Goal: Download file/media

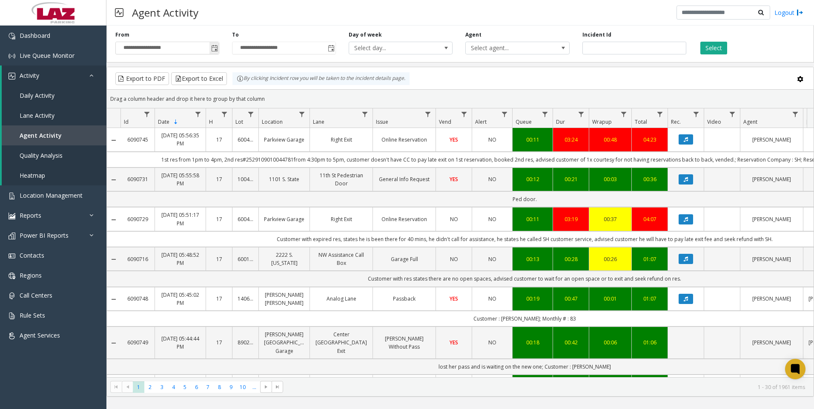
click at [214, 50] on span "Toggle popup" at bounding box center [214, 48] width 7 height 7
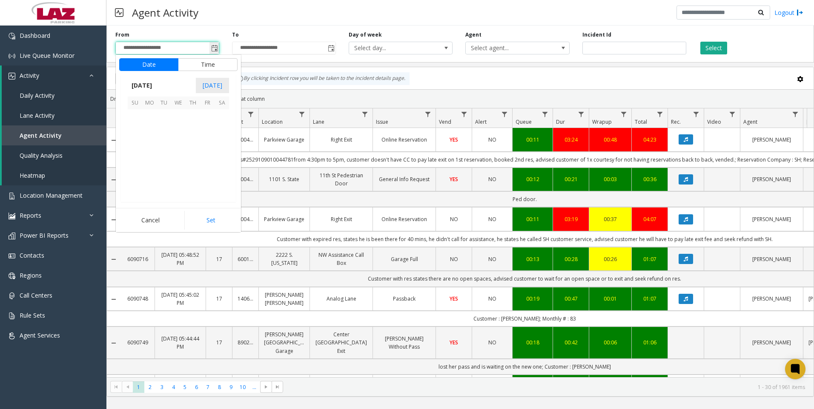
scroll to position [152738, 0]
click at [156, 81] on span "[DATE]" at bounding box center [142, 85] width 28 height 13
click at [203, 126] on span "Aug" at bounding box center [199, 124] width 20 height 20
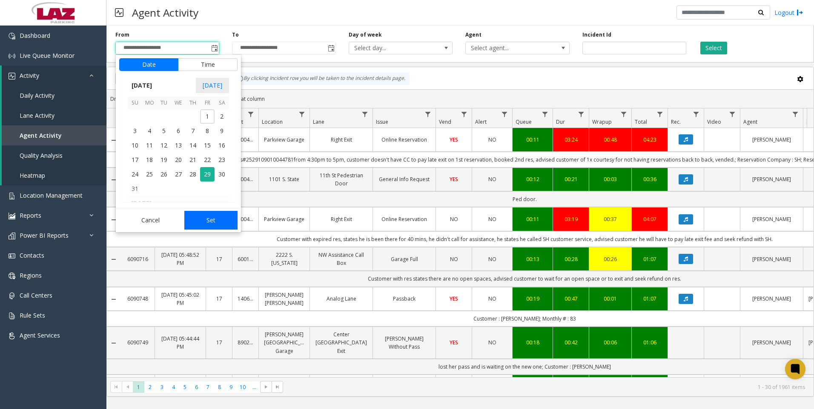
click at [214, 214] on button "Set" at bounding box center [211, 220] width 54 height 19
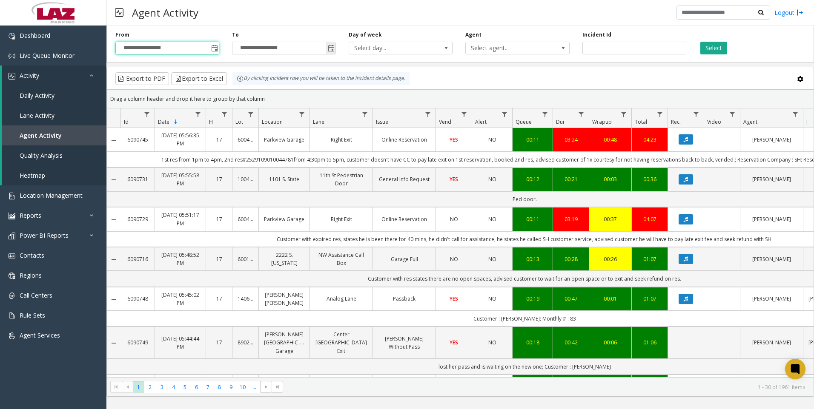
click at [329, 49] on span "Toggle popup" at bounding box center [331, 48] width 7 height 7
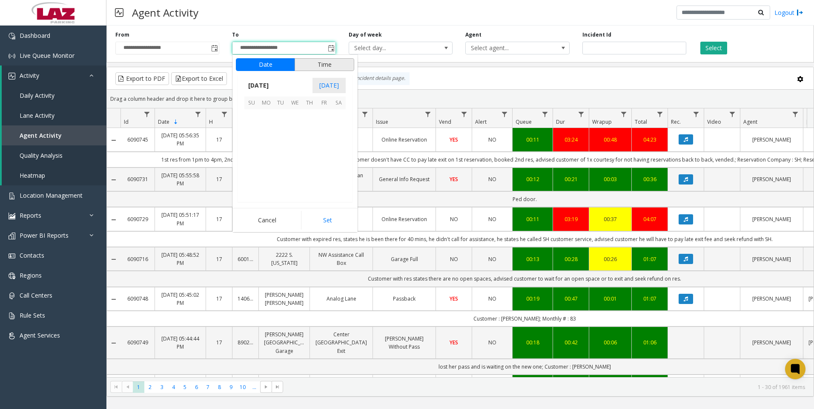
scroll to position [13, 0]
click at [266, 117] on span "1" at bounding box center [266, 116] width 14 height 14
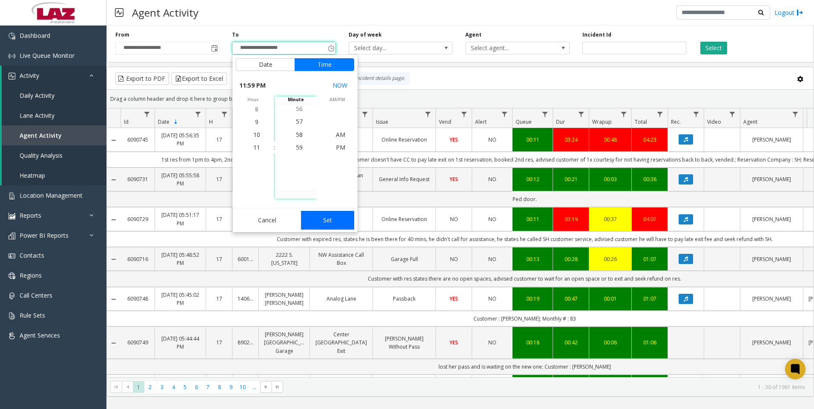
click at [322, 220] on button "Set" at bounding box center [328, 220] width 54 height 19
type input "**********"
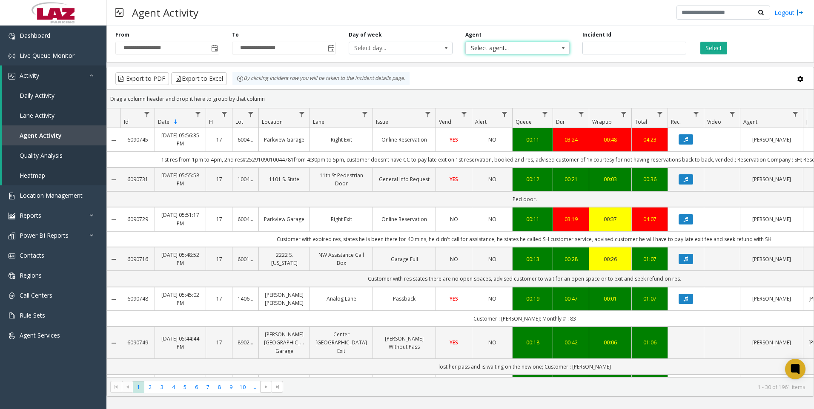
click at [513, 49] on span "Select agent..." at bounding box center [507, 48] width 83 height 12
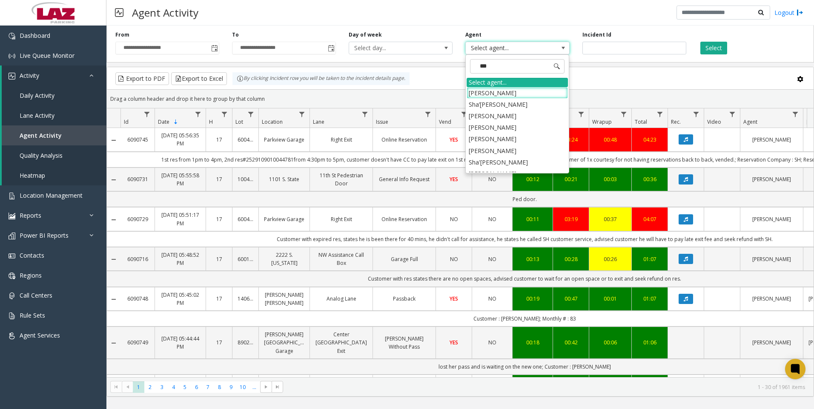
type input "****"
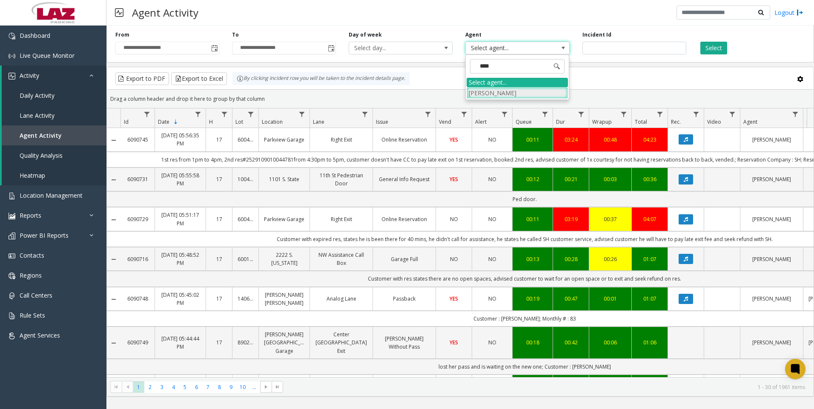
click at [490, 96] on li "[PERSON_NAME]" at bounding box center [516, 92] width 101 height 11
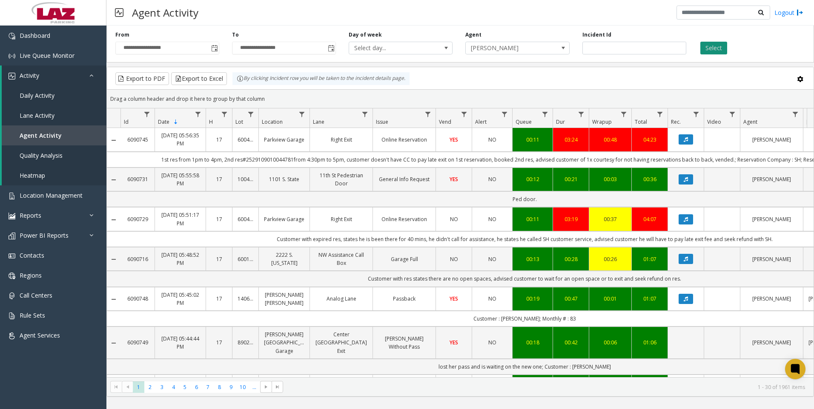
click at [710, 50] on button "Select" at bounding box center [713, 48] width 27 height 13
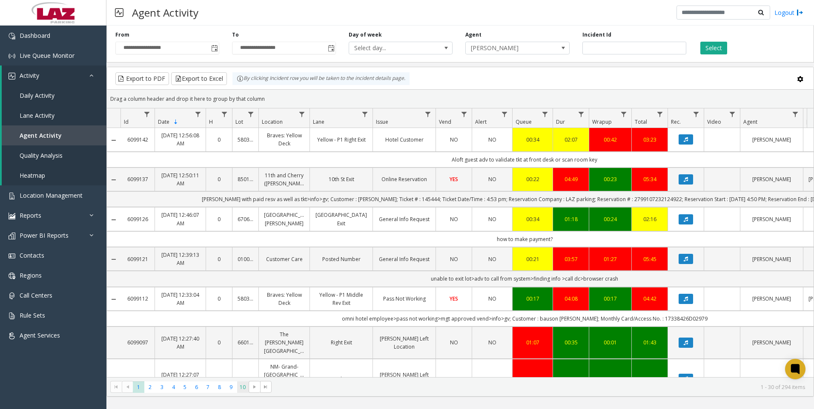
click at [238, 391] on span "10" at bounding box center [242, 387] width 11 height 11
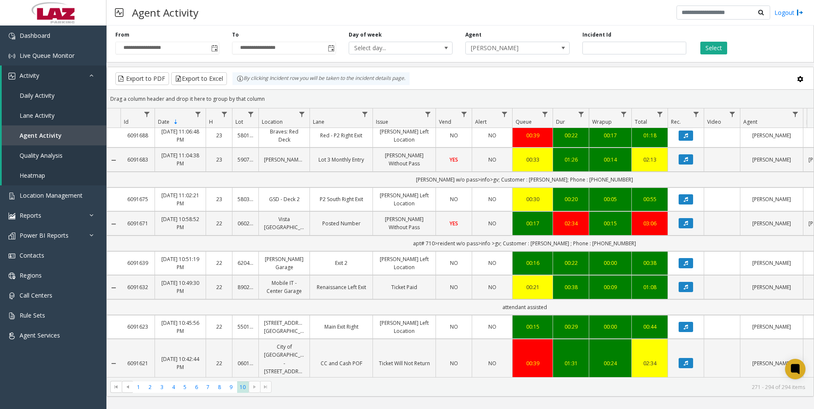
scroll to position [523, 0]
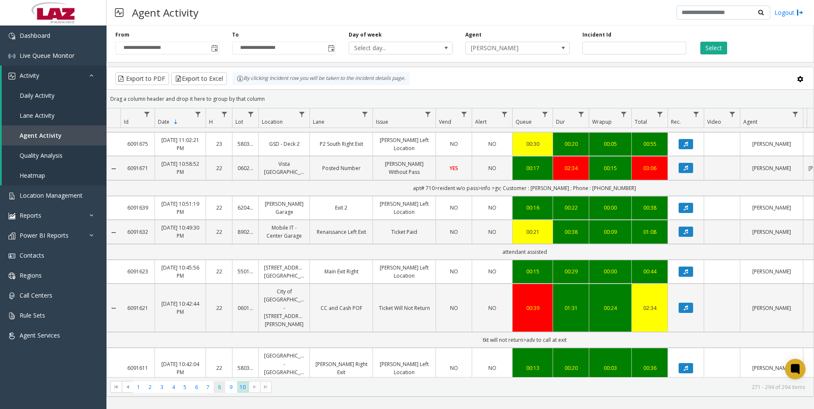
click at [215, 389] on span "8" at bounding box center [219, 387] width 11 height 11
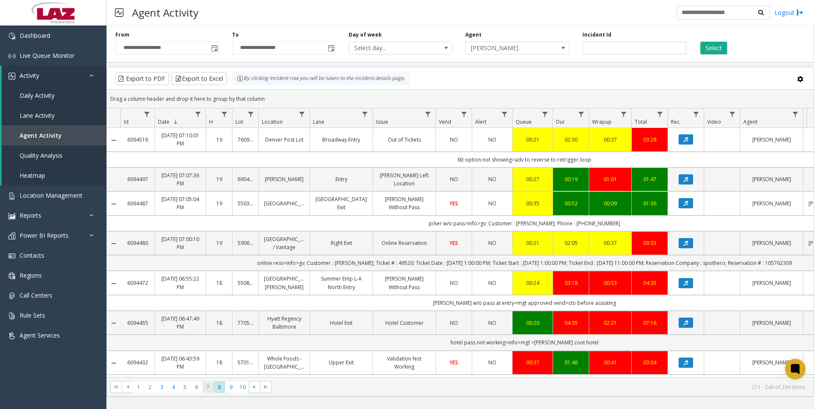
click at [206, 388] on span "7" at bounding box center [207, 387] width 11 height 11
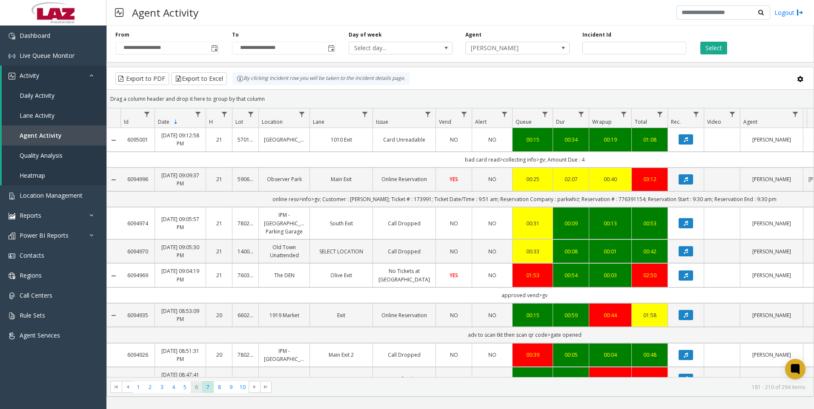
click at [197, 389] on span "6" at bounding box center [196, 387] width 11 height 11
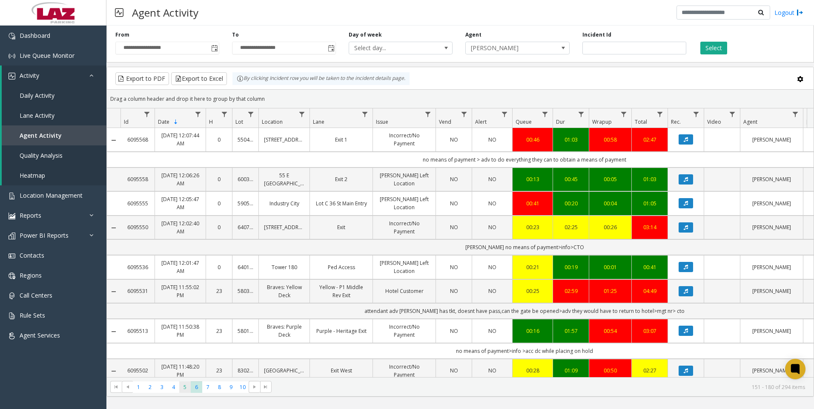
click at [184, 389] on span "5" at bounding box center [184, 387] width 11 height 11
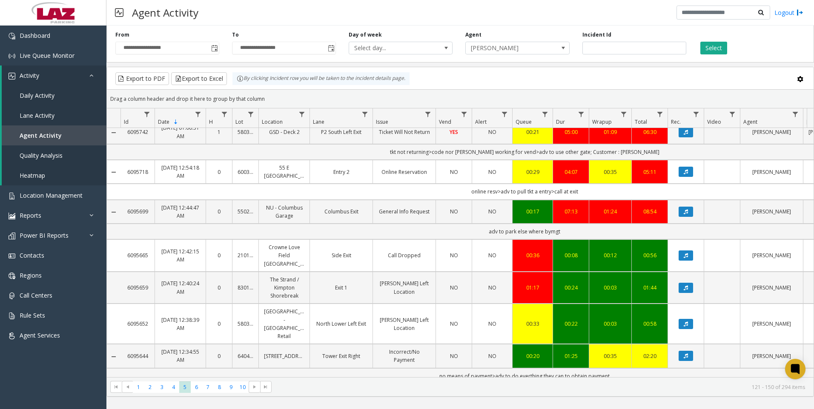
scroll to position [723, 0]
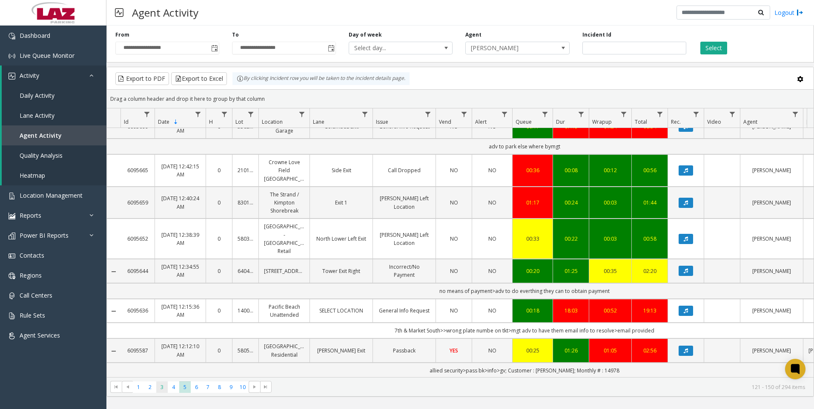
click at [158, 390] on span "3" at bounding box center [161, 387] width 11 height 11
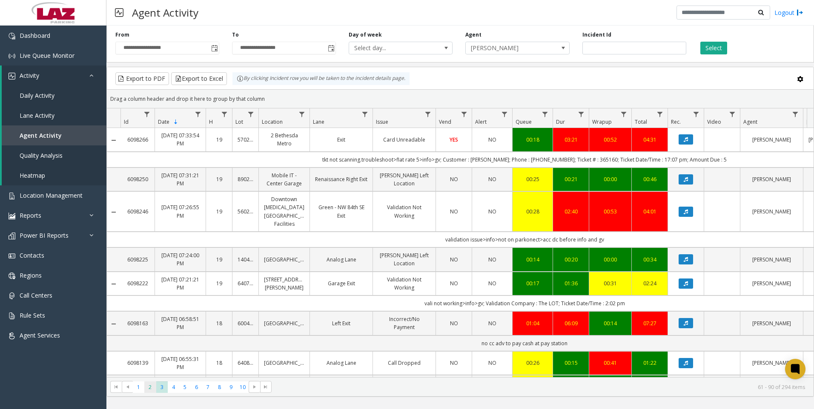
click at [151, 389] on span "2" at bounding box center [149, 387] width 11 height 11
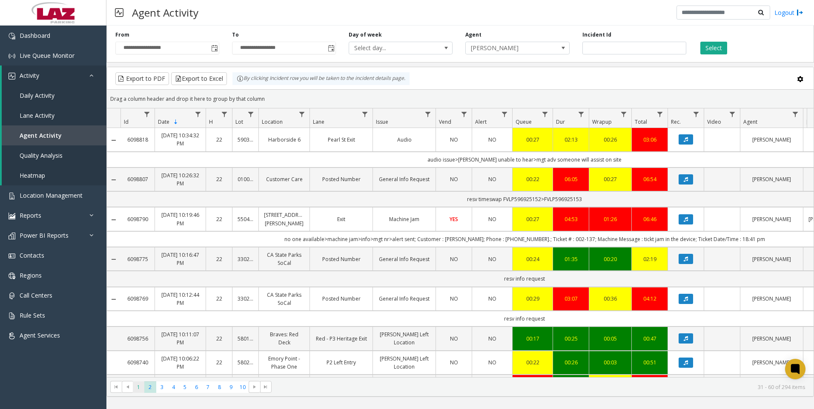
click at [141, 390] on span "1" at bounding box center [138, 387] width 11 height 11
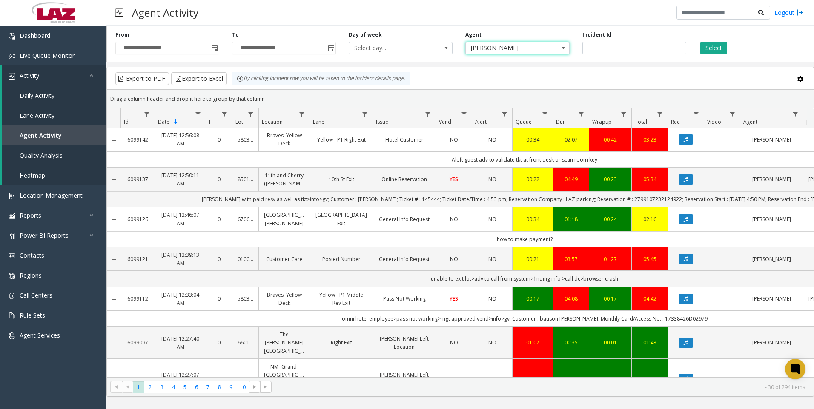
click at [533, 51] on span "[PERSON_NAME]" at bounding box center [507, 48] width 83 height 12
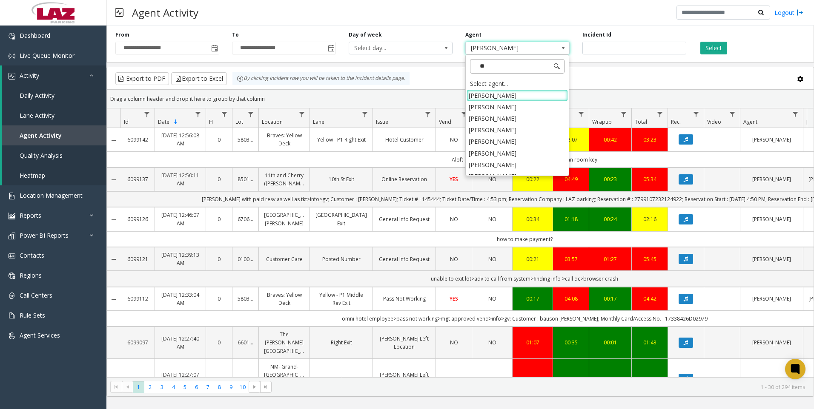
type input "***"
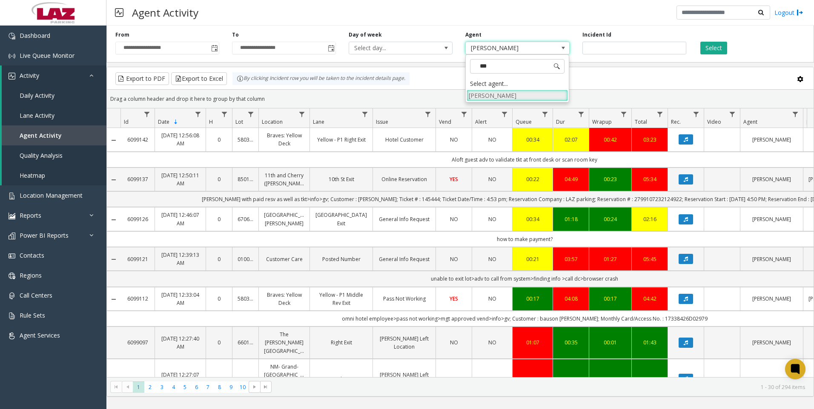
click at [539, 95] on li "[PERSON_NAME]" at bounding box center [516, 95] width 101 height 11
click at [704, 47] on button "Select" at bounding box center [713, 48] width 27 height 13
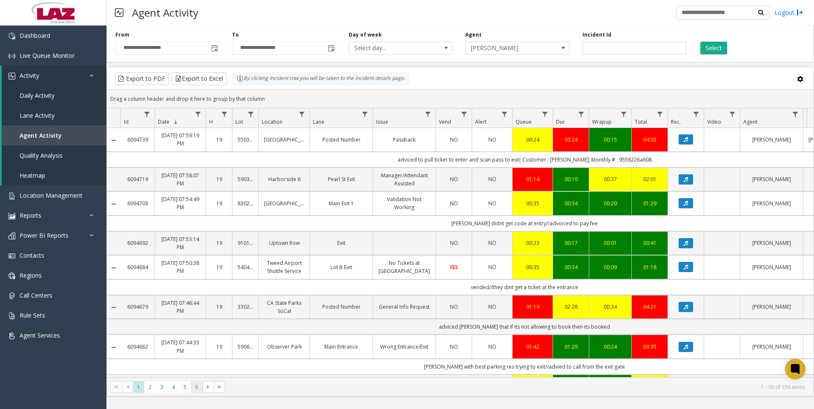
click at [194, 390] on span "6" at bounding box center [196, 387] width 11 height 11
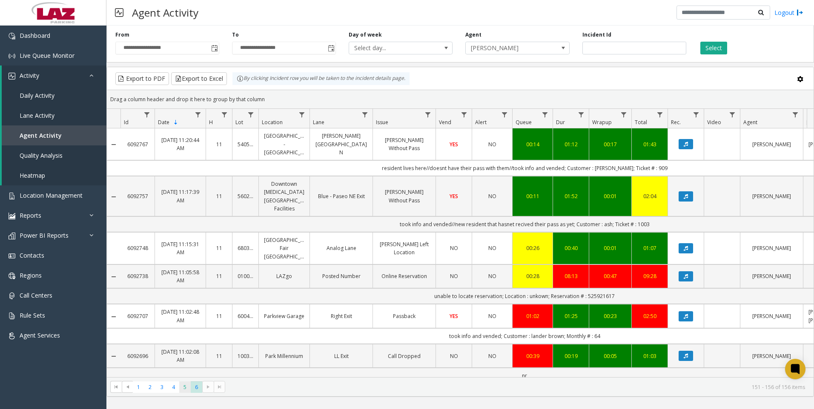
click at [179, 389] on span "5" at bounding box center [184, 387] width 11 height 11
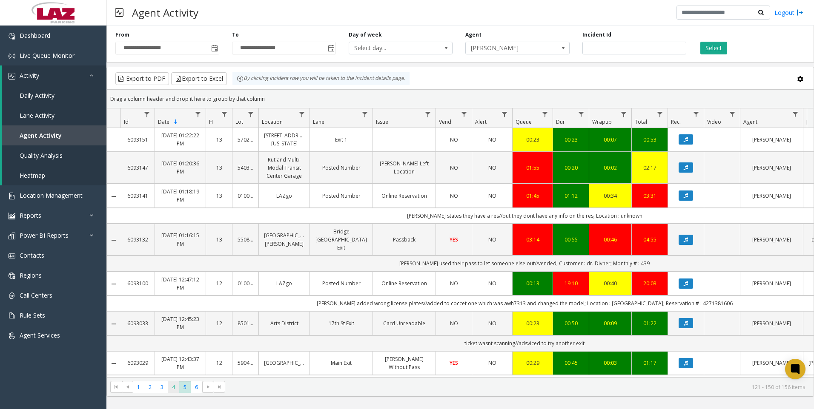
click at [172, 389] on span "4" at bounding box center [173, 387] width 11 height 11
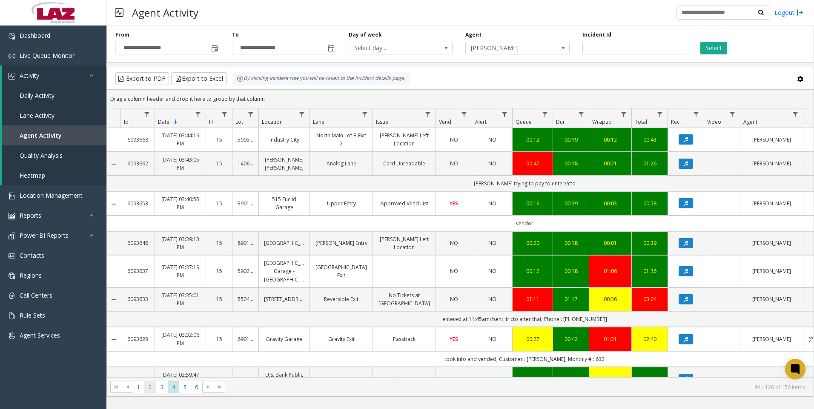
click at [147, 389] on span "2" at bounding box center [149, 387] width 11 height 11
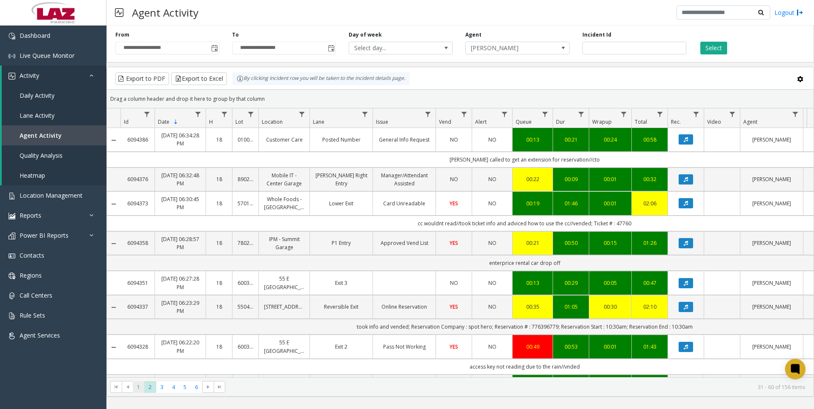
click at [138, 386] on span "1" at bounding box center [138, 387] width 11 height 11
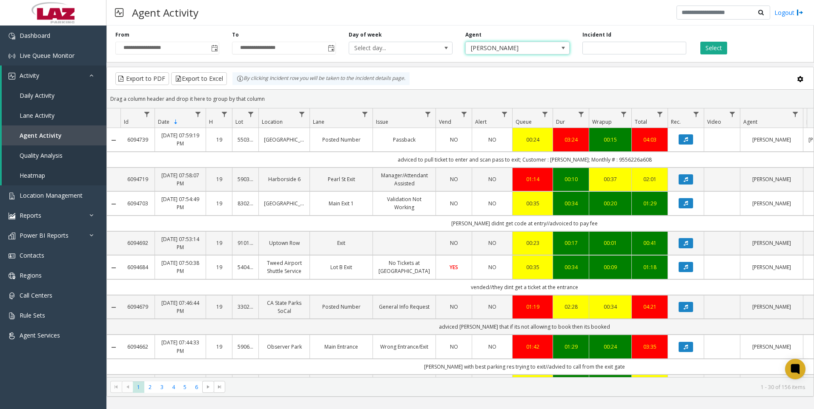
click at [515, 49] on span "[PERSON_NAME]" at bounding box center [507, 48] width 83 height 12
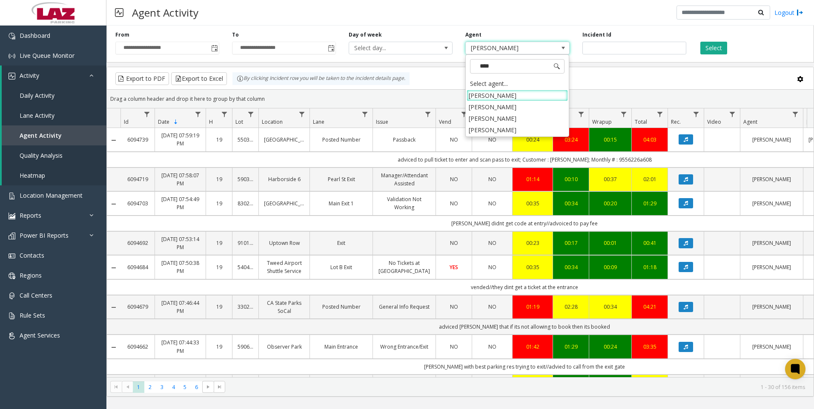
type input "*****"
click at [518, 127] on li "[PERSON_NAME]" at bounding box center [516, 129] width 101 height 11
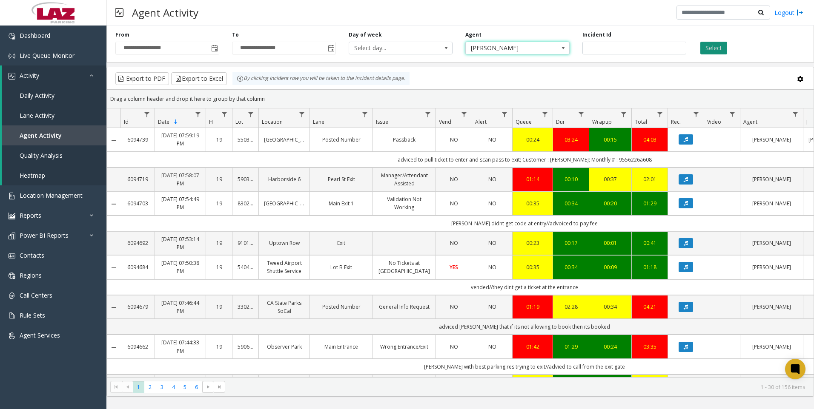
click at [724, 44] on button "Select" at bounding box center [713, 48] width 27 height 13
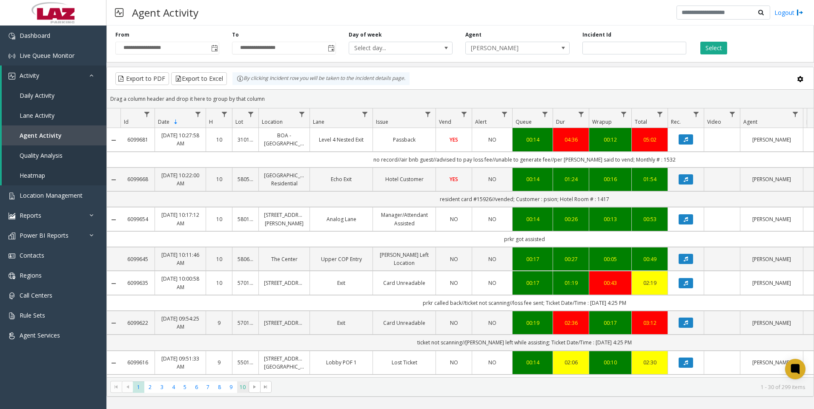
click at [238, 389] on span "10" at bounding box center [242, 387] width 11 height 11
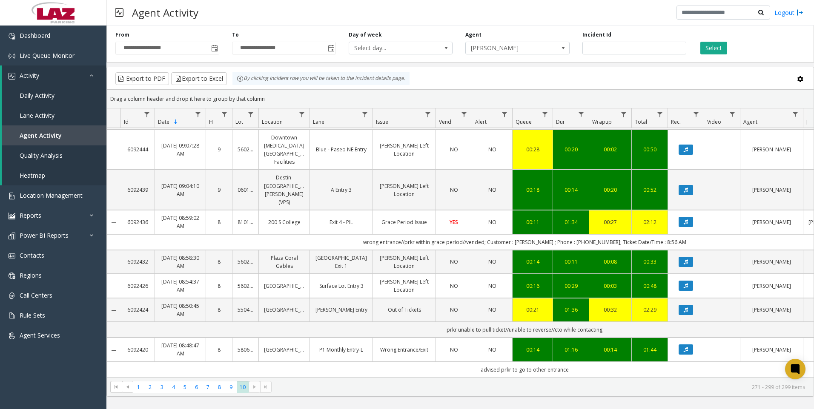
scroll to position [826, 0]
click at [212, 388] on span "7" at bounding box center [207, 387] width 11 height 11
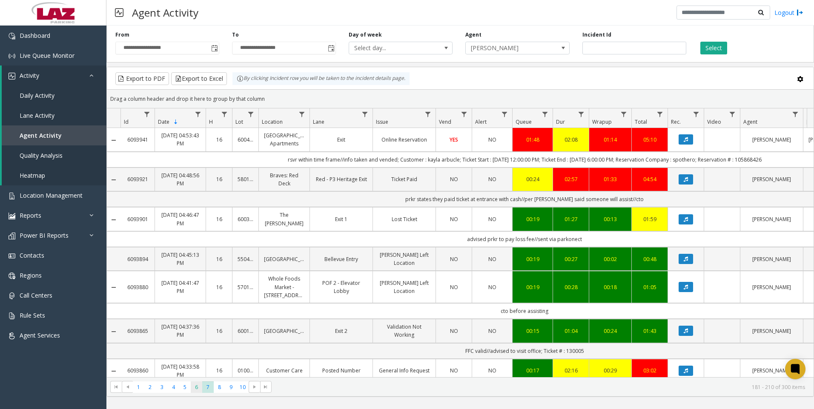
click at [193, 389] on span "6" at bounding box center [196, 387] width 11 height 11
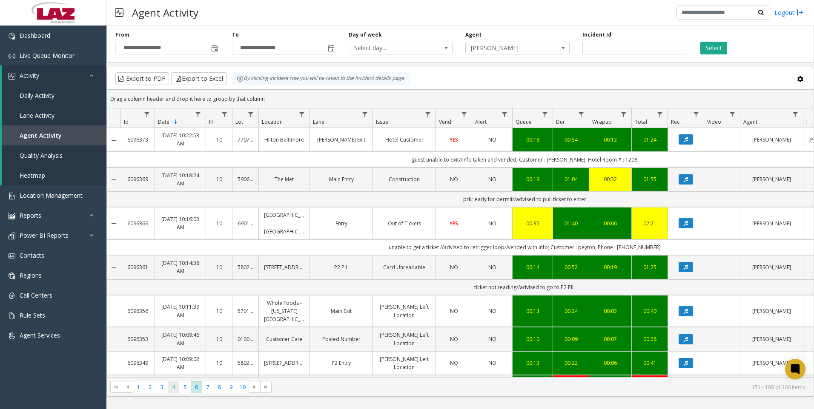
click at [170, 386] on span "4" at bounding box center [173, 387] width 11 height 11
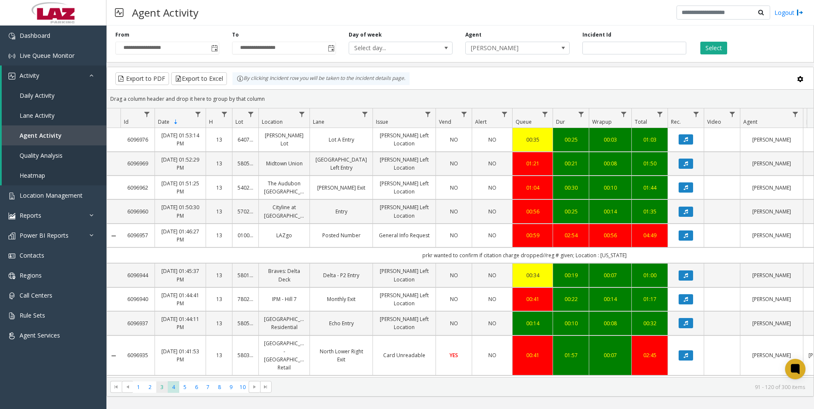
click at [159, 393] on span "3" at bounding box center [161, 387] width 11 height 11
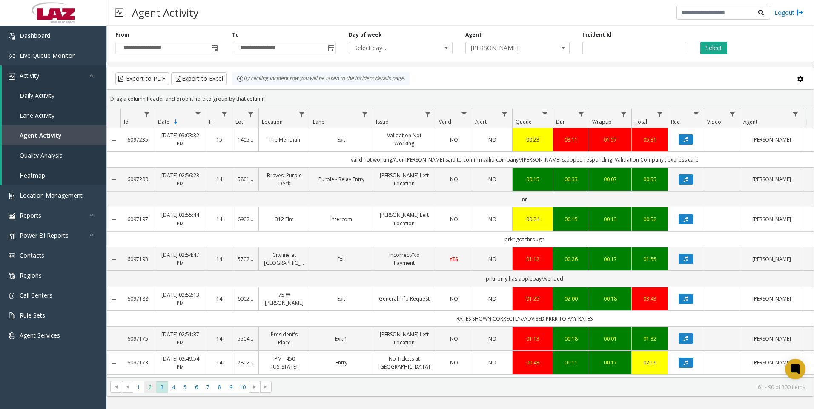
click at [152, 391] on span "2" at bounding box center [149, 387] width 11 height 11
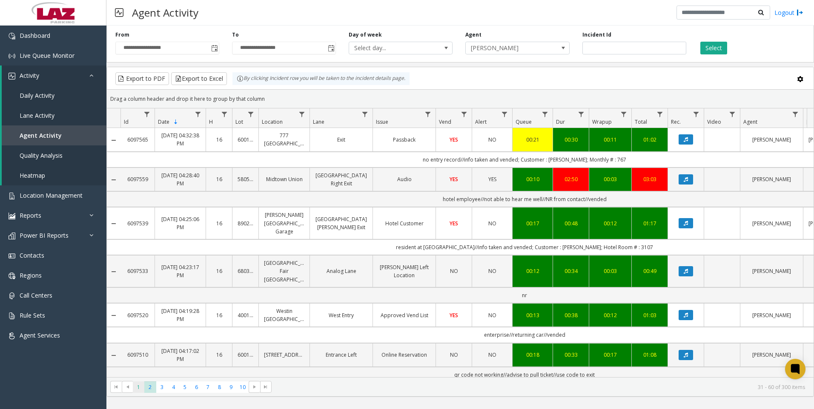
click at [139, 391] on span "1" at bounding box center [138, 387] width 11 height 11
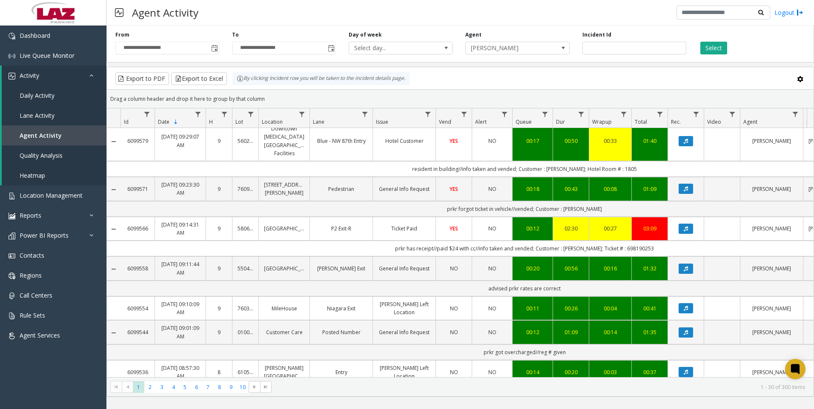
scroll to position [432, 0]
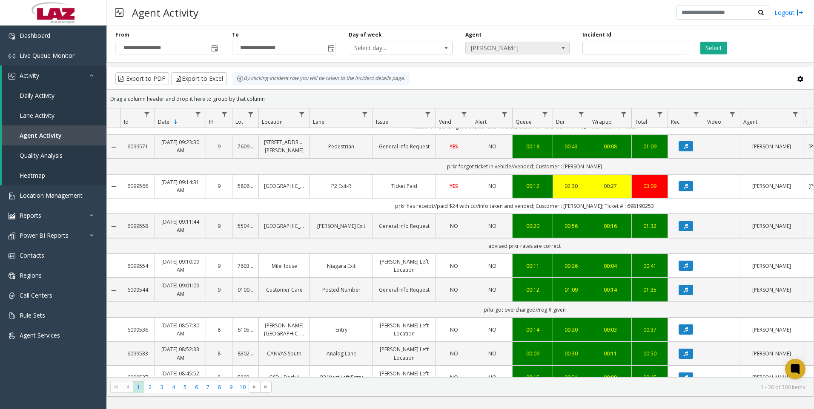
click at [539, 47] on span "[PERSON_NAME]" at bounding box center [507, 48] width 83 height 12
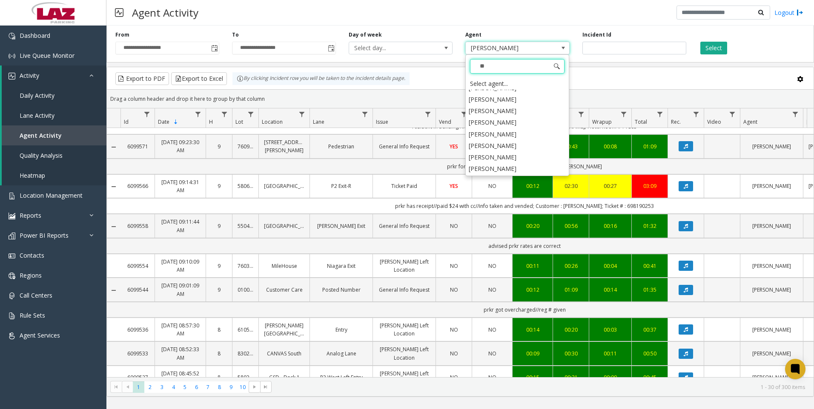
scroll to position [0, 0]
type input "****"
click at [506, 168] on li "[PERSON_NAME]" at bounding box center [516, 168] width 101 height 11
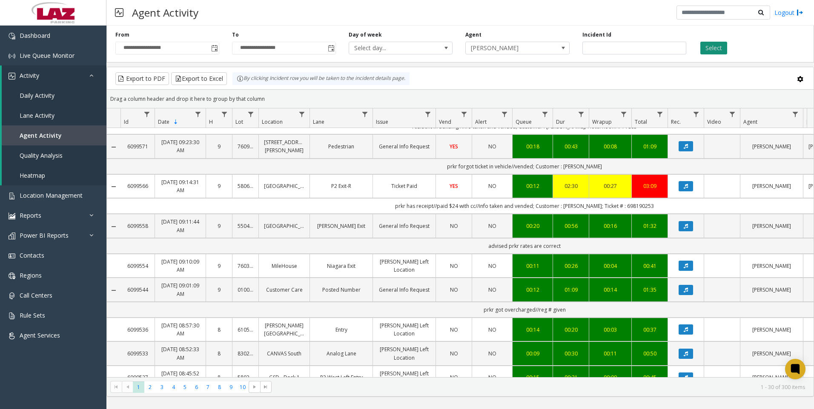
click at [715, 51] on button "Select" at bounding box center [713, 48] width 27 height 13
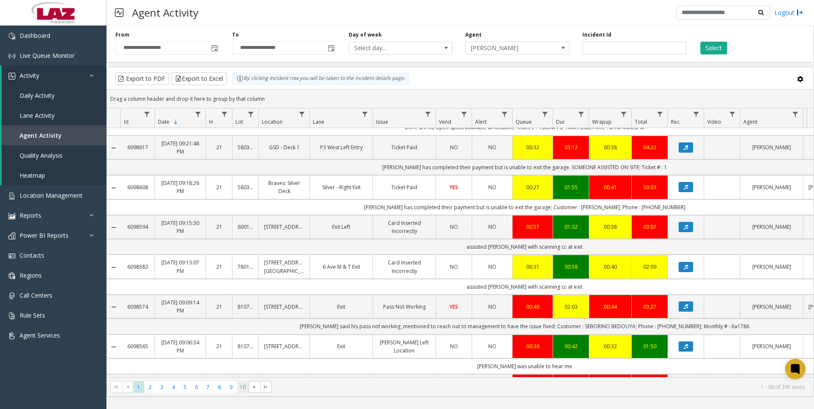
click at [245, 384] on span "10" at bounding box center [242, 387] width 11 height 11
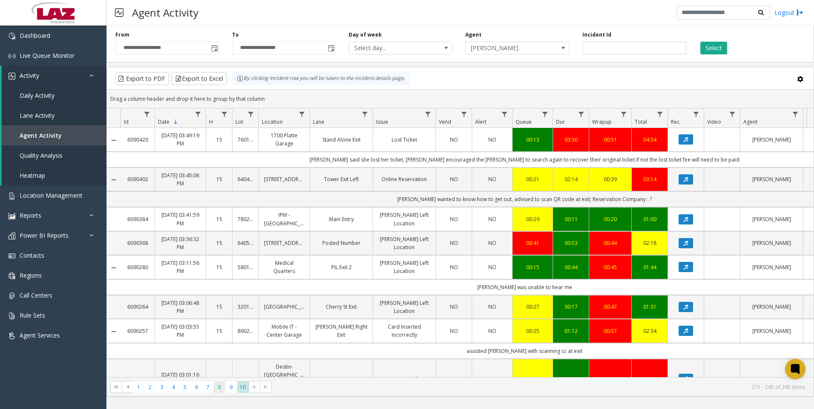
click at [221, 392] on span "8" at bounding box center [219, 387] width 11 height 11
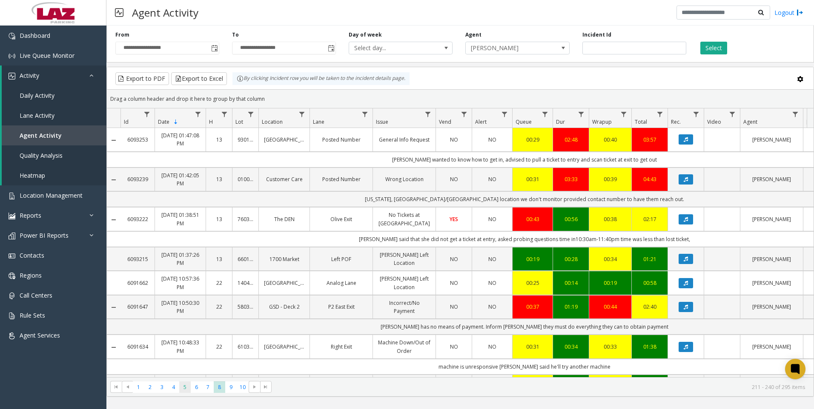
click at [183, 387] on span "5" at bounding box center [184, 387] width 11 height 11
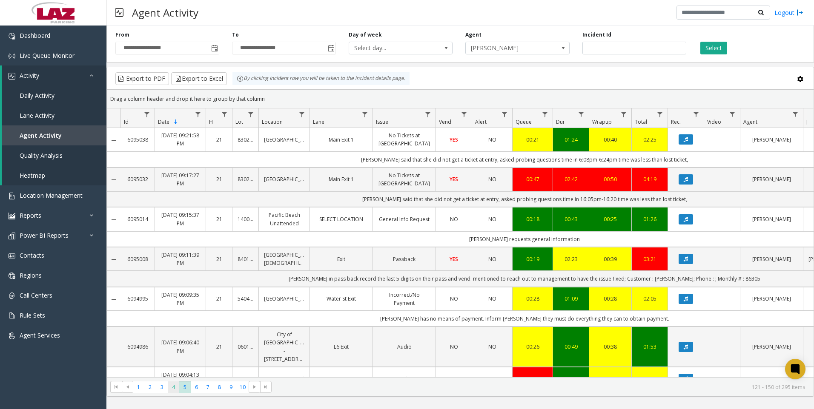
click at [172, 387] on span "4" at bounding box center [173, 387] width 11 height 11
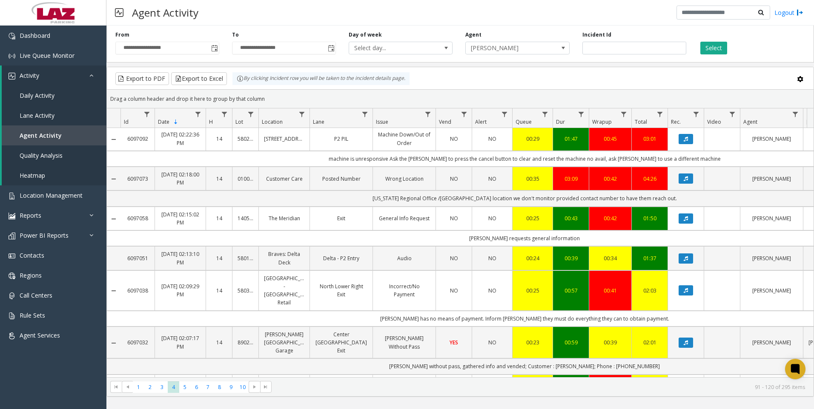
scroll to position [213, 0]
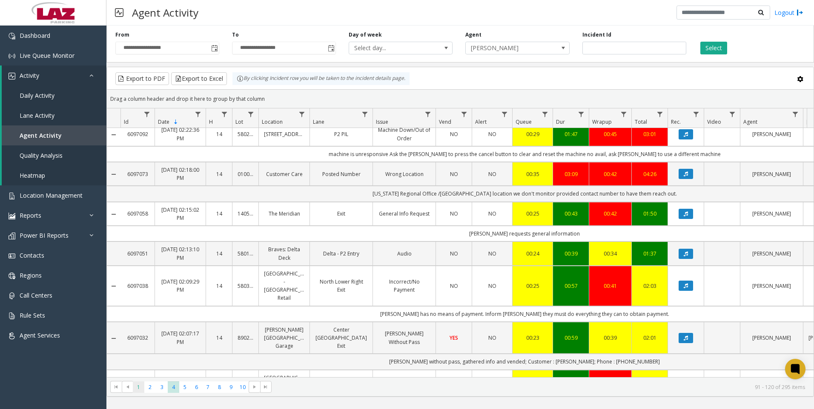
click at [141, 390] on span "1" at bounding box center [138, 387] width 11 height 11
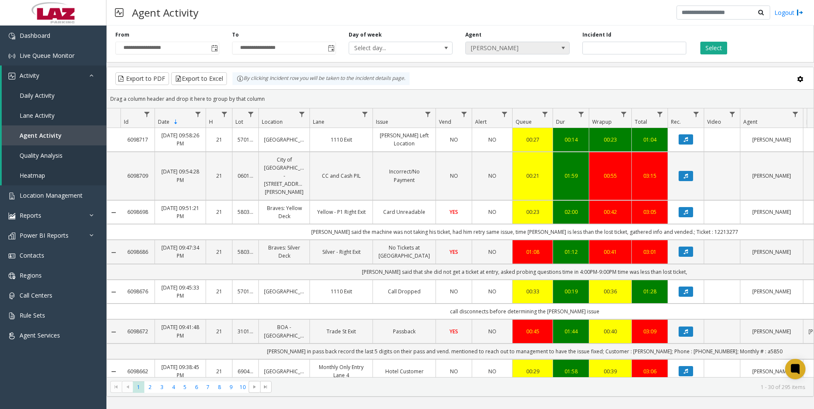
click at [557, 51] on span at bounding box center [563, 48] width 12 height 12
type input "****"
click at [530, 97] on li "[PERSON_NAME]" at bounding box center [516, 95] width 101 height 11
click at [709, 49] on button "Select" at bounding box center [713, 48] width 27 height 13
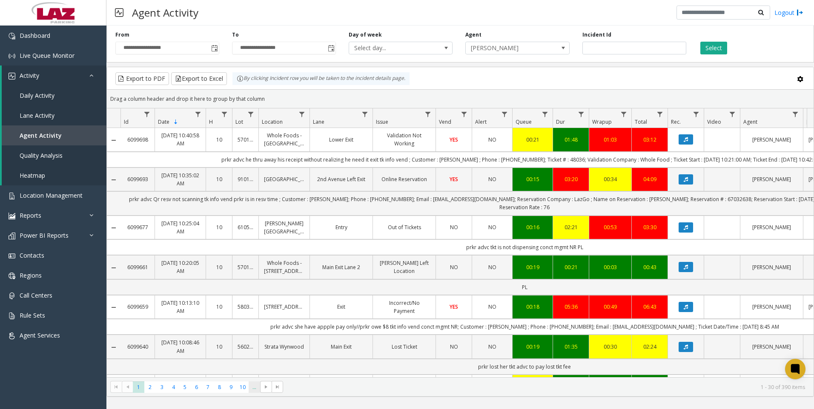
click at [256, 387] on span "..." at bounding box center [254, 387] width 11 height 11
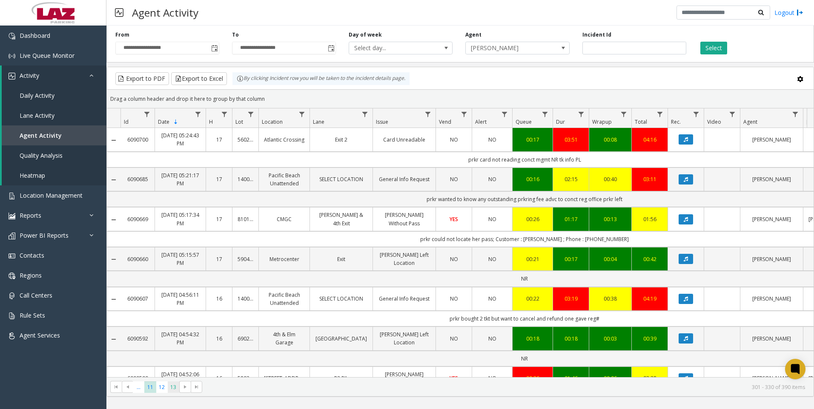
click at [176, 390] on span "13" at bounding box center [173, 387] width 11 height 11
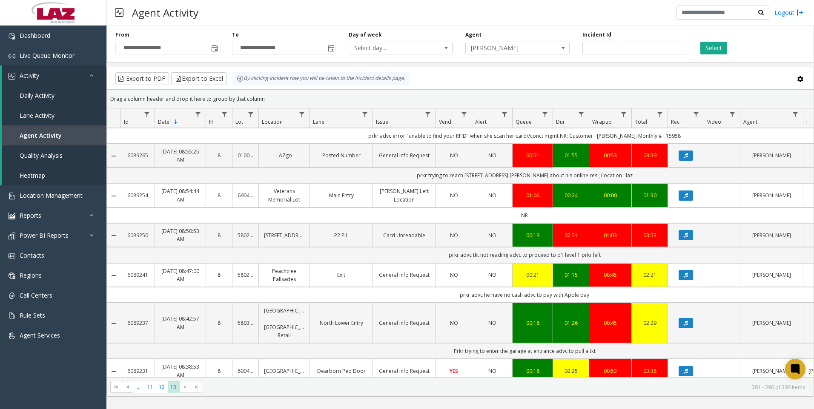
scroll to position [968, 0]
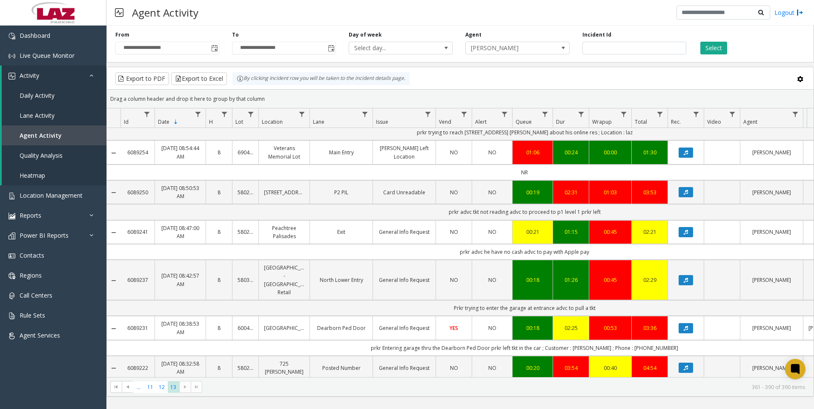
click at [157, 393] on kendo-pager "*** ** ** ** ... 11 12 13 361 - 390 of 390 items" at bounding box center [460, 386] width 706 height 19
click at [163, 390] on span "12" at bounding box center [161, 387] width 11 height 11
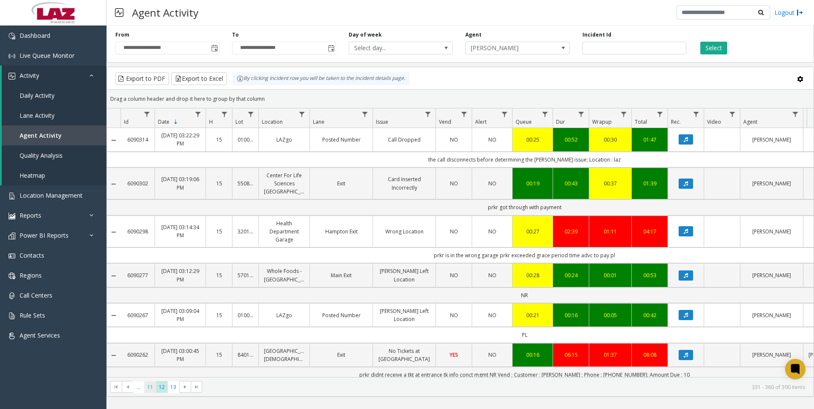
click at [152, 387] on span "11" at bounding box center [149, 387] width 11 height 11
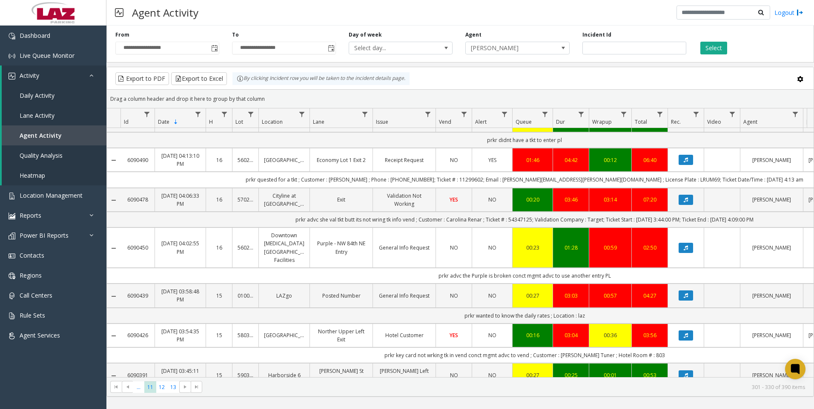
scroll to position [723, 0]
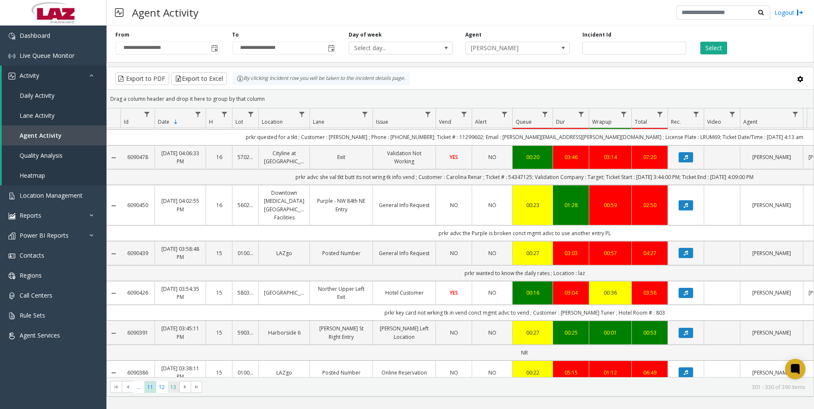
click at [179, 385] on span "13" at bounding box center [173, 387] width 11 height 11
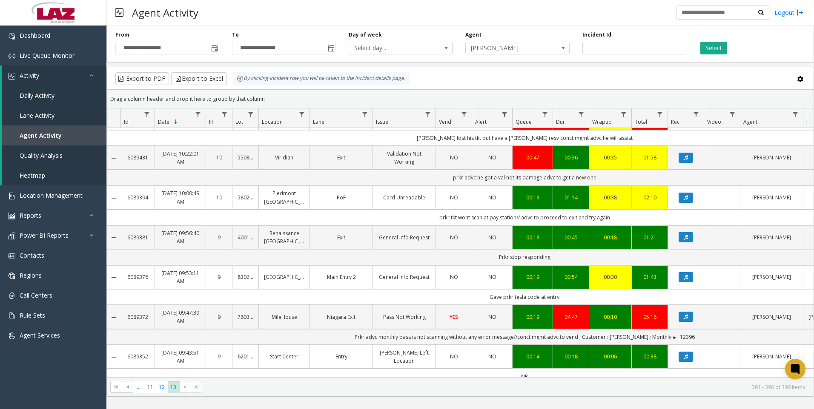
scroll to position [383, 0]
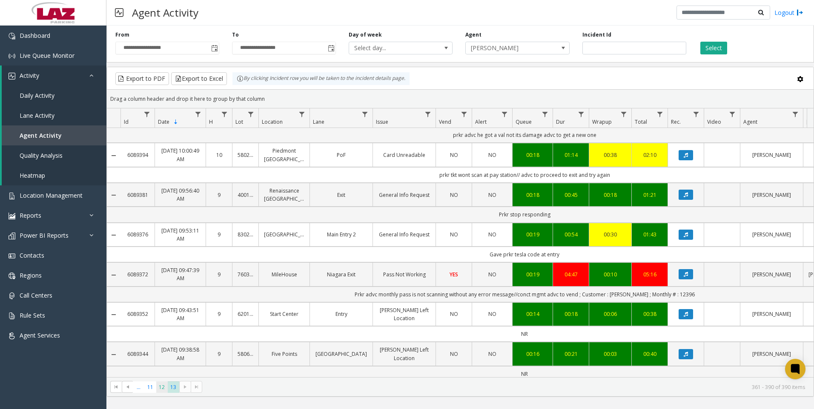
click at [159, 389] on span "12" at bounding box center [161, 387] width 11 height 11
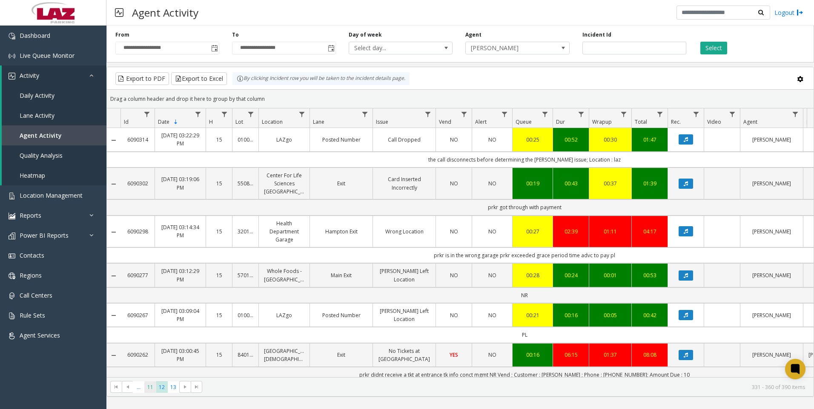
click at [144, 392] on span "11" at bounding box center [149, 387] width 11 height 11
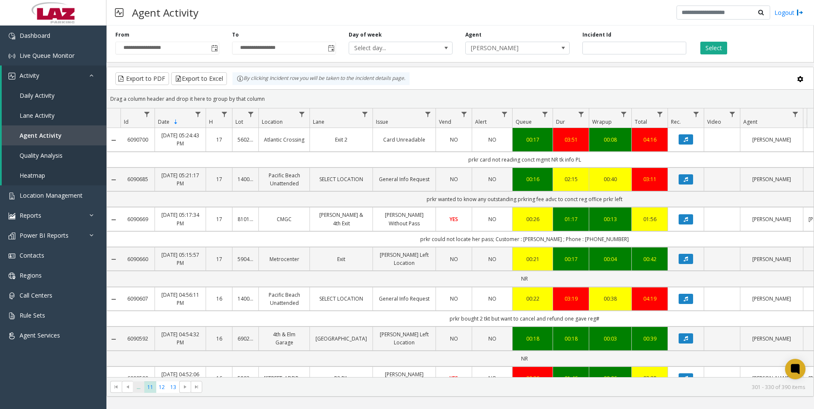
click at [140, 389] on span "..." at bounding box center [138, 387] width 11 height 11
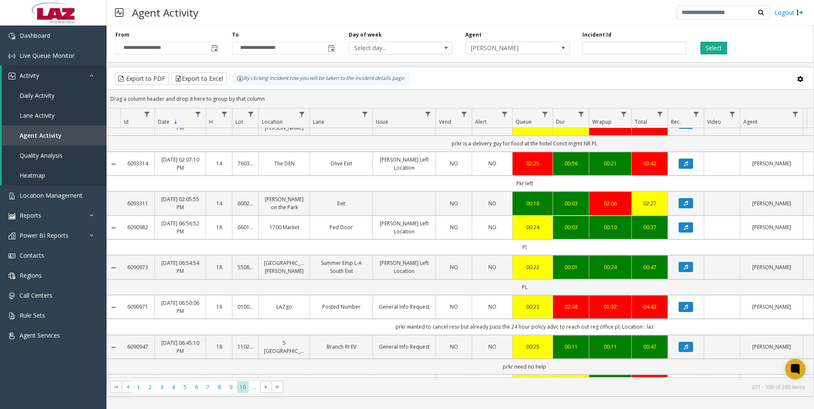
scroll to position [128, 0]
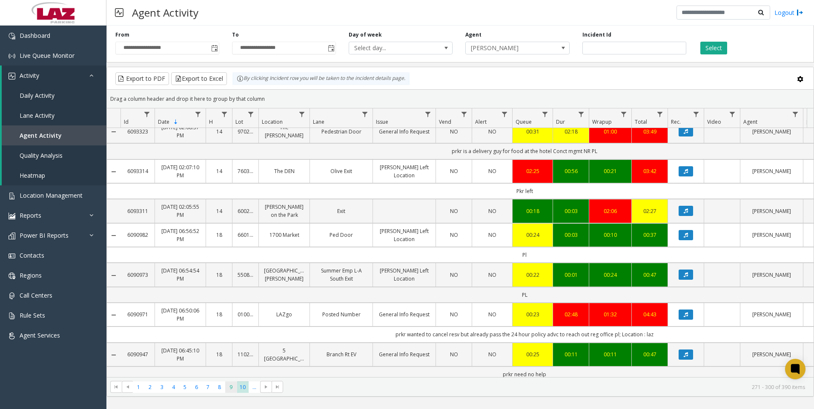
click at [229, 391] on span "9" at bounding box center [230, 387] width 11 height 11
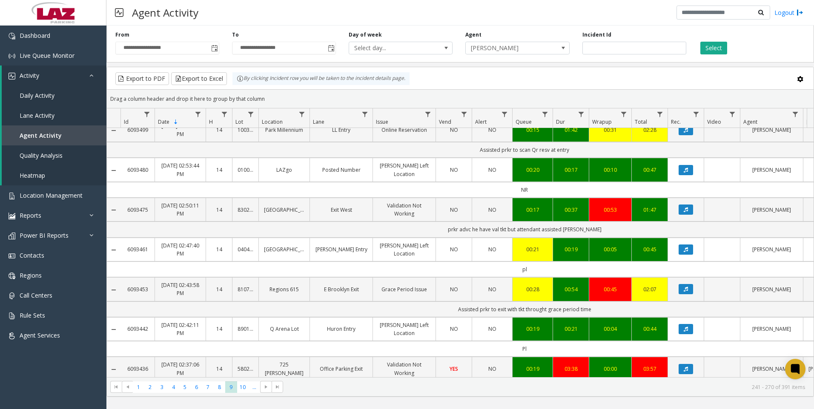
scroll to position [894, 0]
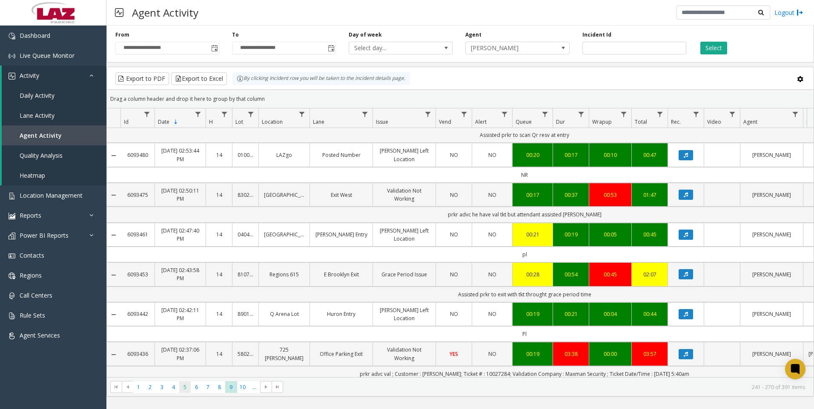
click at [190, 386] on span "5" at bounding box center [184, 387] width 11 height 11
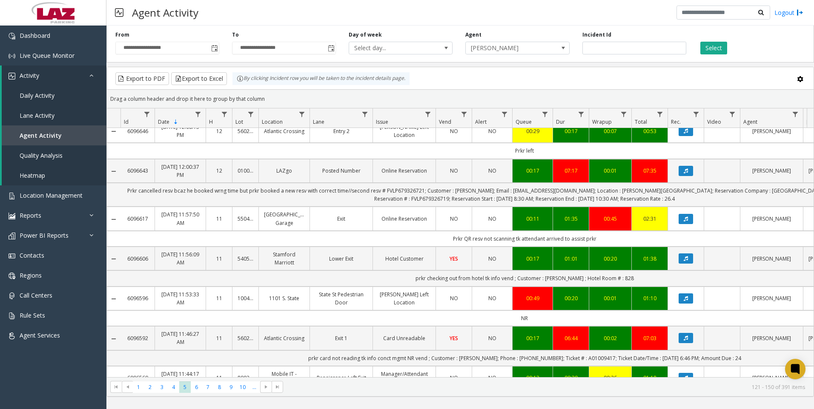
scroll to position [511, 0]
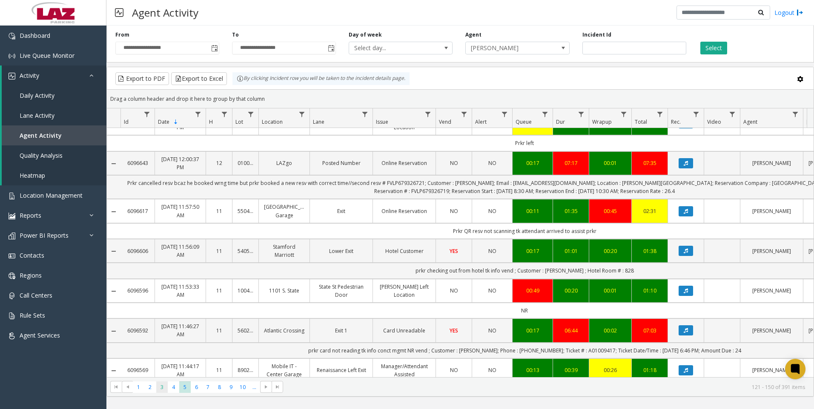
click at [159, 388] on span "3" at bounding box center [161, 387] width 11 height 11
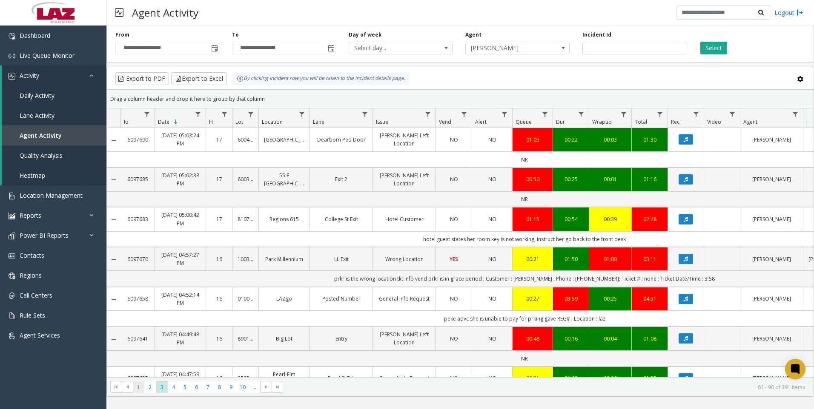
click at [144, 385] on span "1" at bounding box center [138, 387] width 11 height 11
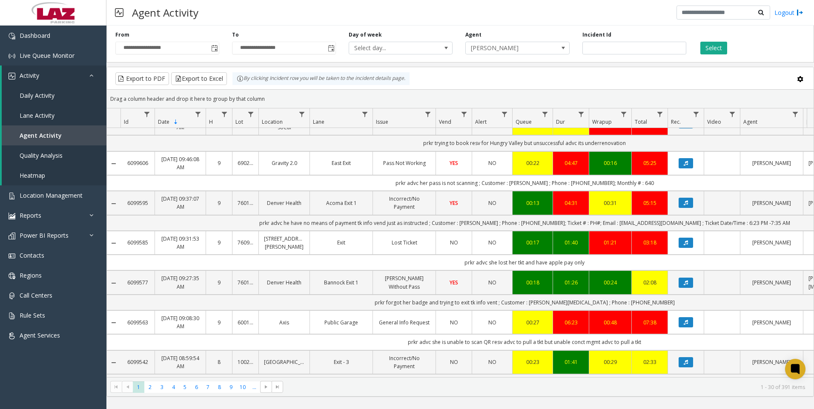
scroll to position [468, 0]
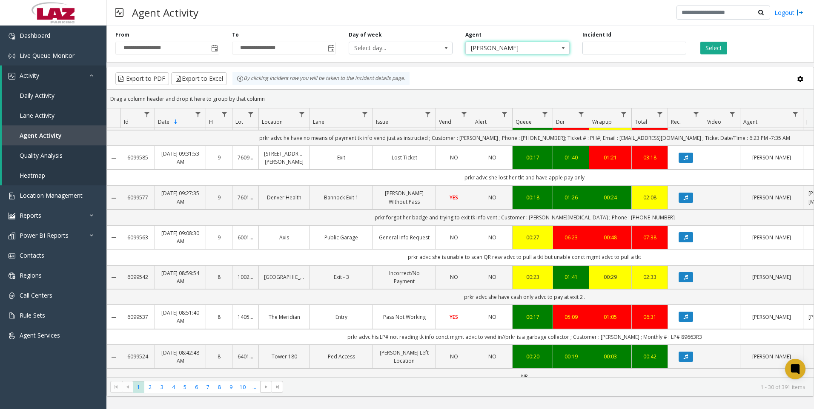
click at [525, 49] on span "[PERSON_NAME]" at bounding box center [507, 48] width 83 height 12
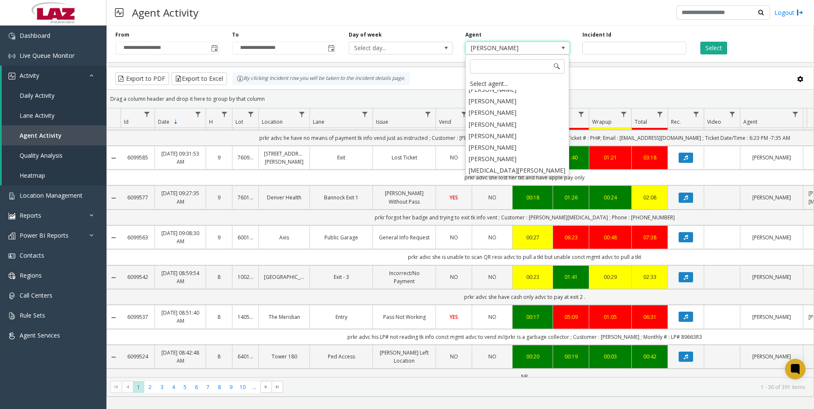
scroll to position [4591, 0]
click at [508, 160] on li "[PERSON_NAME]" at bounding box center [516, 165] width 101 height 11
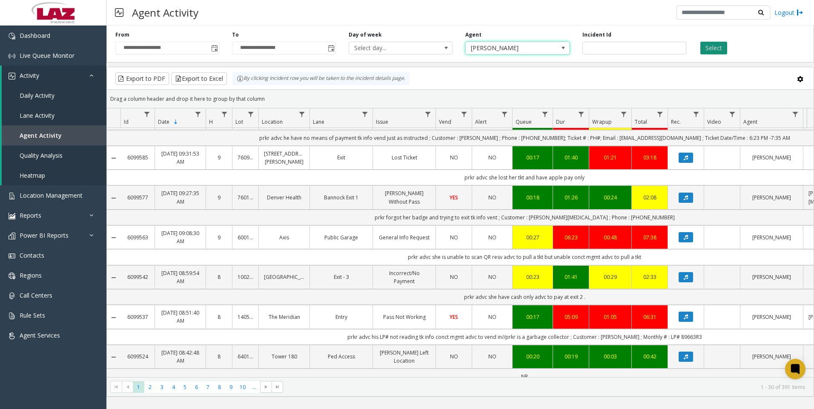
click at [718, 54] on button "Select" at bounding box center [713, 48] width 27 height 13
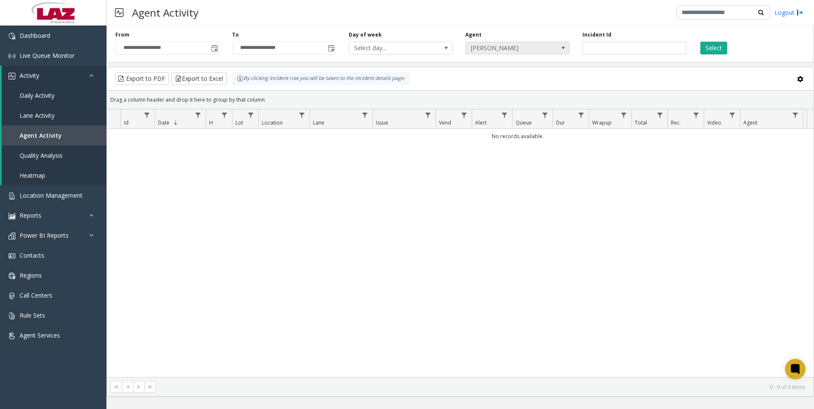
click at [536, 47] on span "[PERSON_NAME]" at bounding box center [507, 48] width 83 height 12
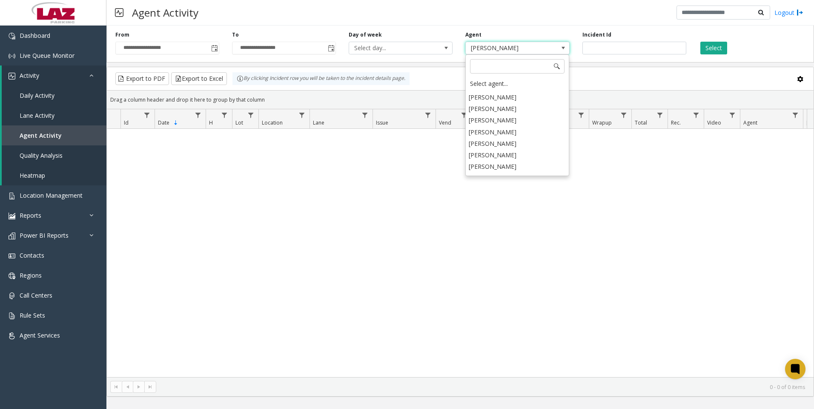
scroll to position [4332, 0]
click at [503, 199] on li "[PERSON_NAME]" at bounding box center [516, 204] width 101 height 11
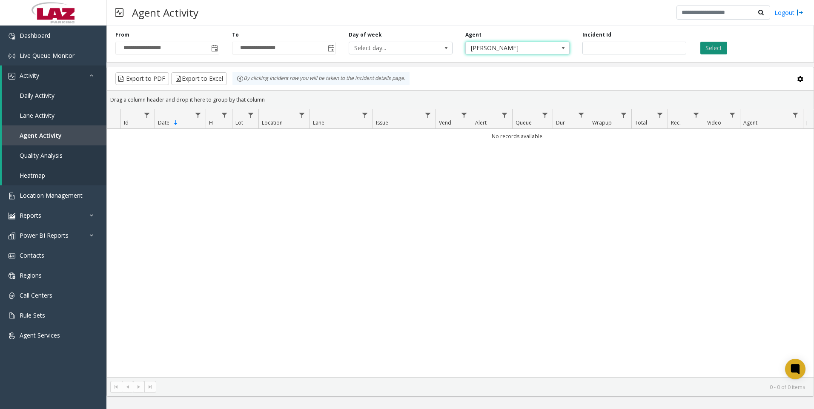
click at [708, 48] on button "Select" at bounding box center [713, 48] width 27 height 13
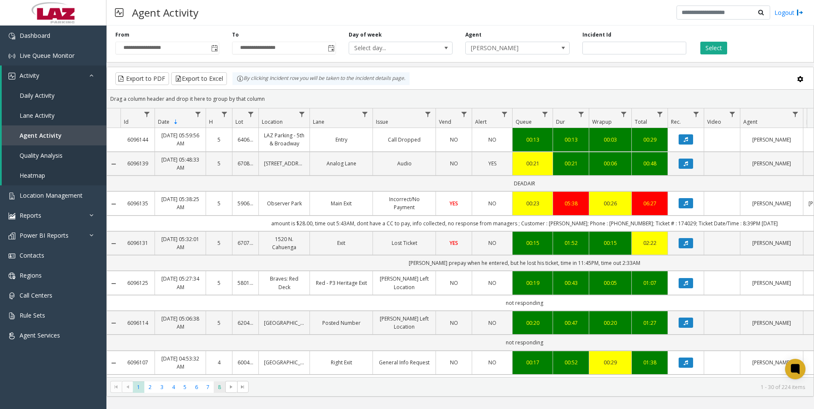
click at [222, 388] on span "8" at bounding box center [219, 387] width 11 height 11
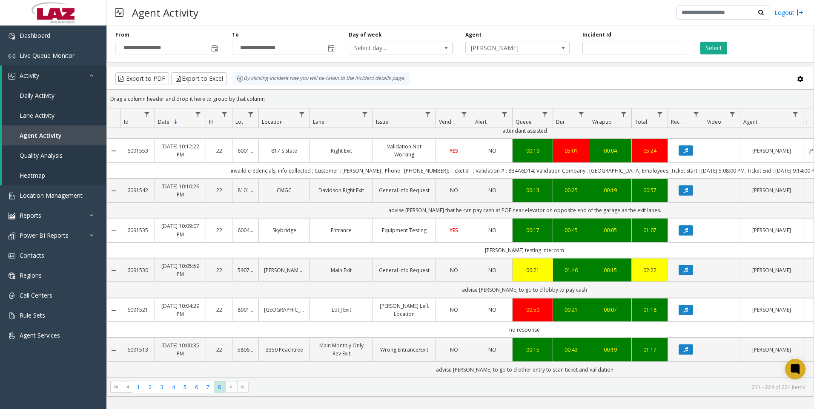
scroll to position [314, 0]
click at [203, 391] on span "7" at bounding box center [207, 387] width 11 height 11
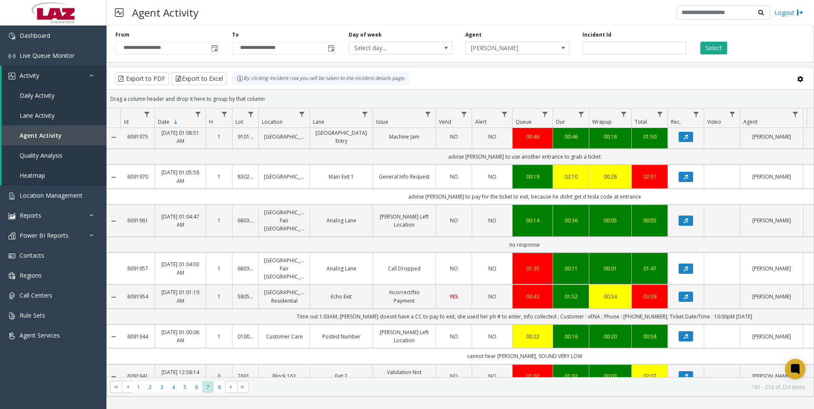
scroll to position [85, 0]
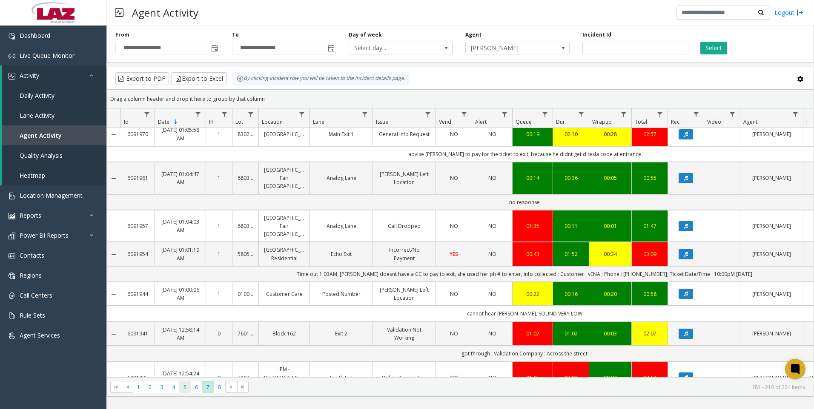
click at [183, 390] on span "5" at bounding box center [184, 387] width 11 height 11
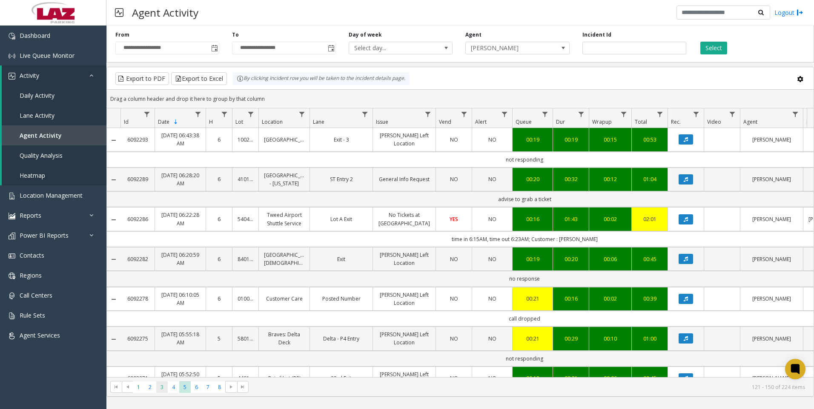
click at [166, 390] on span "3" at bounding box center [161, 387] width 11 height 11
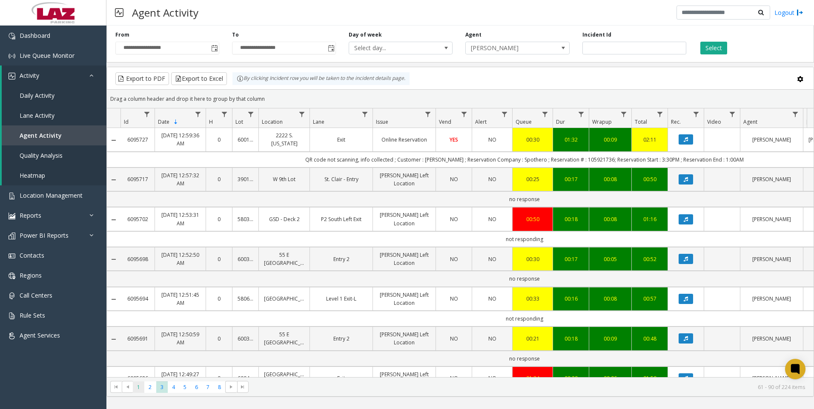
click at [137, 389] on span "1" at bounding box center [138, 387] width 11 height 11
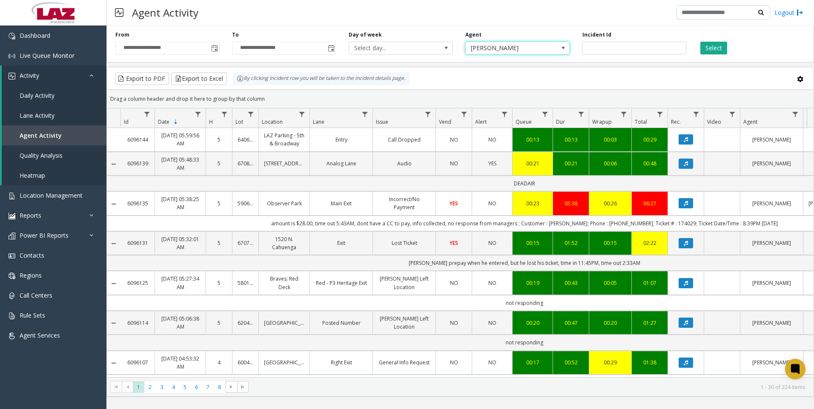
click at [481, 51] on span "[PERSON_NAME]" at bounding box center [507, 48] width 83 height 12
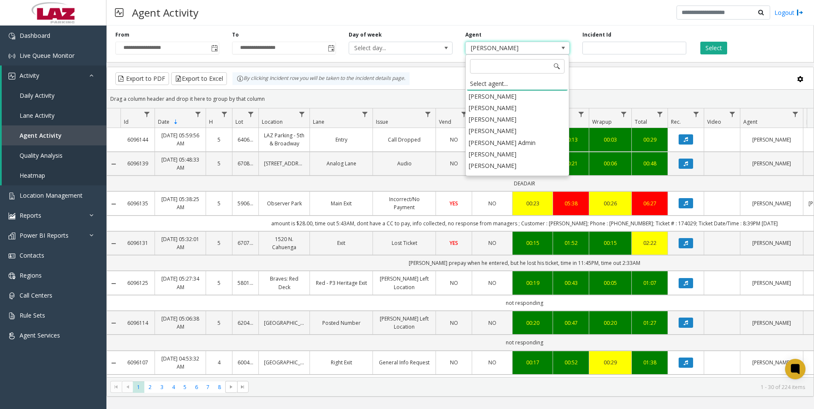
scroll to position [4452, 0]
click at [511, 160] on li "[PERSON_NAME]" at bounding box center [516, 165] width 101 height 11
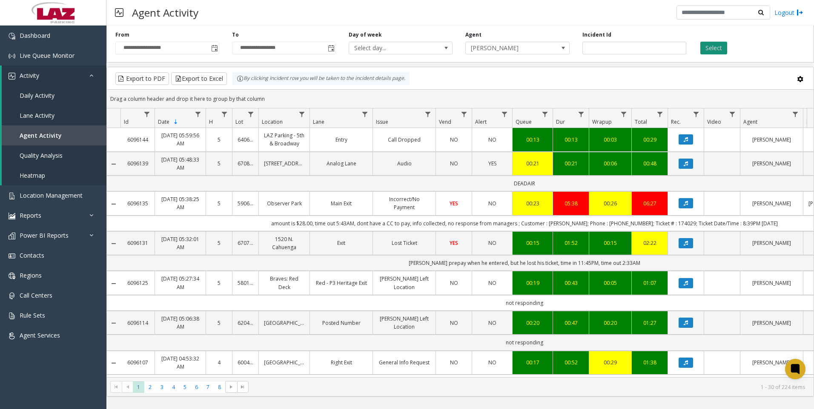
click at [719, 43] on button "Select" at bounding box center [713, 48] width 27 height 13
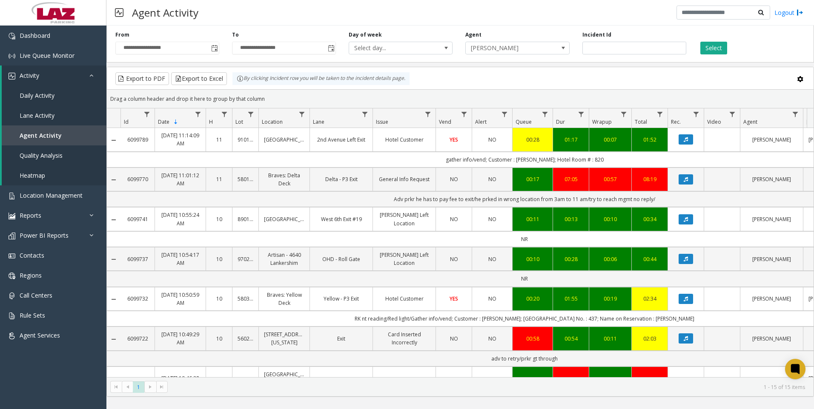
click at [380, 403] on div "**********" at bounding box center [459, 218] width 707 height 384
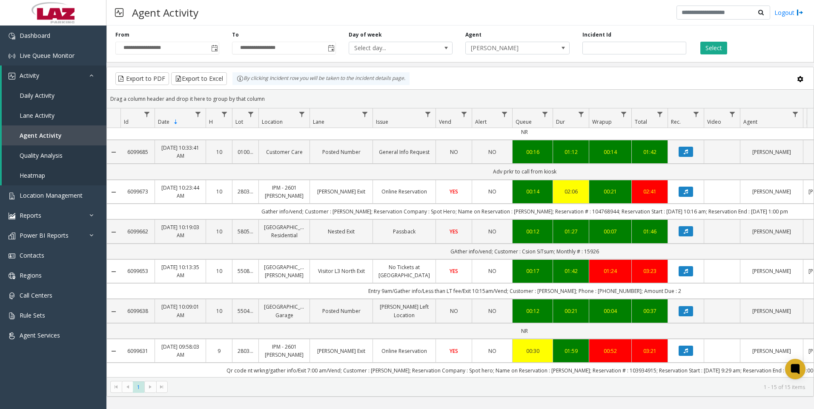
scroll to position [362, 0]
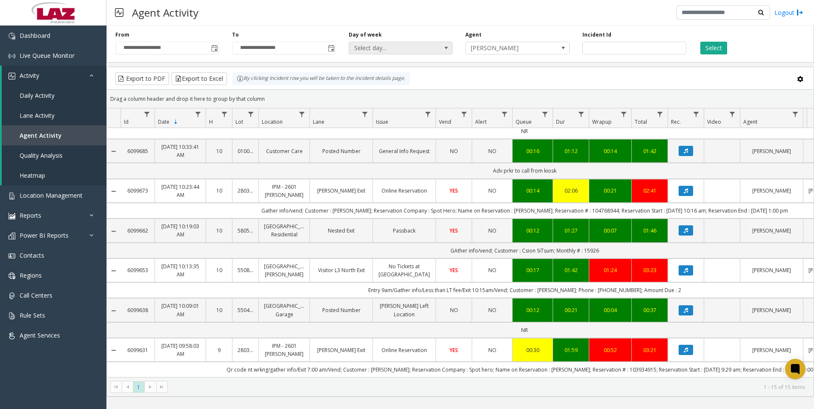
click at [445, 49] on span at bounding box center [446, 48] width 7 height 7
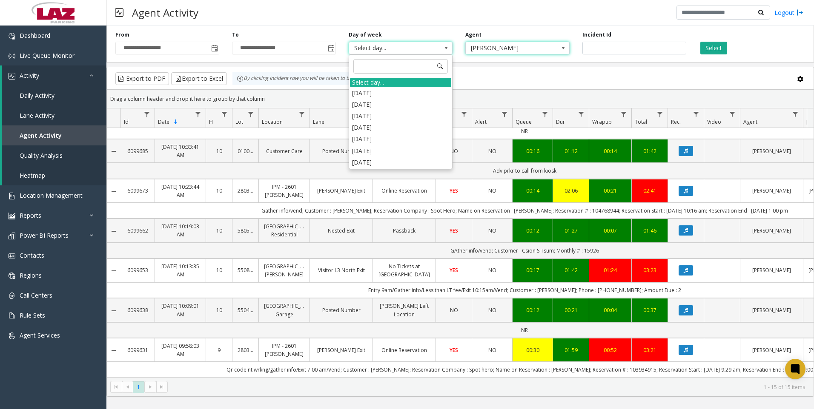
click at [500, 48] on span "[PERSON_NAME]" at bounding box center [507, 48] width 83 height 12
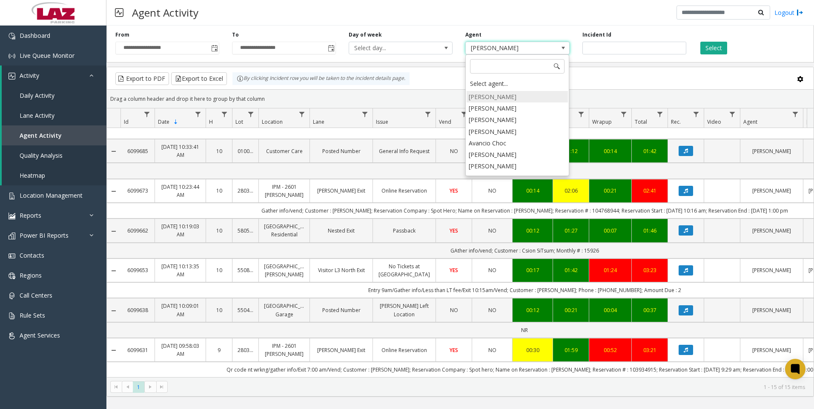
scroll to position [4718, 0]
click at [496, 183] on li "[PERSON_NAME]" at bounding box center [516, 188] width 101 height 11
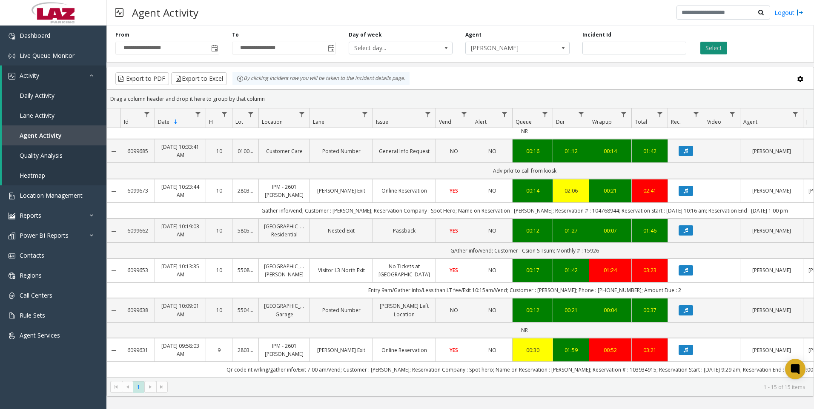
click at [713, 51] on button "Select" at bounding box center [713, 48] width 27 height 13
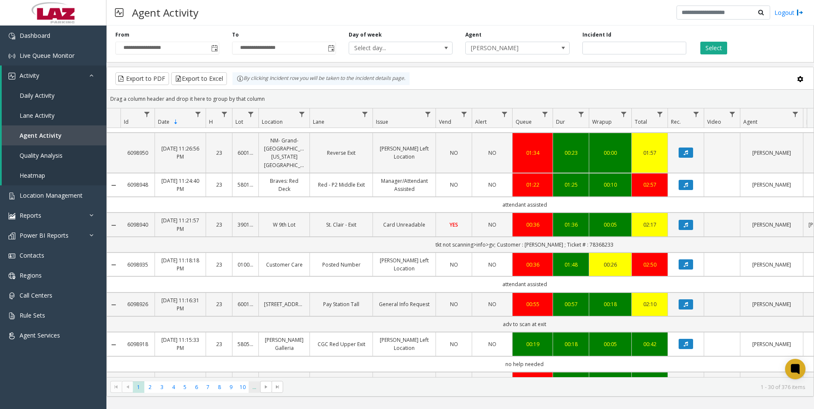
click at [251, 390] on span "..." at bounding box center [254, 387] width 11 height 11
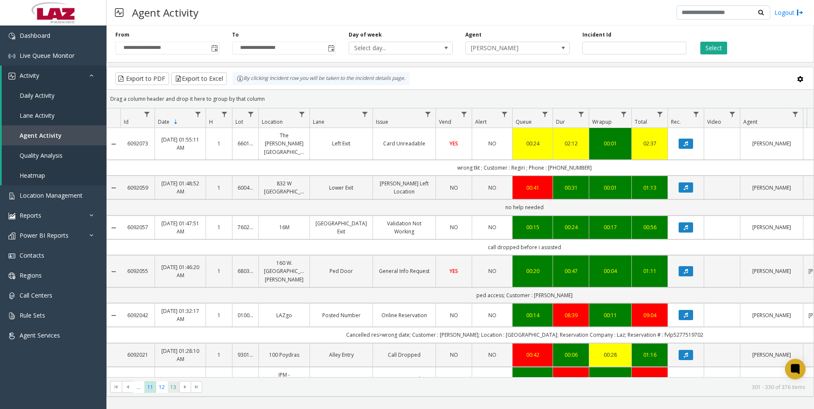
click at [168, 389] on span "13" at bounding box center [173, 387] width 11 height 11
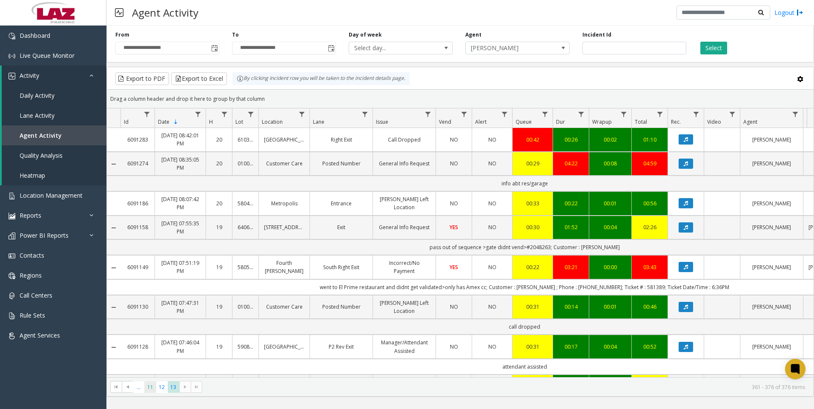
click at [149, 392] on span "11" at bounding box center [149, 387] width 11 height 11
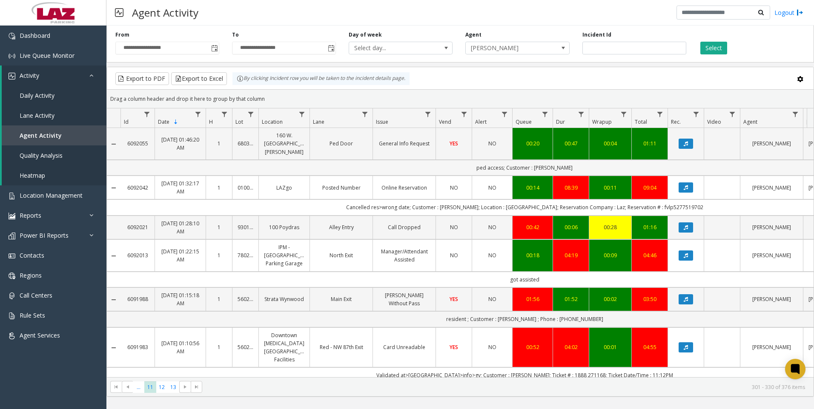
scroll to position [255, 0]
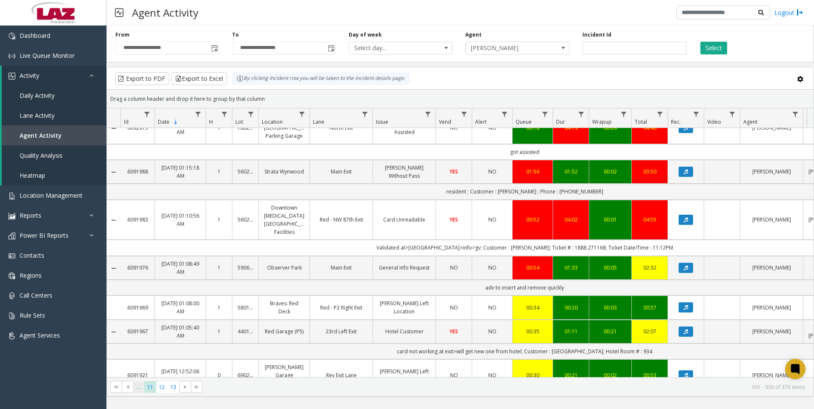
click at [141, 389] on span "..." at bounding box center [138, 387] width 11 height 11
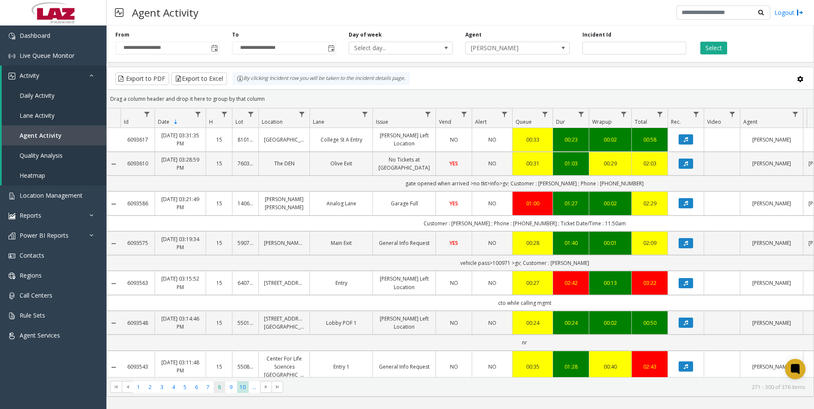
click at [220, 390] on span "8" at bounding box center [219, 387] width 11 height 11
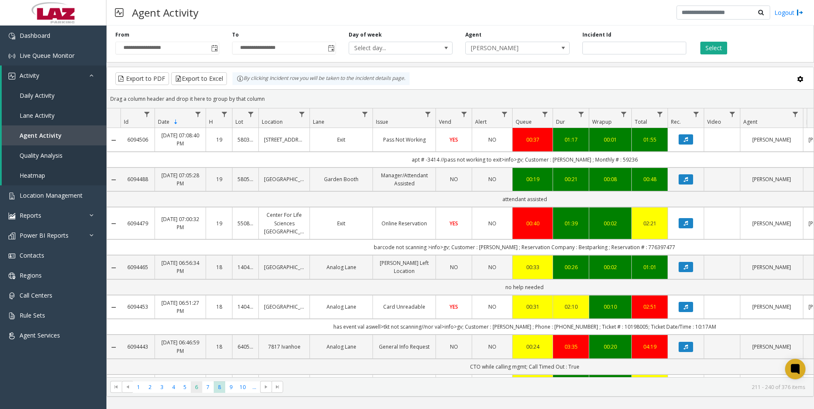
click at [201, 389] on span "6" at bounding box center [196, 387] width 11 height 11
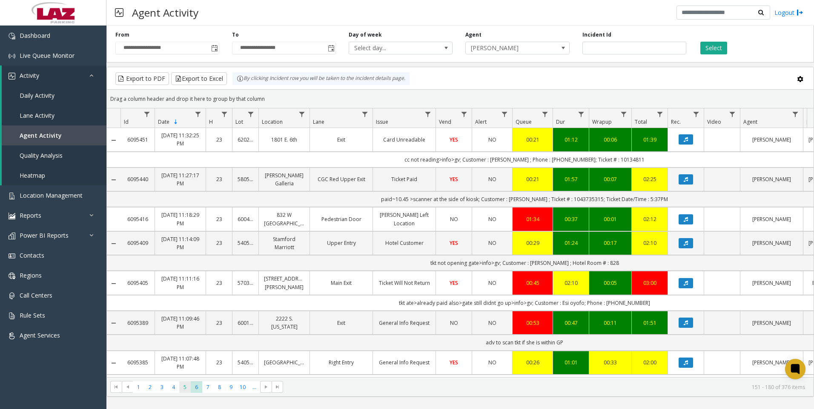
click at [189, 391] on span "5" at bounding box center [184, 387] width 11 height 11
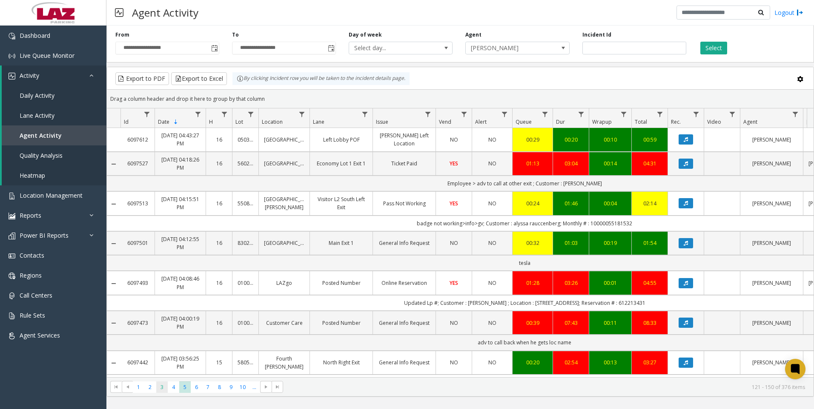
click at [165, 388] on span "3" at bounding box center [161, 387] width 11 height 11
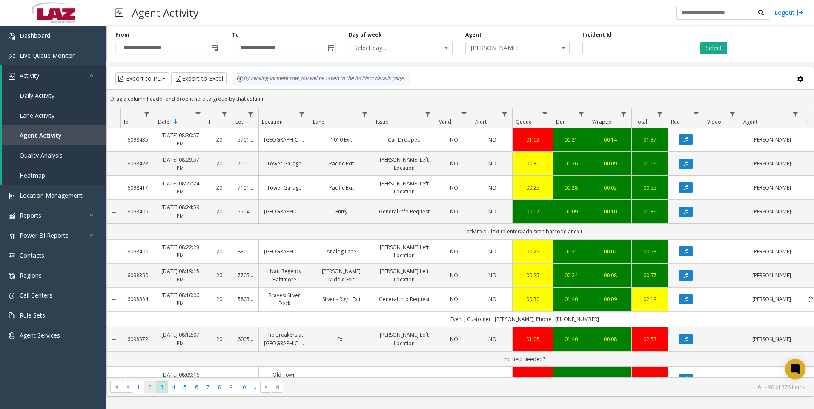
click at [150, 386] on span "2" at bounding box center [149, 387] width 11 height 11
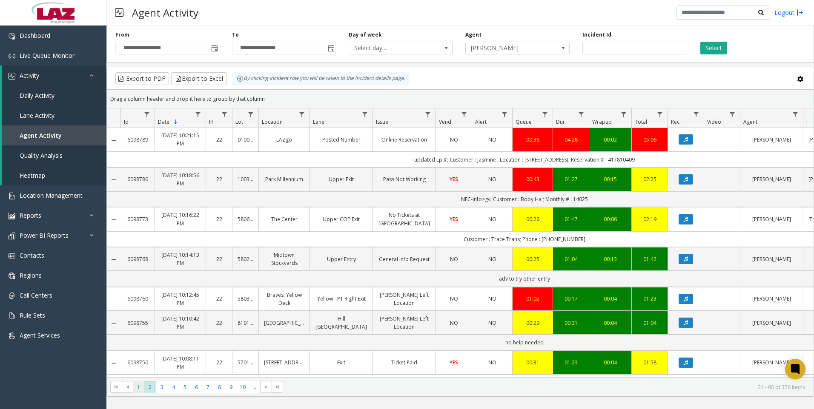
click at [139, 390] on span "1" at bounding box center [138, 387] width 11 height 11
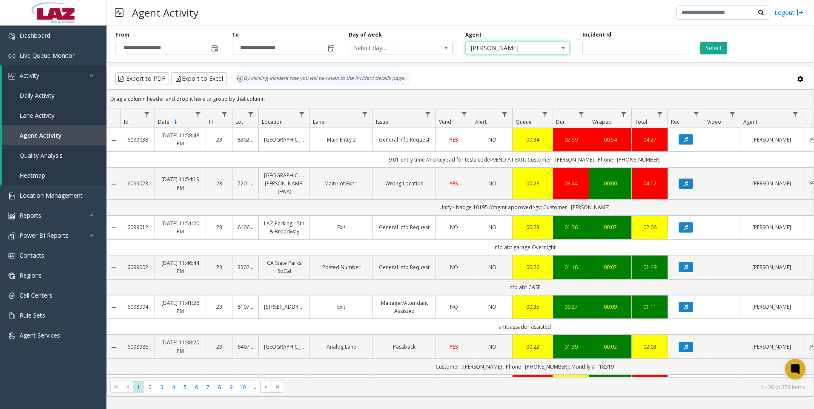
click at [518, 52] on span "[PERSON_NAME]" at bounding box center [507, 48] width 83 height 12
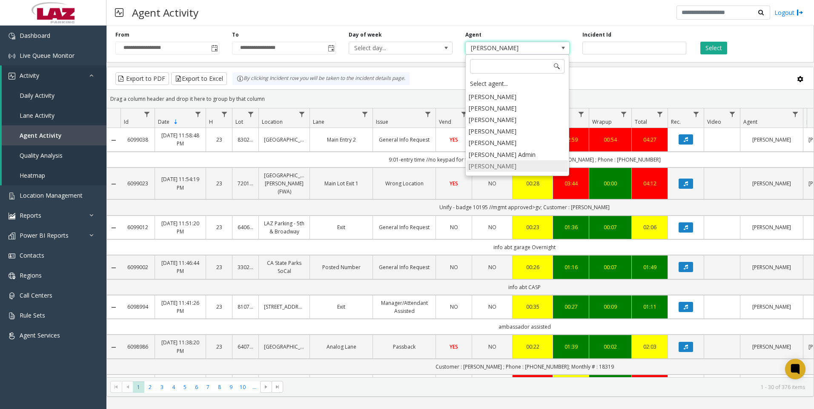
scroll to position [4397, 0]
click at [506, 145] on li "[PERSON_NAME]" at bounding box center [516, 150] width 101 height 11
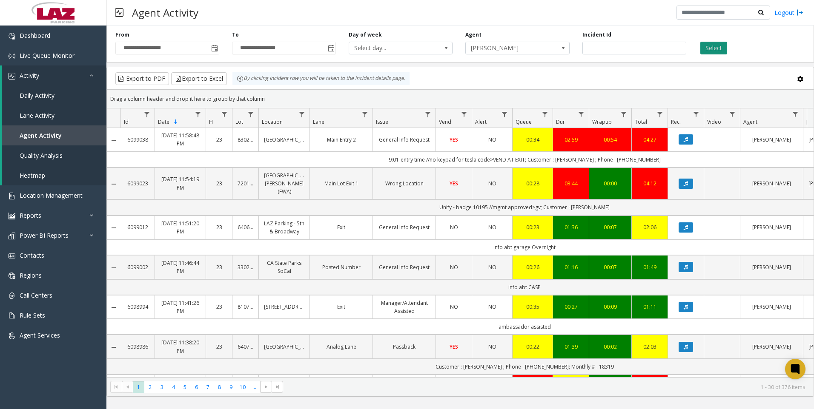
click at [709, 47] on button "Select" at bounding box center [713, 48] width 27 height 13
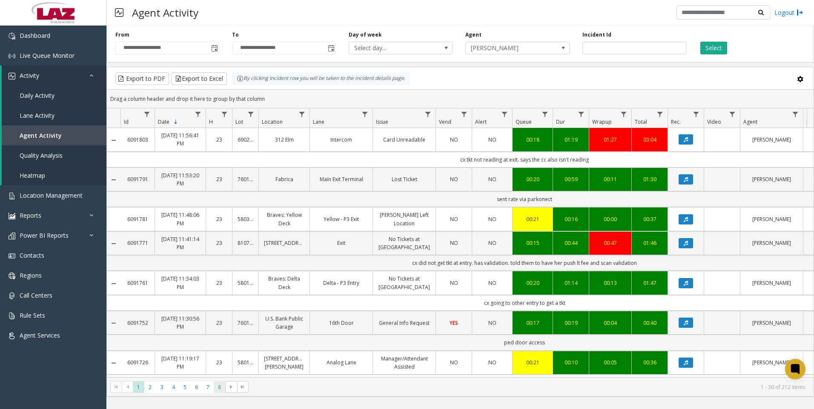
click at [216, 388] on span "8" at bounding box center [219, 387] width 11 height 11
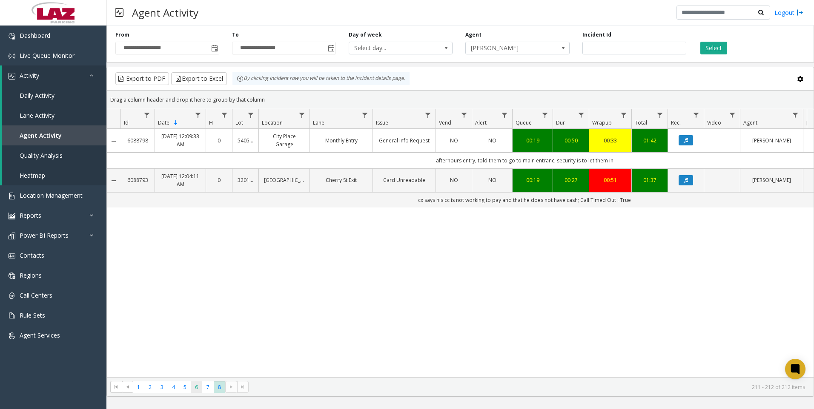
click at [195, 392] on span "6" at bounding box center [196, 387] width 11 height 11
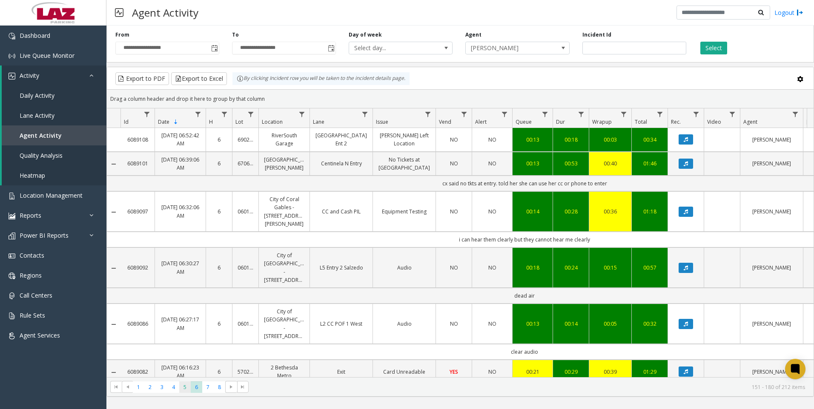
click at [186, 391] on span "5" at bounding box center [184, 387] width 11 height 11
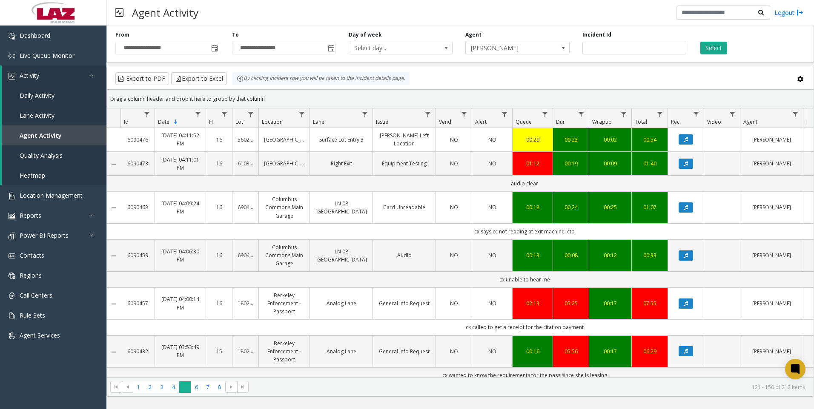
click at [186, 391] on span "5" at bounding box center [184, 387] width 11 height 11
click at [171, 391] on span "4" at bounding box center [173, 387] width 11 height 11
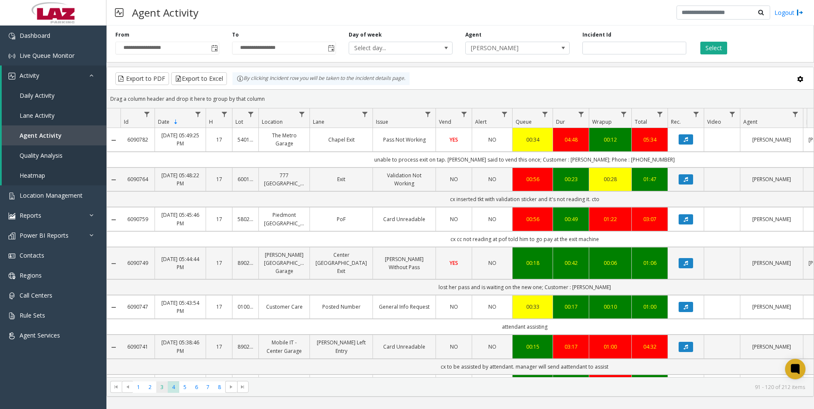
click at [164, 386] on span "3" at bounding box center [161, 387] width 11 height 11
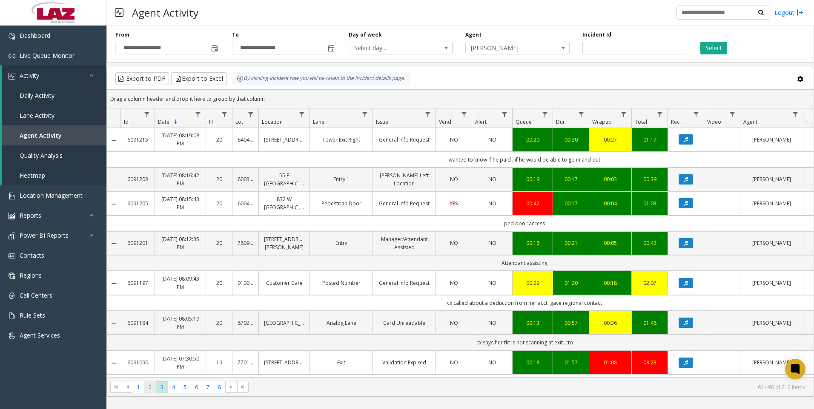
click at [153, 389] on span "2" at bounding box center [149, 387] width 11 height 11
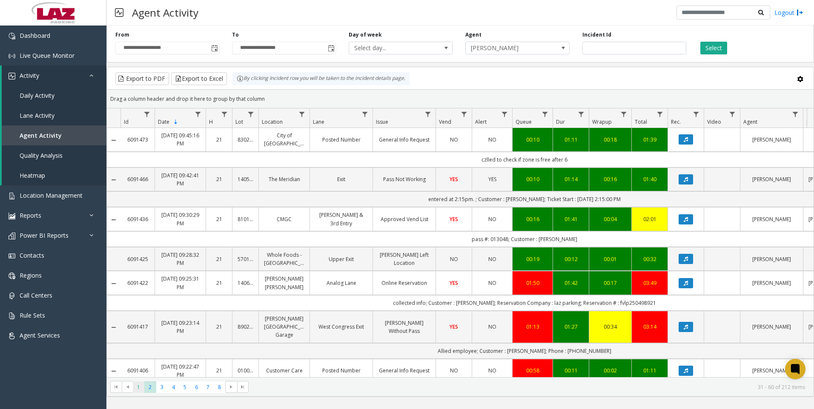
click at [143, 392] on span "1" at bounding box center [138, 387] width 11 height 11
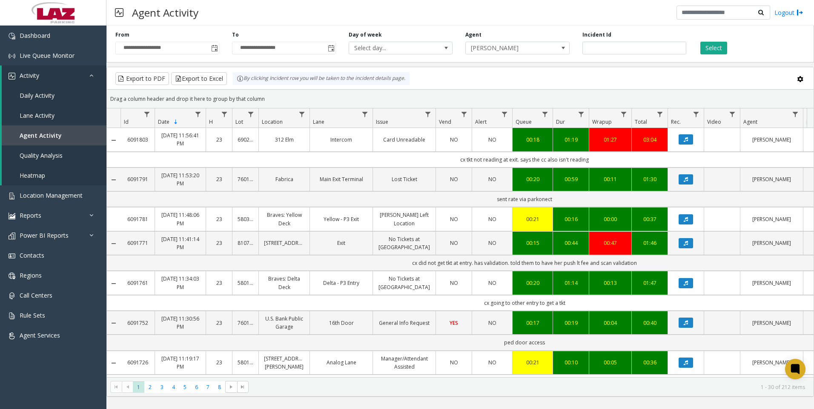
click at [497, 56] on div "**********" at bounding box center [459, 42] width 707 height 40
click at [498, 51] on span "[PERSON_NAME]" at bounding box center [507, 48] width 83 height 12
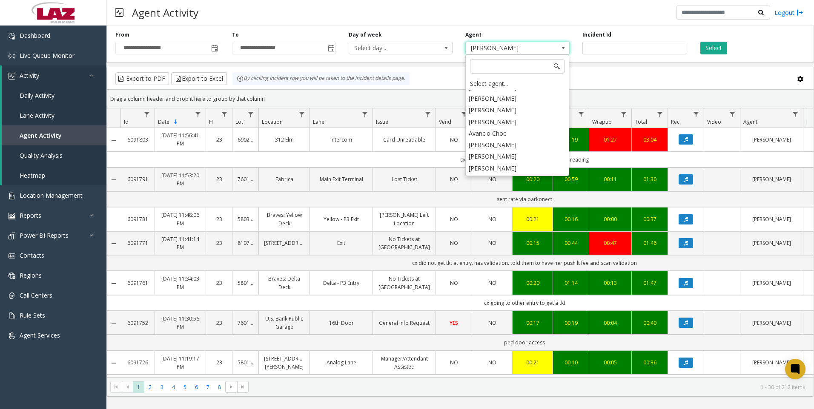
scroll to position [4718, 0]
click at [512, 160] on li "[PERSON_NAME]" at bounding box center [516, 165] width 101 height 11
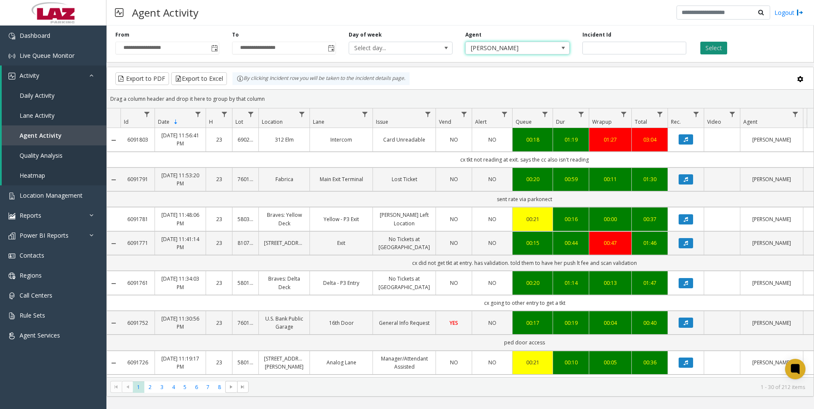
click at [708, 47] on button "Select" at bounding box center [713, 48] width 27 height 13
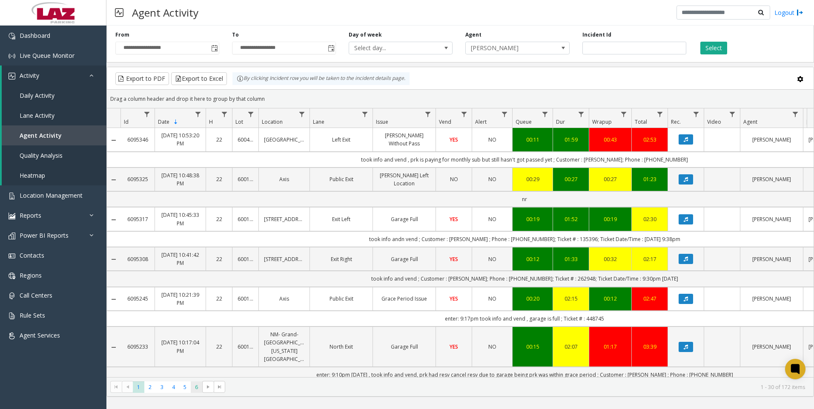
click at [193, 392] on span "6" at bounding box center [196, 387] width 11 height 11
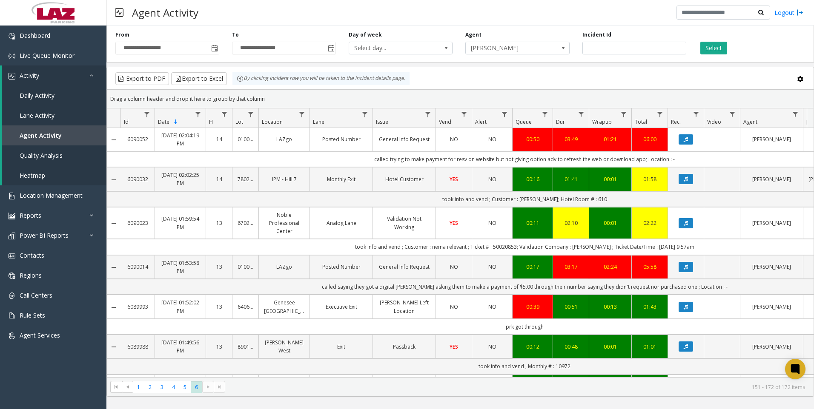
scroll to position [170, 0]
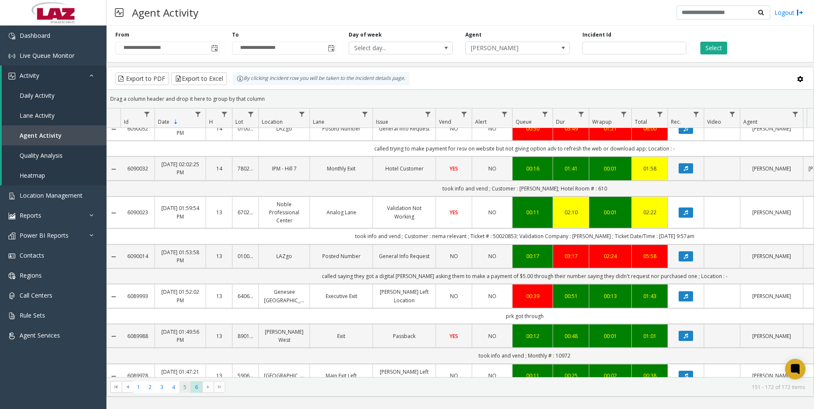
click at [187, 383] on span "5" at bounding box center [184, 387] width 11 height 11
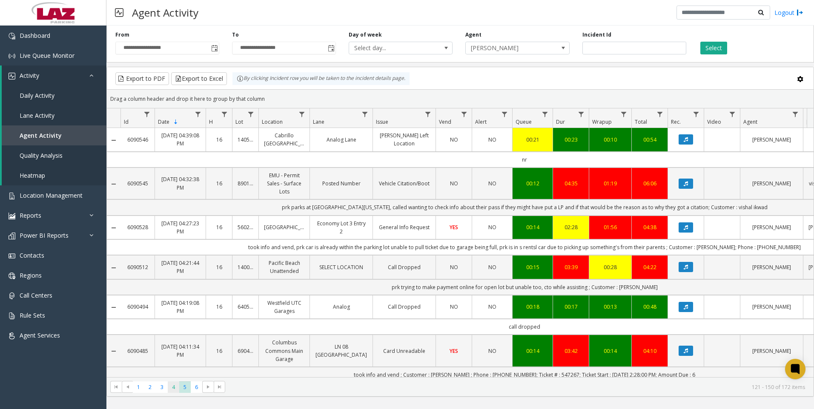
click at [171, 391] on span "4" at bounding box center [173, 387] width 11 height 11
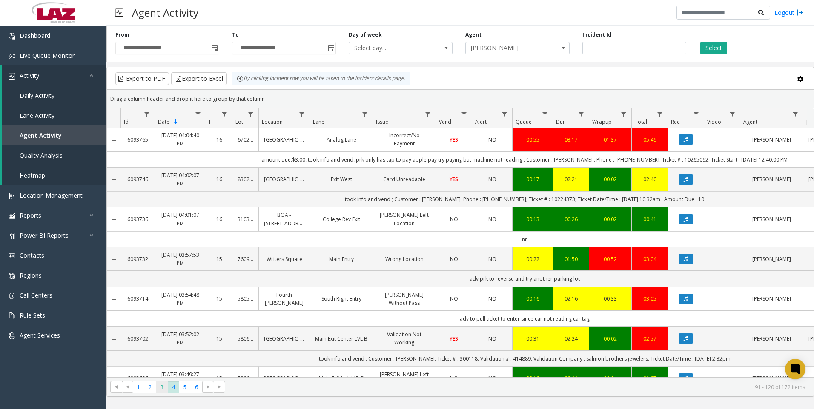
click at [163, 392] on span "3" at bounding box center [161, 387] width 11 height 11
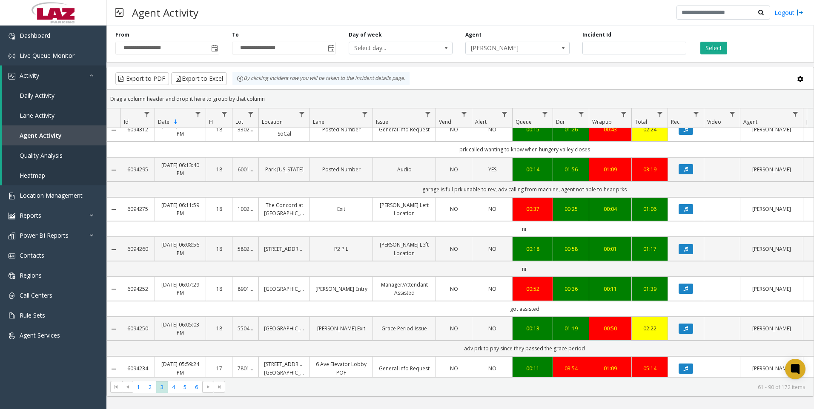
scroll to position [170, 0]
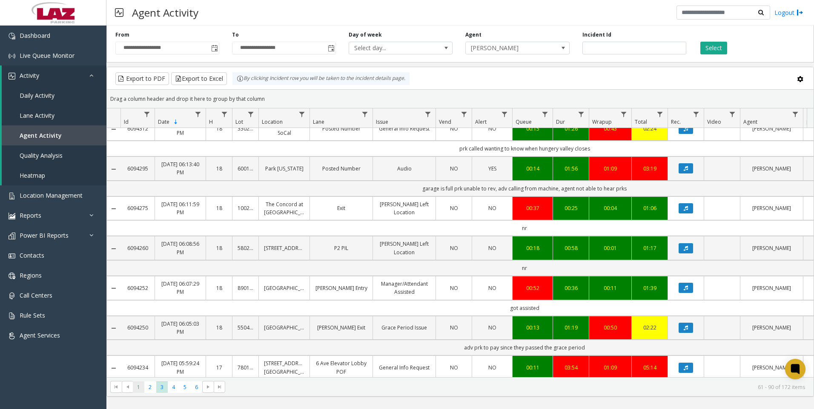
click at [137, 390] on span "1" at bounding box center [138, 387] width 11 height 11
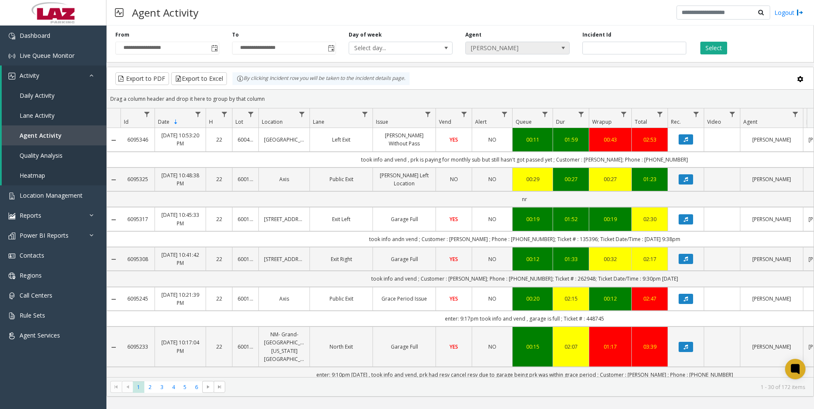
click at [481, 52] on span "[PERSON_NAME]" at bounding box center [507, 48] width 83 height 12
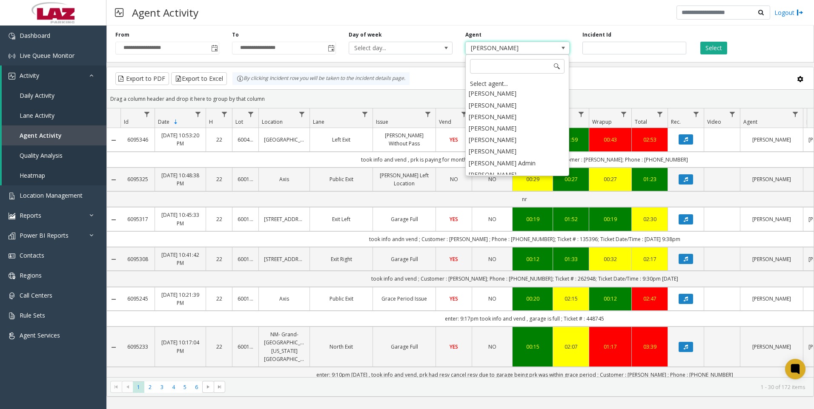
scroll to position [4420, 0]
click at [506, 203] on li "[PERSON_NAME]" at bounding box center [516, 208] width 101 height 11
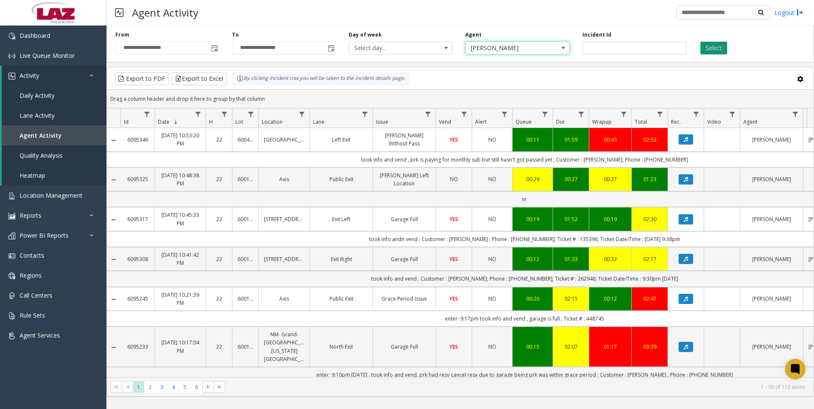
click at [706, 51] on button "Select" at bounding box center [713, 48] width 27 height 13
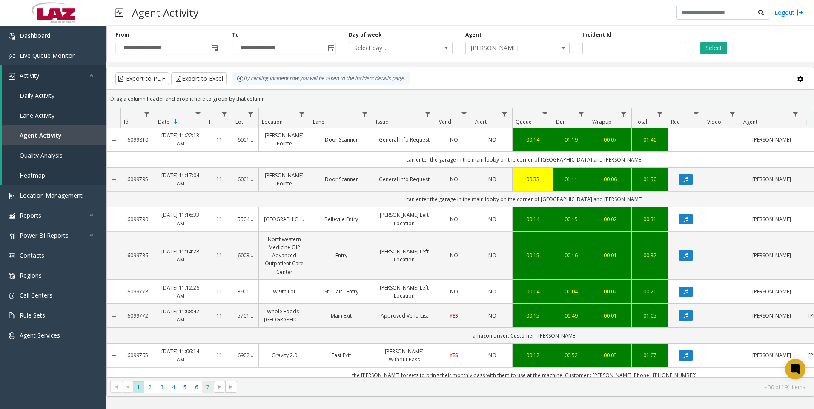
click at [206, 391] on span "7" at bounding box center [207, 387] width 11 height 11
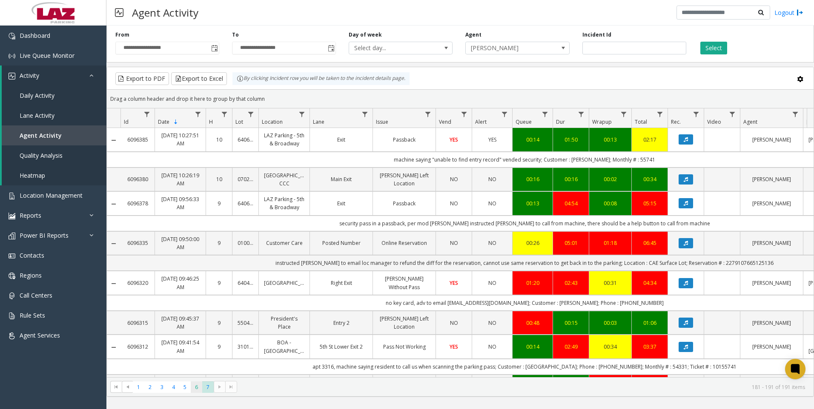
click at [194, 389] on span "6" at bounding box center [196, 387] width 11 height 11
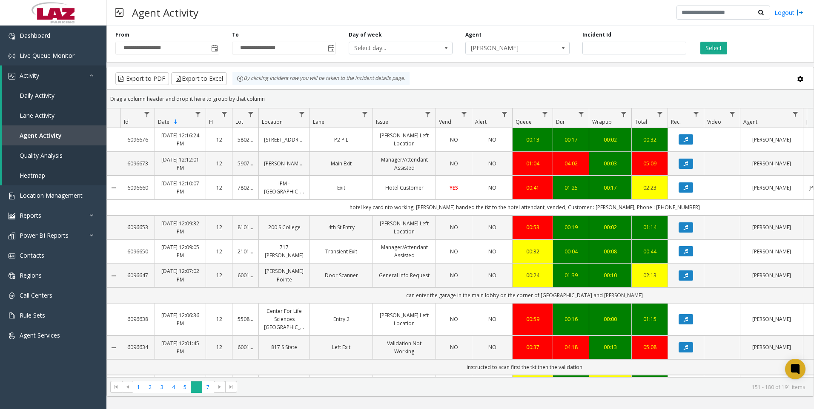
click at [191, 389] on span "6" at bounding box center [196, 387] width 11 height 11
click at [183, 392] on span "5" at bounding box center [184, 387] width 11 height 11
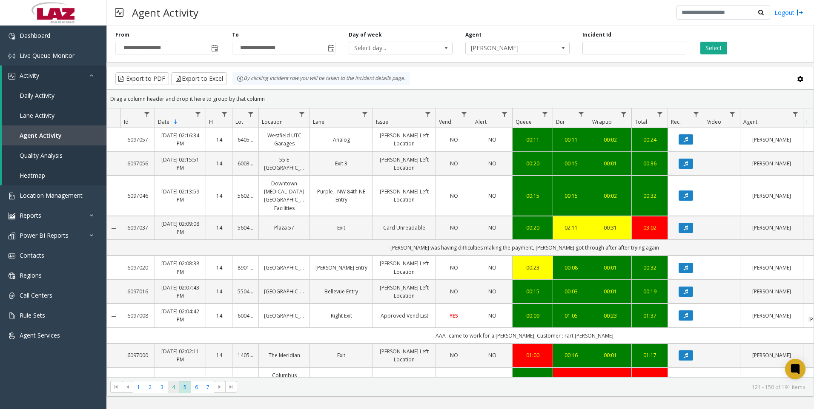
click at [169, 393] on span "4" at bounding box center [173, 387] width 11 height 11
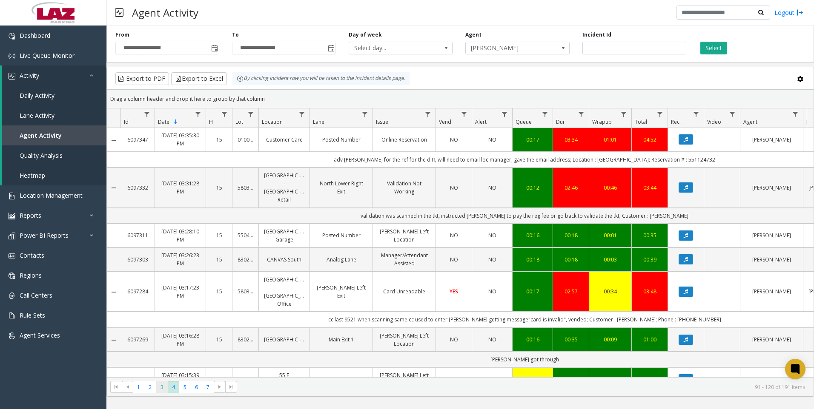
click at [165, 392] on span "3" at bounding box center [161, 387] width 11 height 11
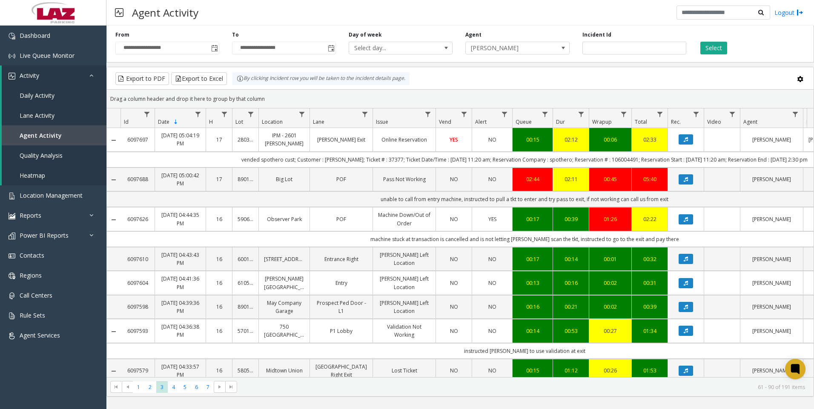
click at [147, 394] on kendo-pager "* * * * * * * 1 2 3 4 5 6 7 61 - 90 of 191 items" at bounding box center [460, 386] width 706 height 19
click at [146, 392] on span "2" at bounding box center [149, 387] width 11 height 11
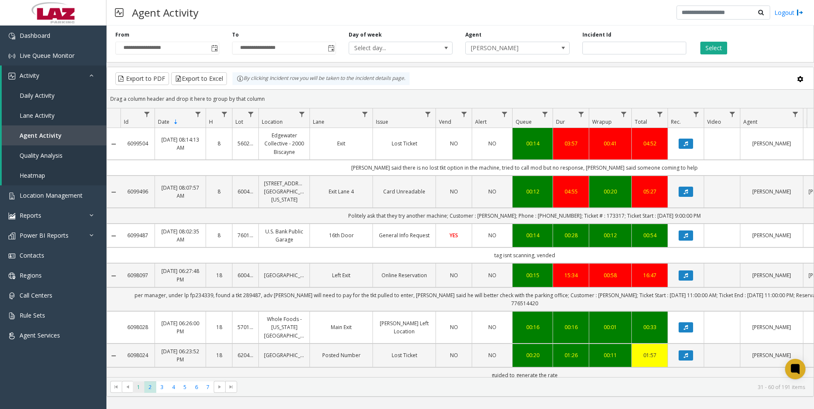
click at [137, 389] on span "1" at bounding box center [138, 387] width 11 height 11
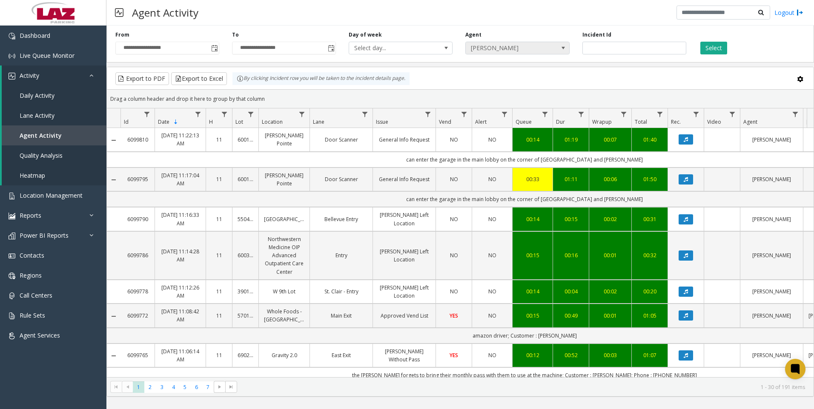
click at [528, 53] on span "[PERSON_NAME]" at bounding box center [507, 48] width 83 height 12
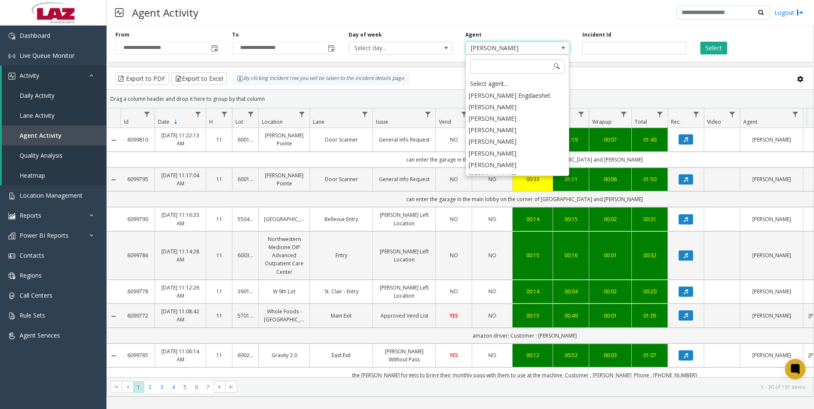
scroll to position [4417, 0]
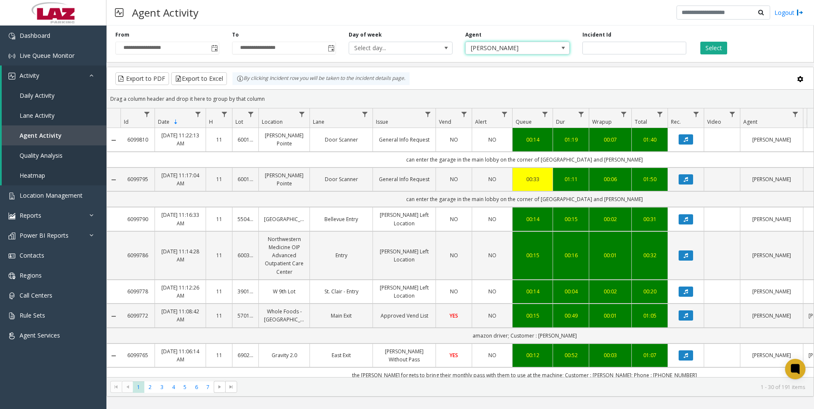
click at [489, 48] on span "[PERSON_NAME]" at bounding box center [507, 48] width 83 height 12
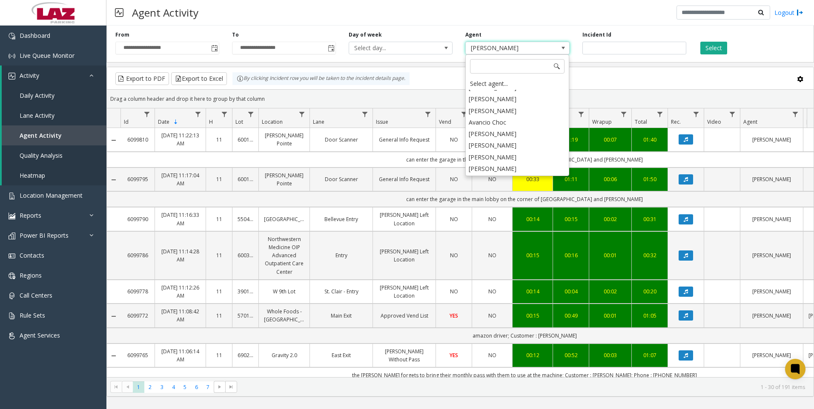
scroll to position [4718, 0]
click at [503, 149] on li "[PERSON_NAME]" at bounding box center [516, 154] width 101 height 11
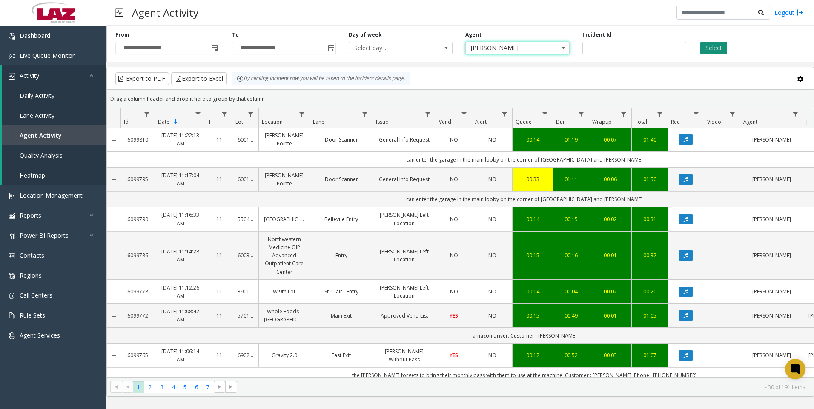
click at [715, 48] on button "Select" at bounding box center [713, 48] width 27 height 13
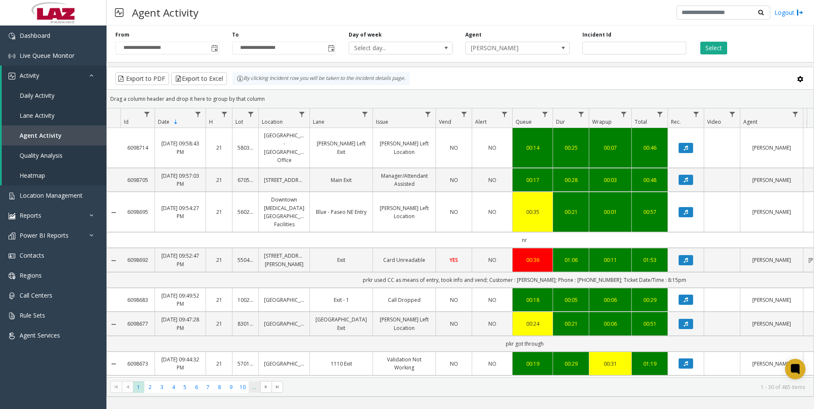
click at [250, 385] on span "..." at bounding box center [254, 387] width 11 height 11
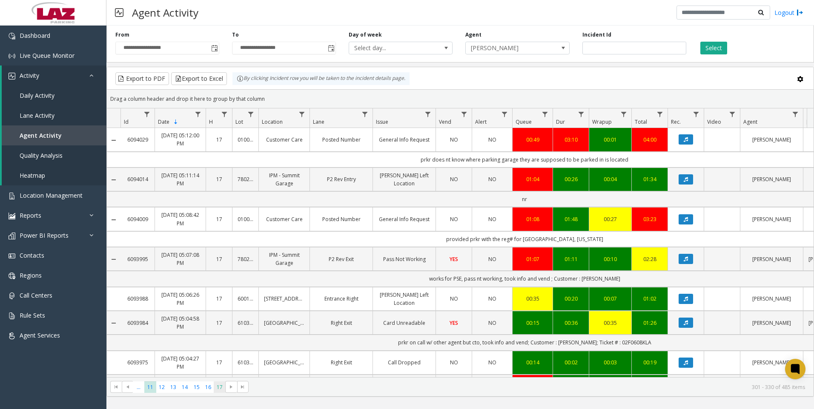
click at [222, 390] on span "17" at bounding box center [219, 387] width 11 height 11
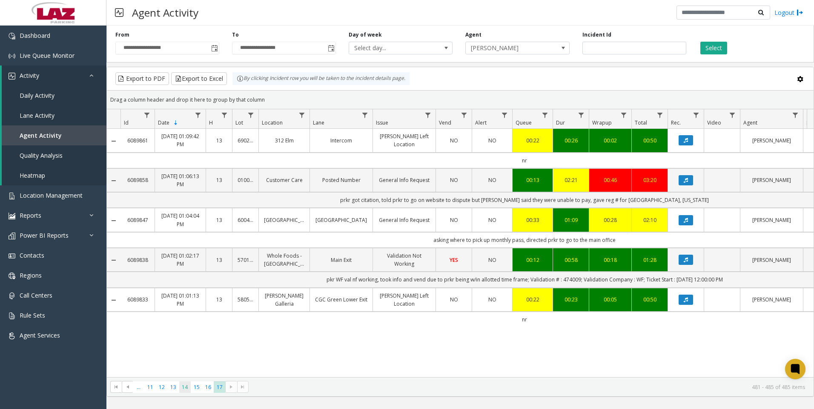
click at [190, 387] on span "14" at bounding box center [184, 387] width 11 height 11
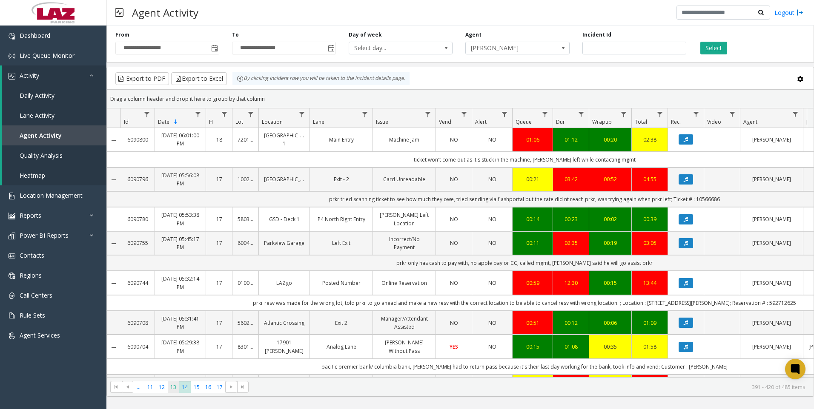
click at [175, 391] on span "13" at bounding box center [173, 387] width 11 height 11
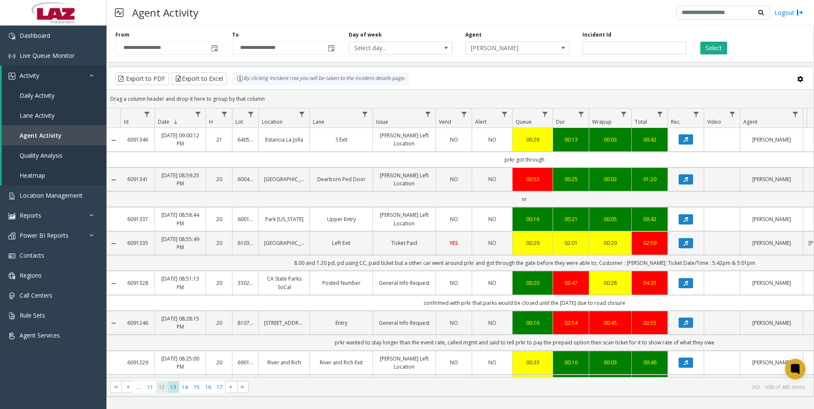
click at [164, 390] on span "12" at bounding box center [161, 387] width 11 height 11
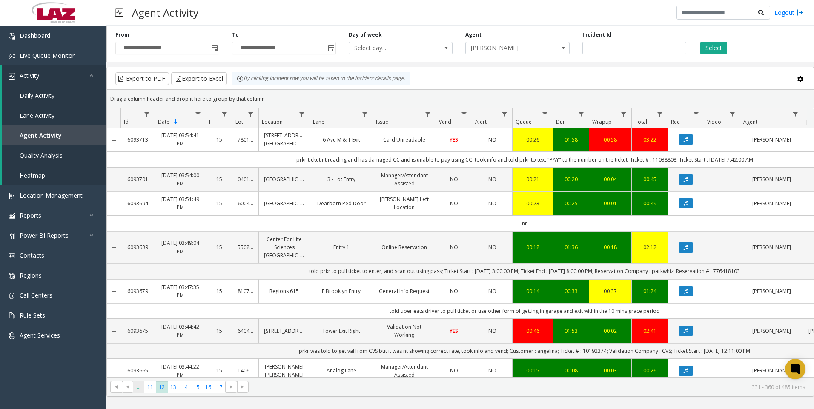
click at [137, 389] on span "..." at bounding box center [138, 387] width 11 height 11
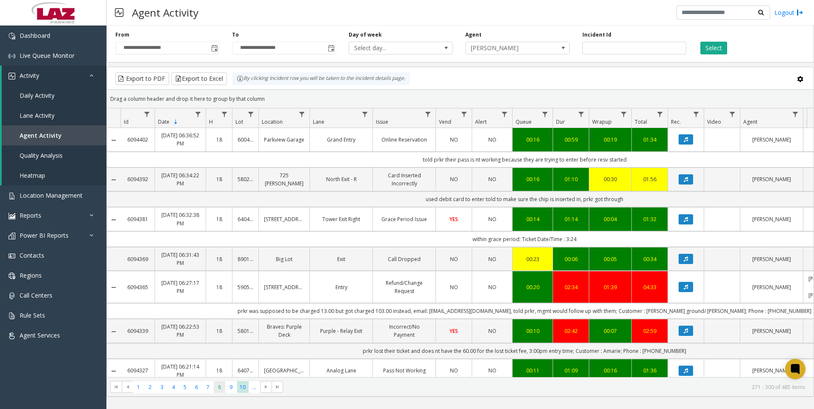
click at [223, 391] on span "8" at bounding box center [219, 387] width 11 height 11
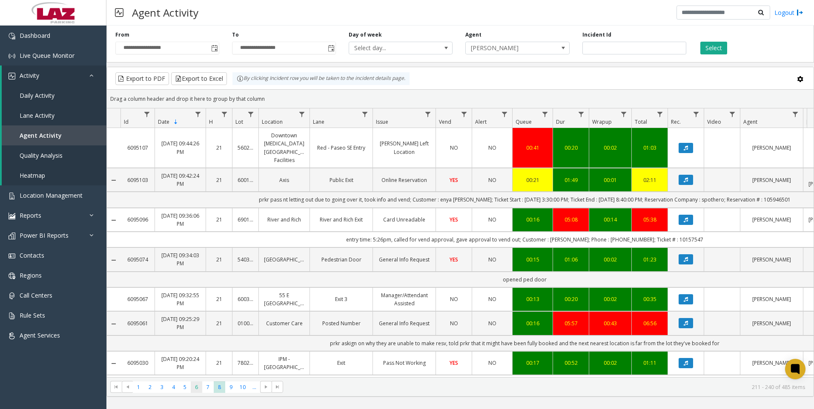
click at [192, 391] on span "6" at bounding box center [196, 387] width 11 height 11
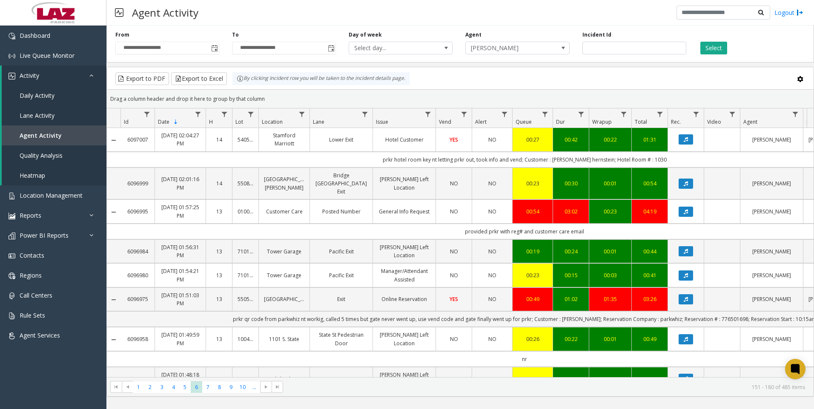
click at [155, 393] on kendo-pager "* * * * * * * * * ** *** 1 2 3 4 5 6 7 8 9 10 ... 151 - 180 of 485 items" at bounding box center [460, 386] width 706 height 19
click at [157, 392] on span "3" at bounding box center [161, 387] width 11 height 11
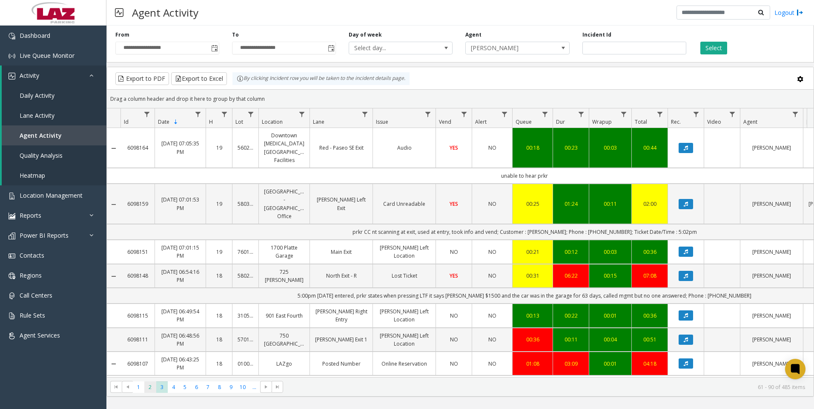
click at [153, 390] on span "2" at bounding box center [149, 387] width 11 height 11
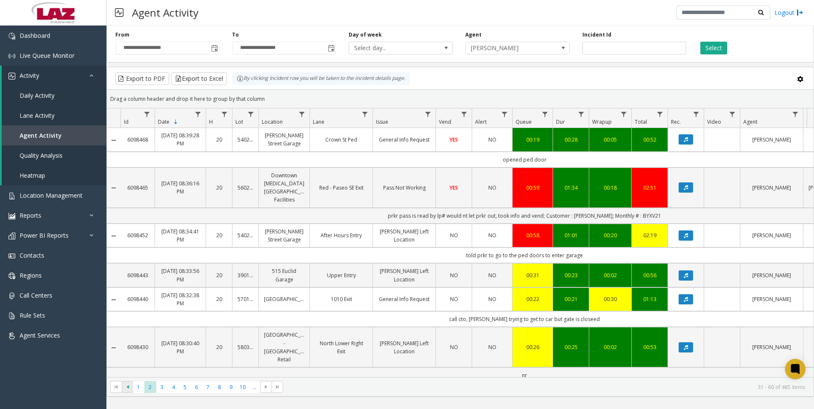
click at [132, 385] on span at bounding box center [127, 387] width 11 height 12
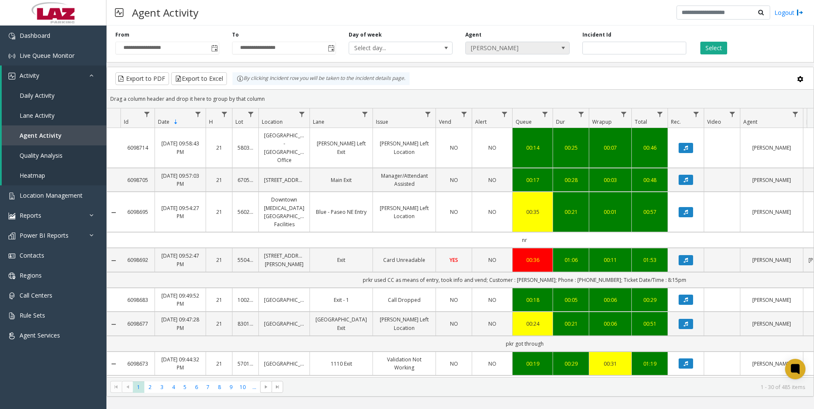
click at [505, 54] on span "[PERSON_NAME]" at bounding box center [507, 48] width 83 height 12
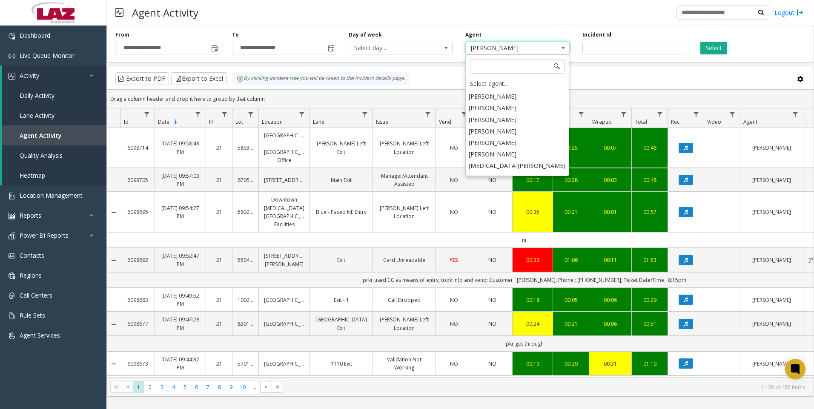
scroll to position [4490, 0]
click at [503, 157] on li "[PERSON_NAME]" at bounding box center [516, 162] width 101 height 11
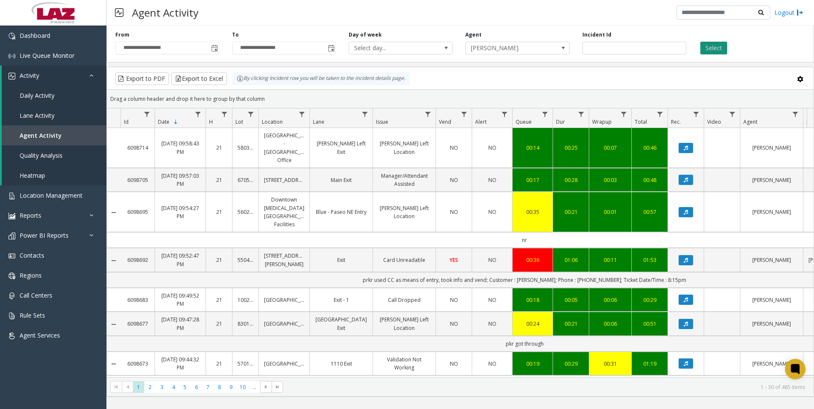
click at [706, 49] on button "Select" at bounding box center [713, 48] width 27 height 13
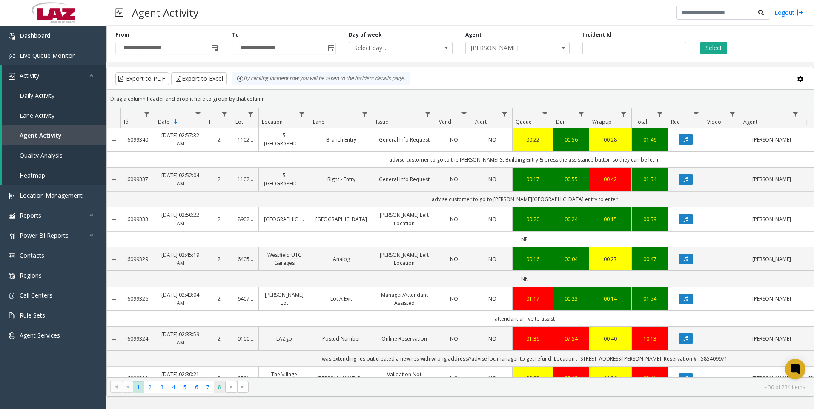
click at [217, 391] on span "8" at bounding box center [219, 387] width 11 height 11
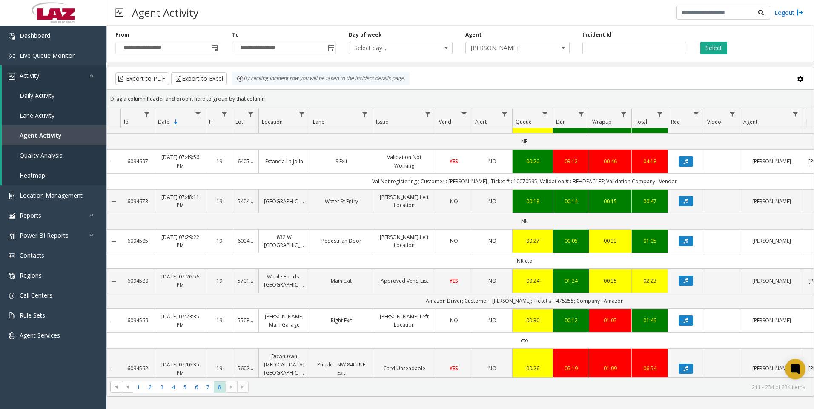
scroll to position [43, 0]
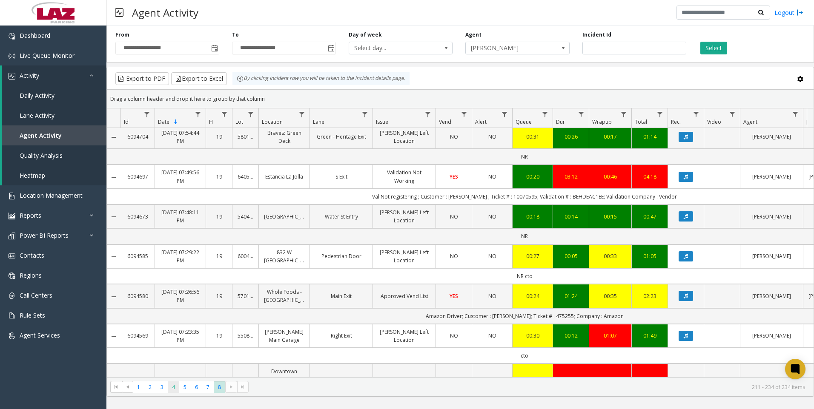
click at [177, 385] on span "4" at bounding box center [173, 387] width 11 height 11
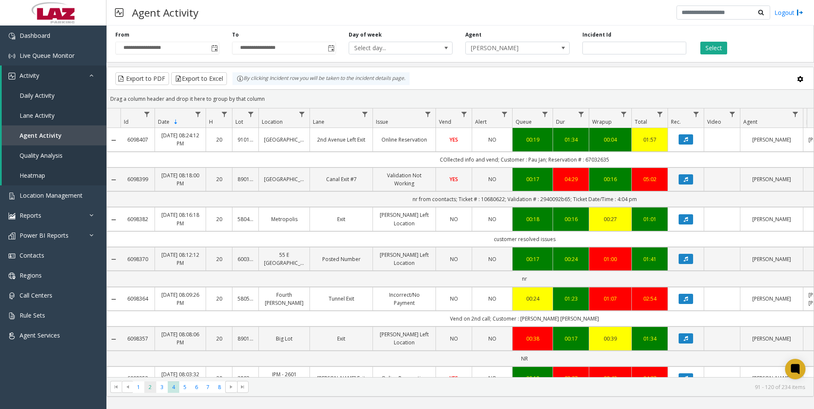
click at [148, 387] on span "2" at bounding box center [149, 387] width 11 height 11
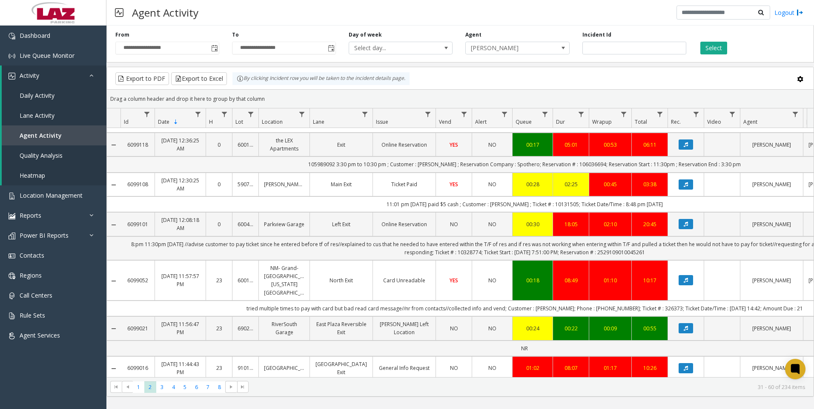
scroll to position [170, 0]
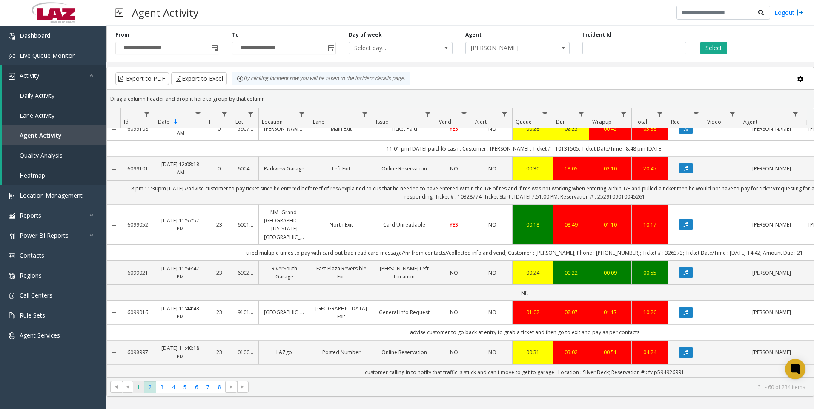
click at [138, 390] on span "1" at bounding box center [138, 387] width 11 height 11
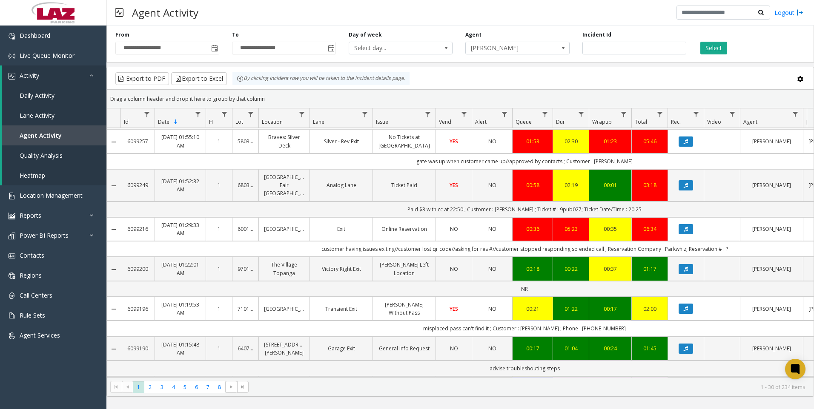
scroll to position [766, 0]
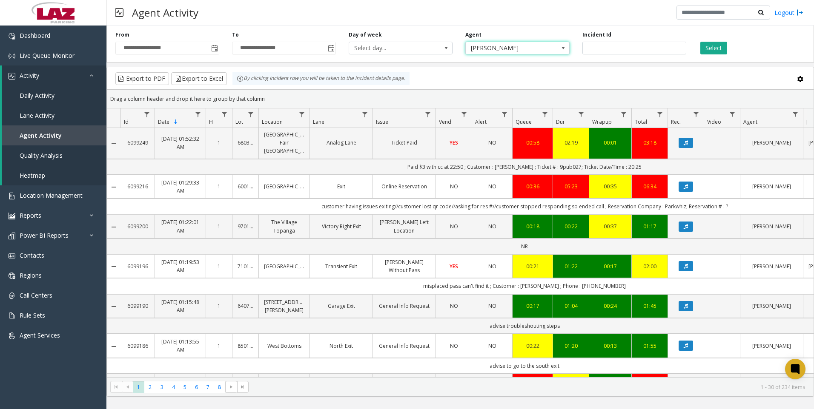
click at [502, 43] on span "[PERSON_NAME]" at bounding box center [507, 48] width 83 height 12
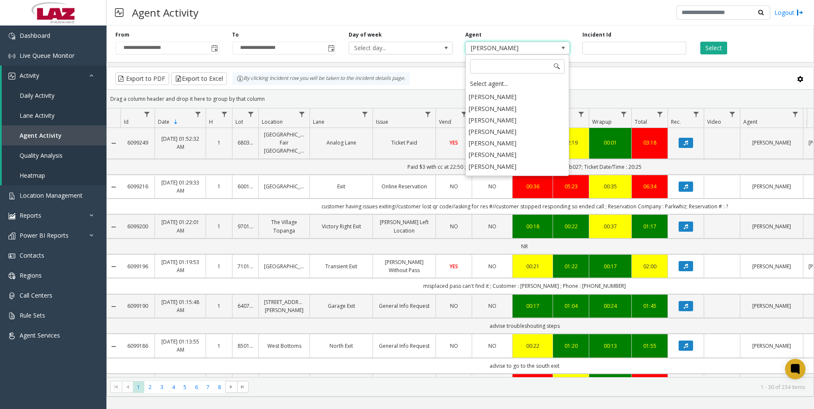
scroll to position [4355, 0]
click at [515, 152] on li "[PERSON_NAME]" at bounding box center [516, 157] width 101 height 11
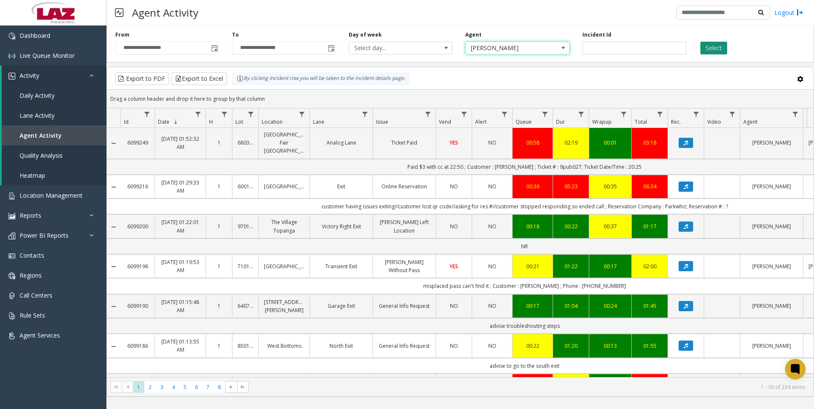
click at [719, 52] on button "Select" at bounding box center [713, 48] width 27 height 13
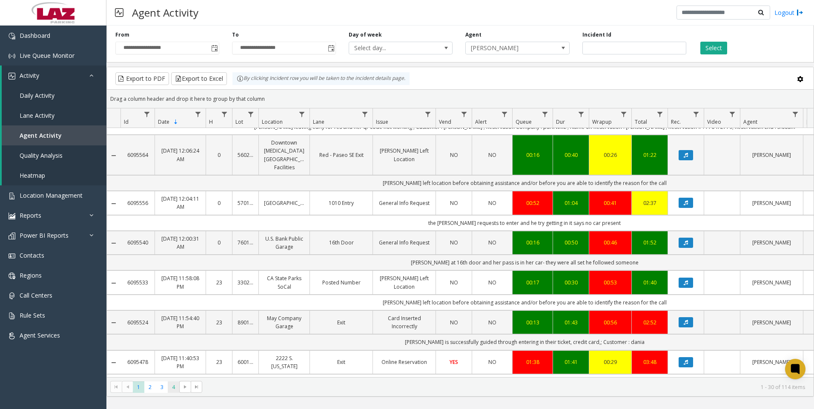
click at [172, 387] on span "4" at bounding box center [173, 387] width 11 height 11
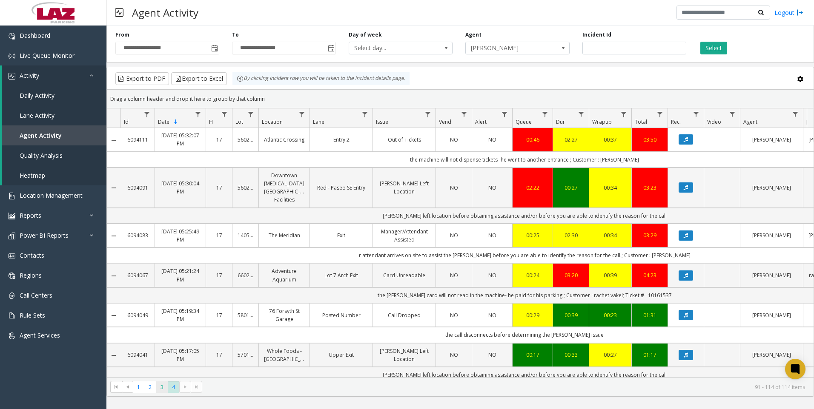
click at [160, 389] on span "3" at bounding box center [161, 387] width 11 height 11
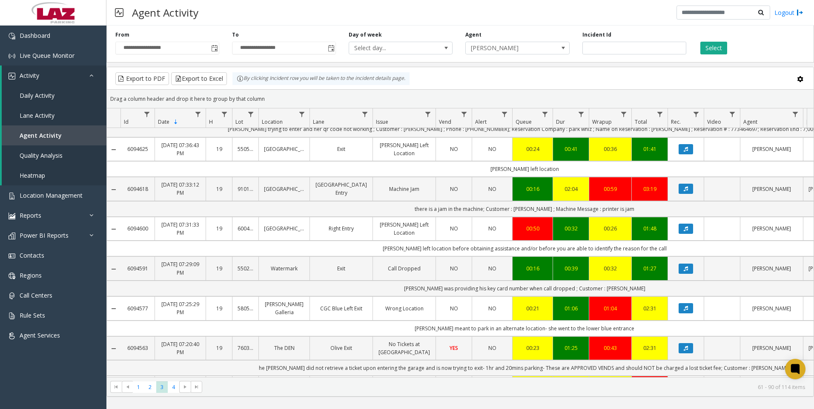
scroll to position [170, 0]
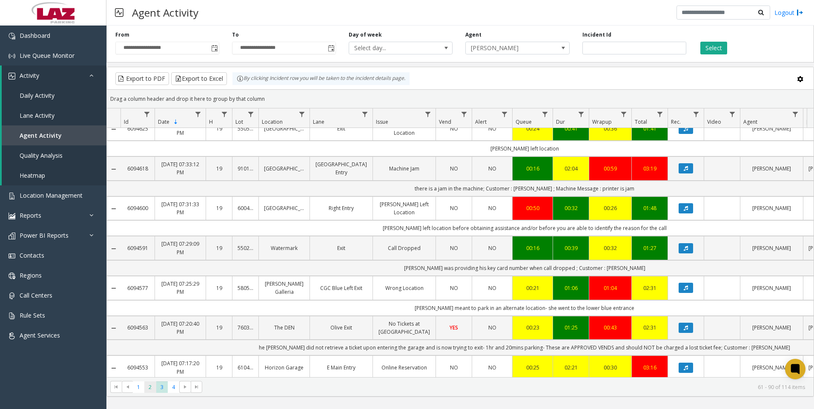
click at [150, 389] on span "2" at bounding box center [149, 387] width 11 height 11
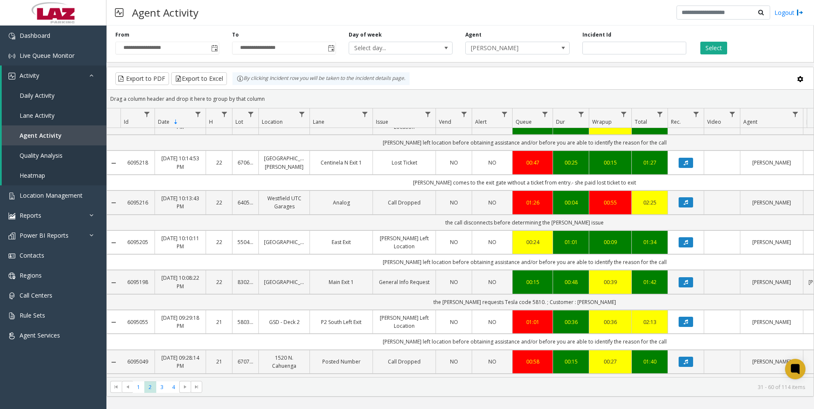
scroll to position [255, 0]
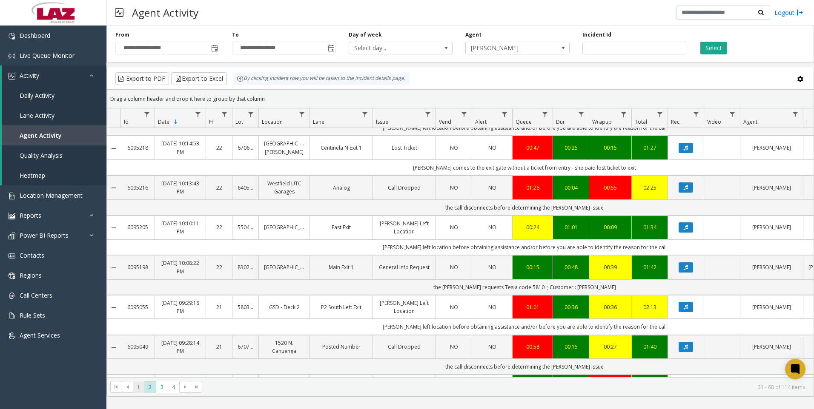
click at [142, 387] on span "1" at bounding box center [138, 387] width 11 height 11
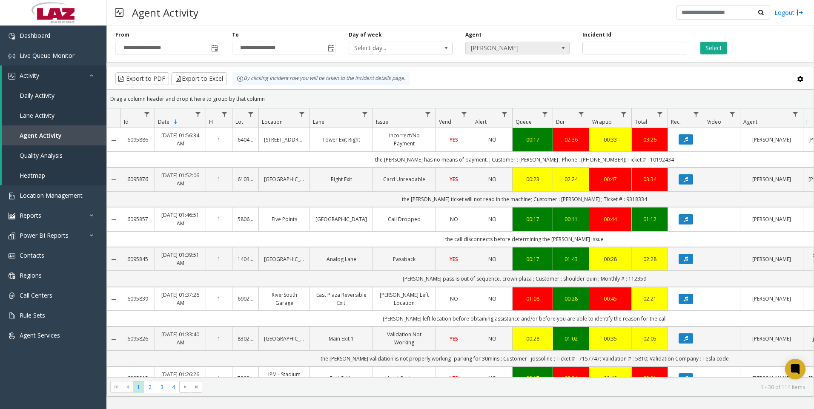
click at [528, 49] on span "[PERSON_NAME]" at bounding box center [507, 48] width 83 height 12
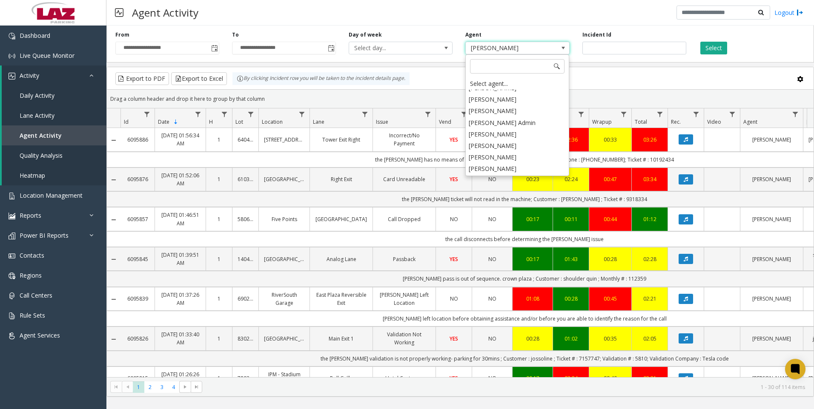
scroll to position [4514, 0]
click at [521, 155] on li "[PERSON_NAME]" at bounding box center [516, 160] width 101 height 11
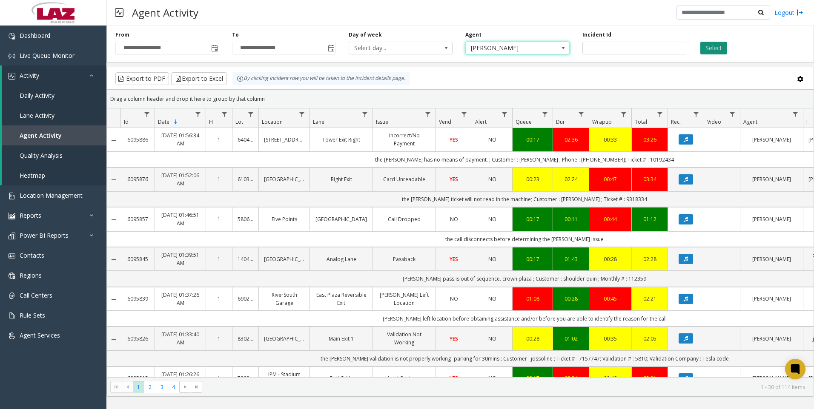
click at [707, 51] on button "Select" at bounding box center [713, 48] width 27 height 13
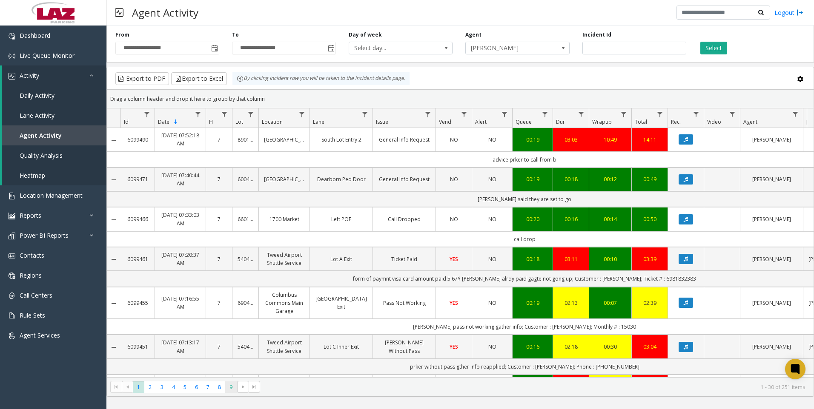
click at [230, 388] on span "9" at bounding box center [230, 387] width 11 height 11
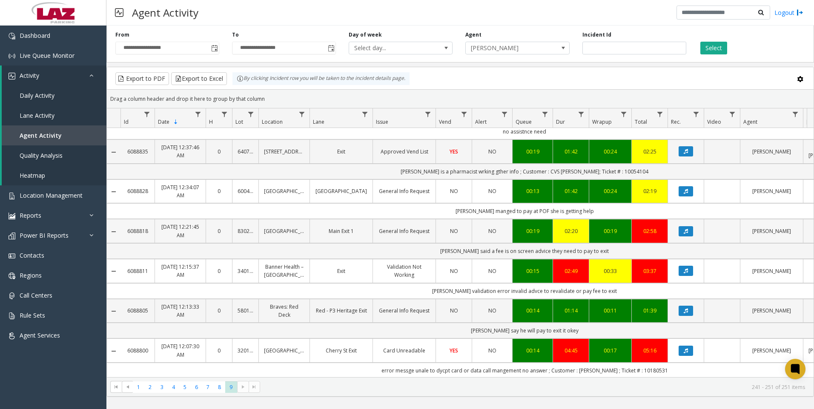
scroll to position [194, 0]
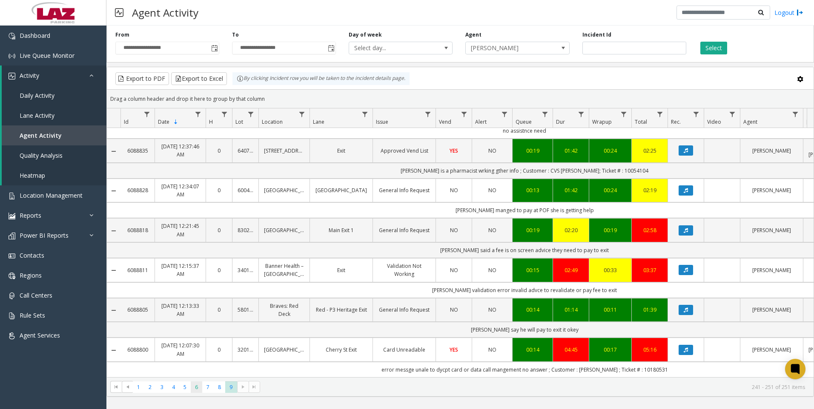
click at [201, 390] on span "6" at bounding box center [196, 387] width 11 height 11
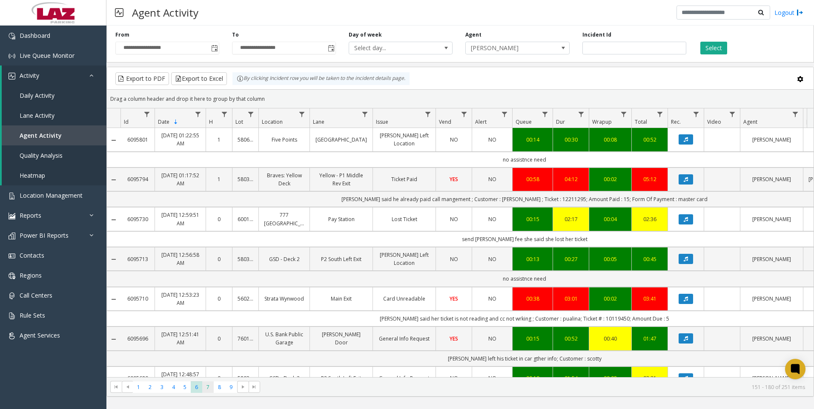
click at [209, 390] on span "7" at bounding box center [207, 387] width 11 height 11
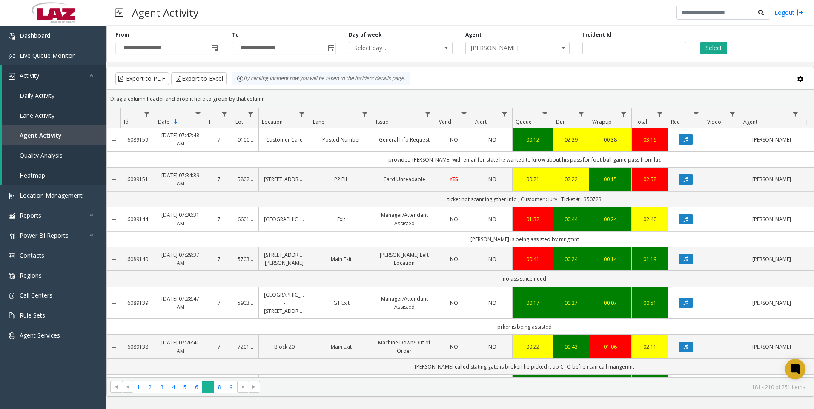
click at [203, 388] on span "7" at bounding box center [207, 387] width 11 height 11
click at [196, 386] on span "6" at bounding box center [196, 387] width 11 height 11
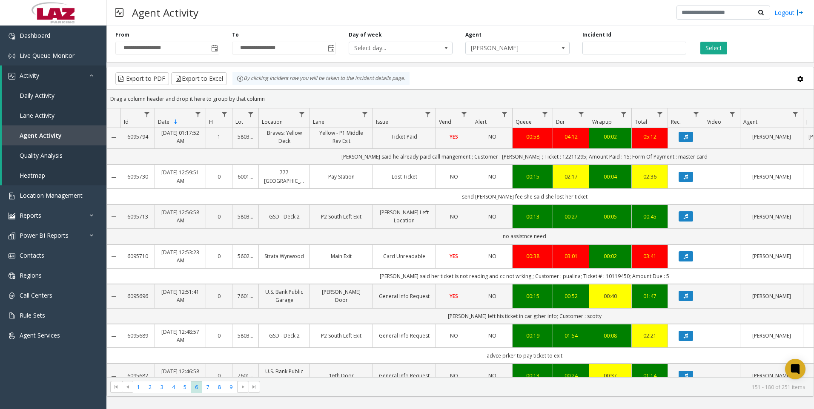
scroll to position [85, 0]
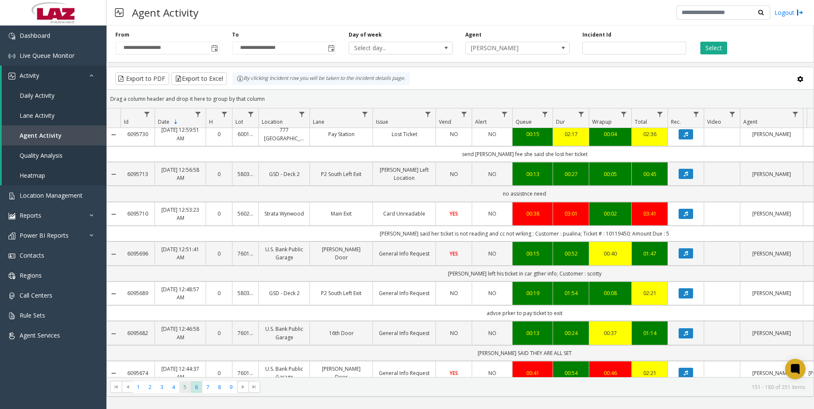
click at [180, 388] on span "5" at bounding box center [184, 387] width 11 height 11
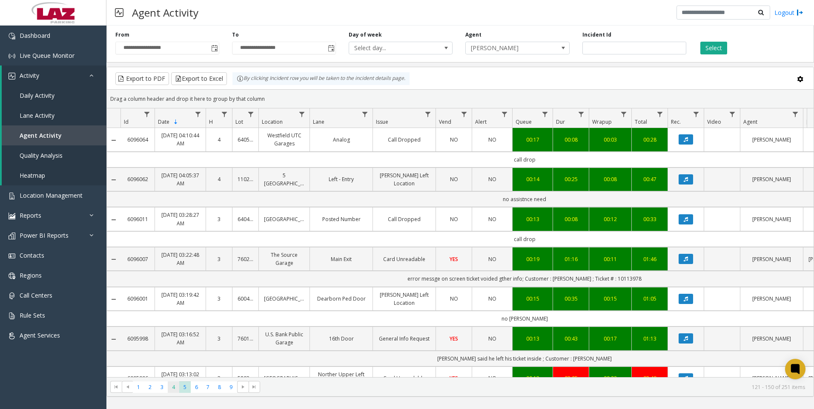
click at [175, 391] on span "4" at bounding box center [173, 387] width 11 height 11
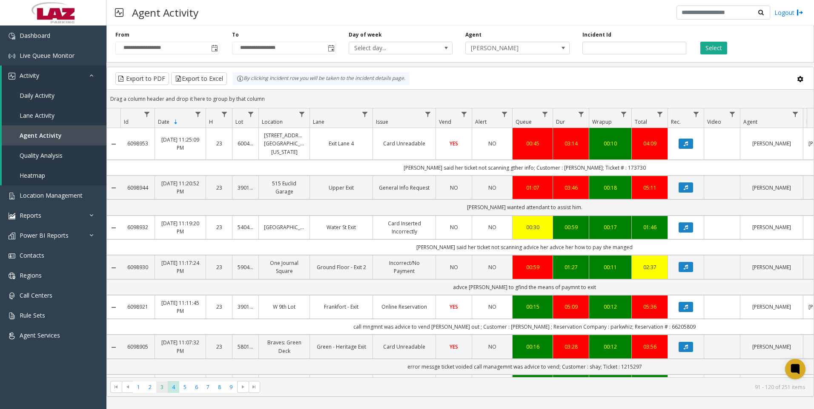
click at [165, 392] on span "3" at bounding box center [161, 387] width 11 height 11
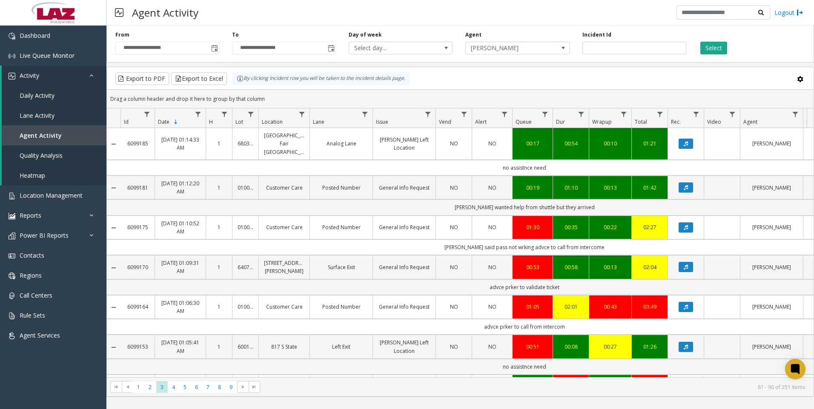
scroll to position [43, 0]
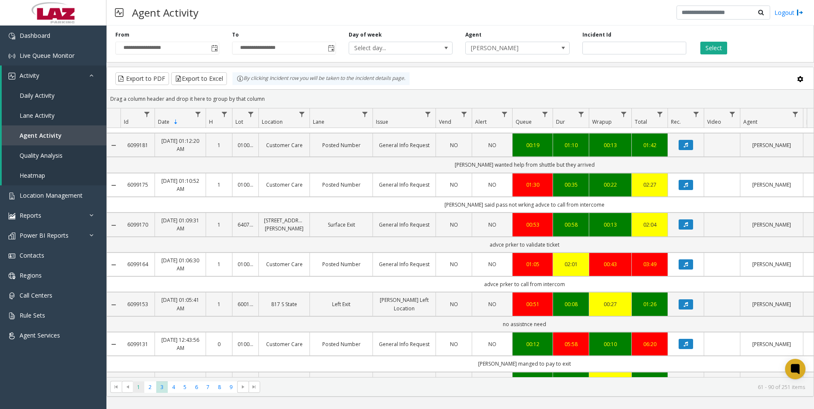
click at [136, 387] on span "1" at bounding box center [138, 387] width 11 height 11
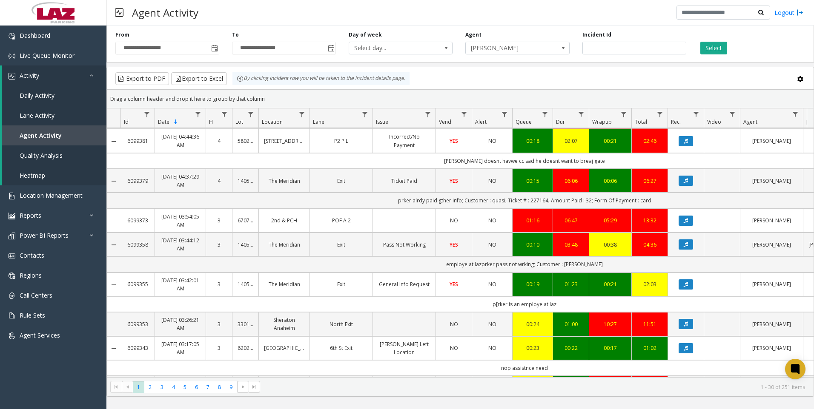
scroll to position [723, 0]
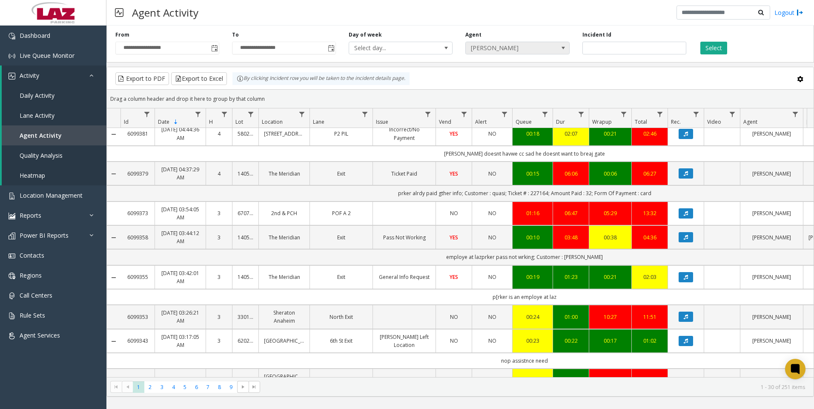
click at [496, 44] on span "[PERSON_NAME]" at bounding box center [507, 48] width 83 height 12
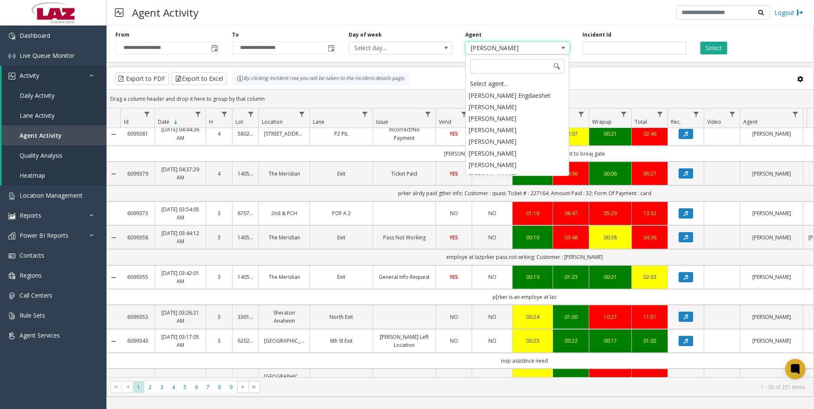
scroll to position [4464, 0]
click at [509, 194] on li "[PERSON_NAME]" at bounding box center [516, 199] width 101 height 11
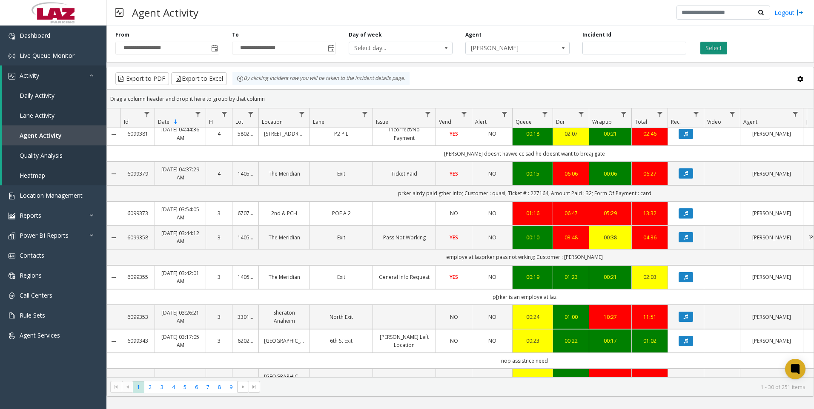
click at [701, 52] on button "Select" at bounding box center [713, 48] width 27 height 13
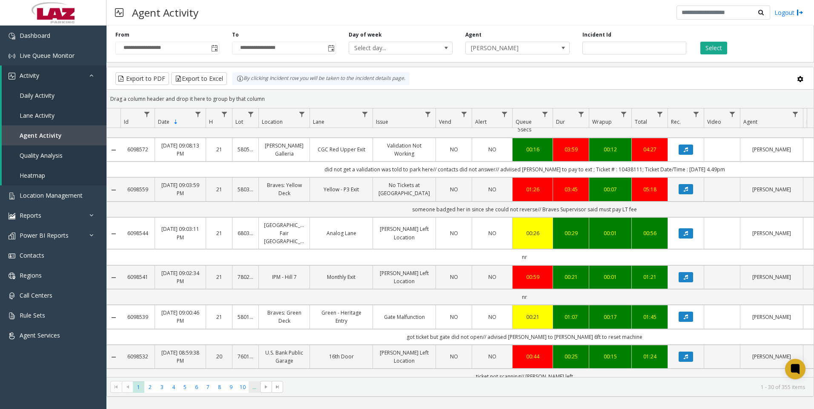
click at [252, 389] on span "..." at bounding box center [254, 387] width 11 height 11
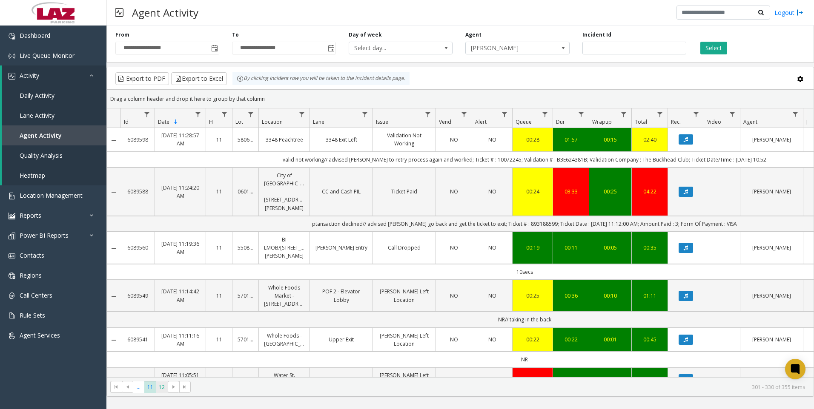
click at [163, 387] on span "12" at bounding box center [161, 387] width 11 height 11
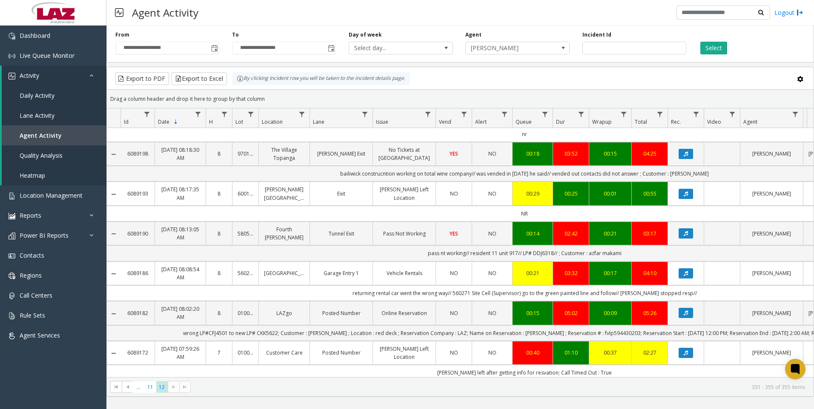
scroll to position [562, 0]
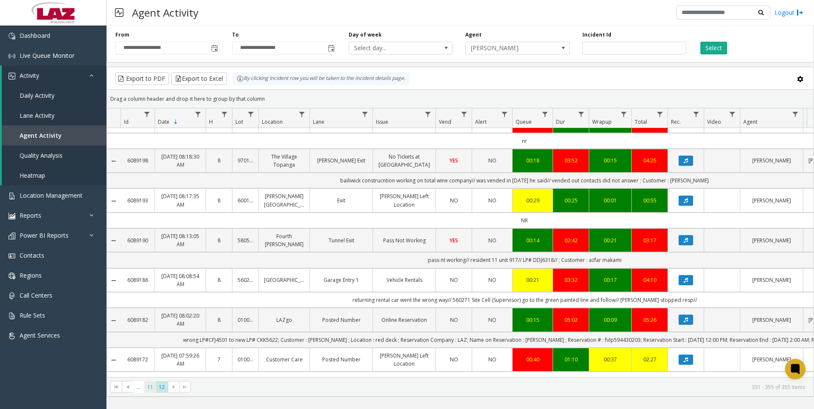
click at [149, 391] on span "11" at bounding box center [149, 387] width 11 height 11
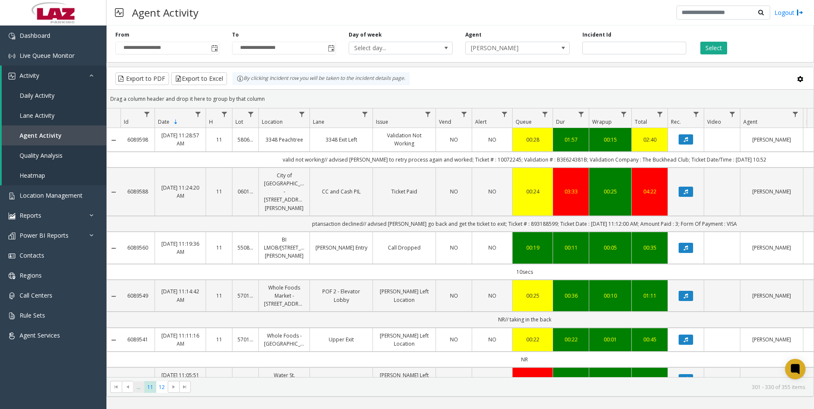
click at [142, 388] on span "..." at bounding box center [138, 387] width 11 height 11
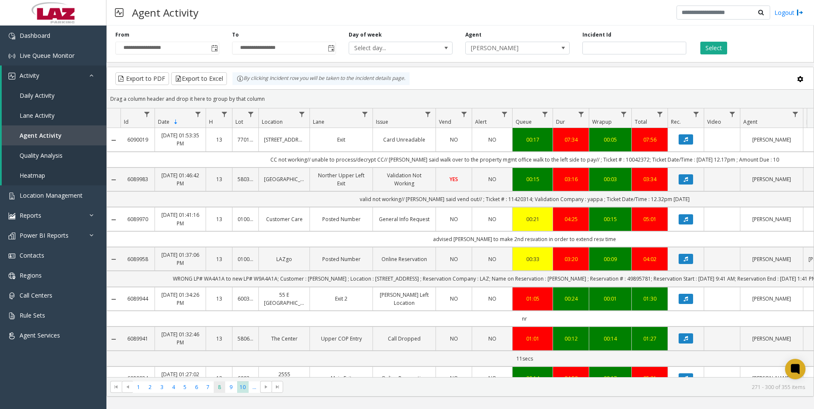
click at [225, 387] on span "8" at bounding box center [219, 387] width 11 height 11
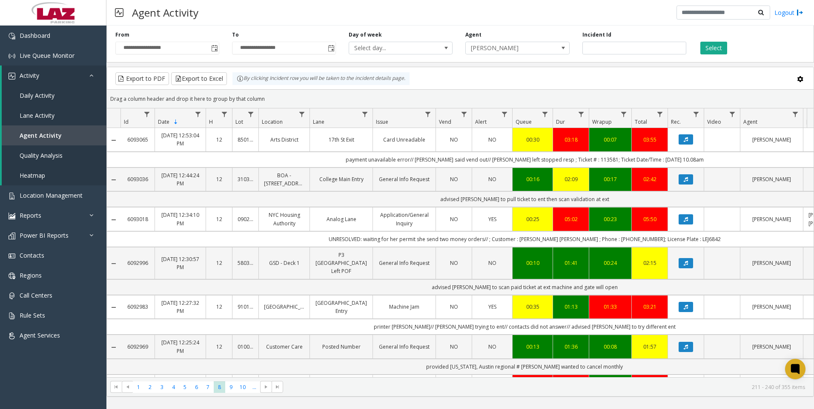
click at [208, 394] on kendo-pager "* * * * * * * * * ** *** 1 2 3 4 5 6 7 8 9 10 ... 211 - 240 of 355 items" at bounding box center [460, 386] width 706 height 19
click at [208, 386] on span "7" at bounding box center [207, 387] width 11 height 11
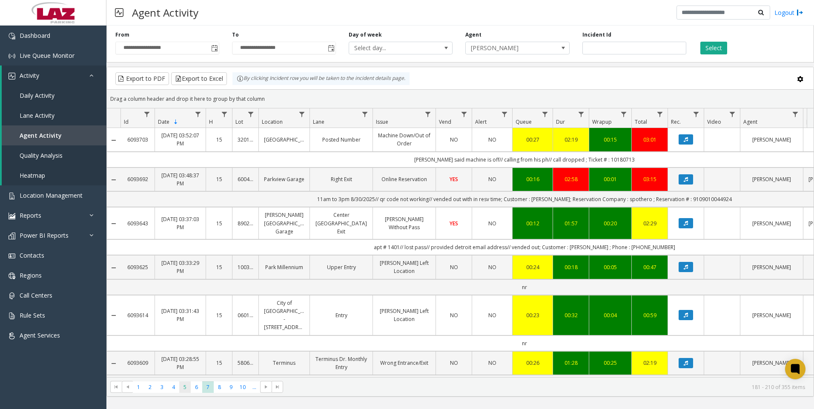
click at [186, 392] on span "5" at bounding box center [184, 387] width 11 height 11
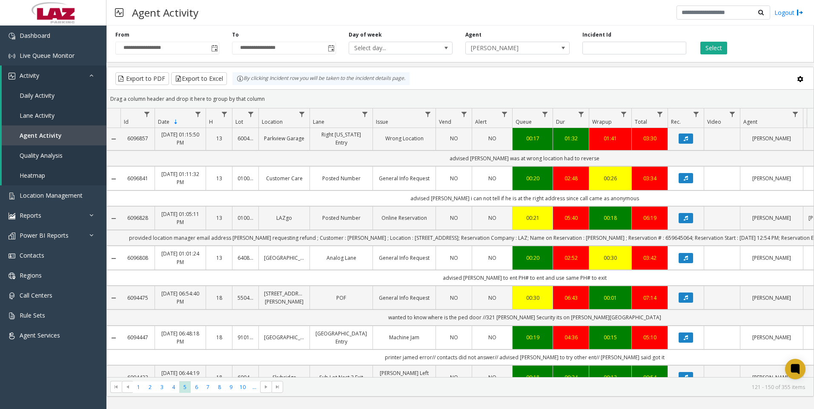
scroll to position [468, 0]
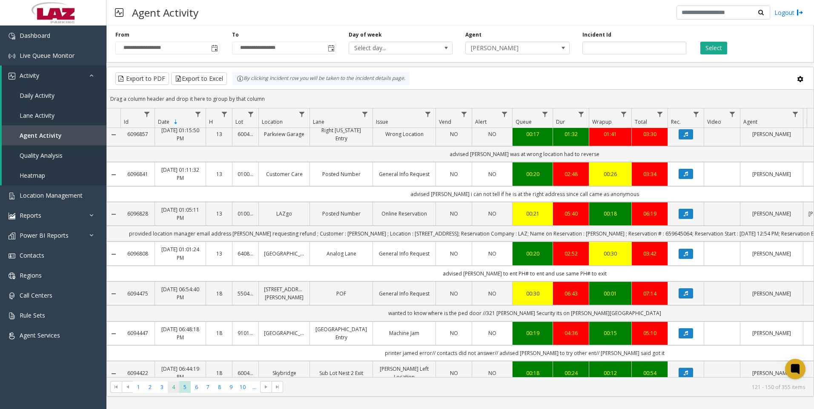
click at [174, 388] on span "4" at bounding box center [173, 387] width 11 height 11
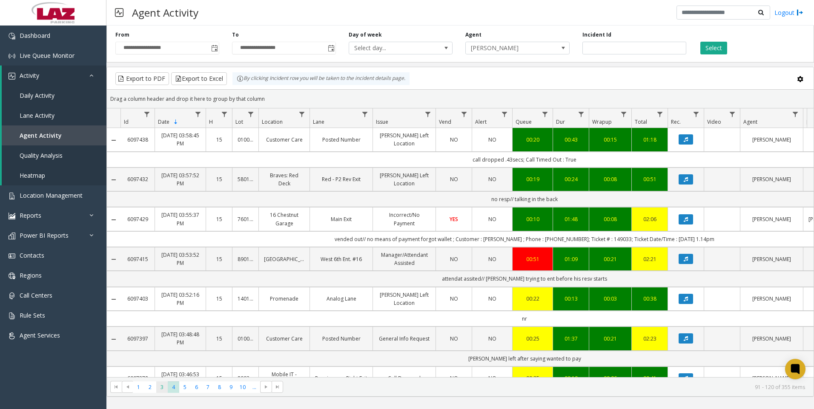
click at [162, 384] on span "3" at bounding box center [161, 387] width 11 height 11
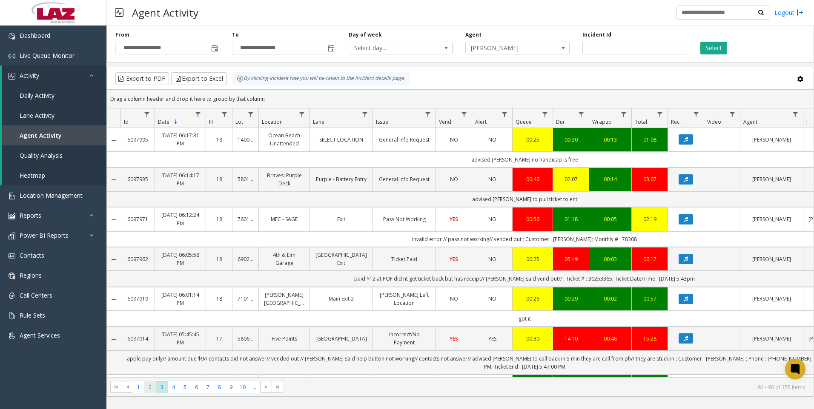
click at [155, 386] on span "2" at bounding box center [149, 387] width 11 height 11
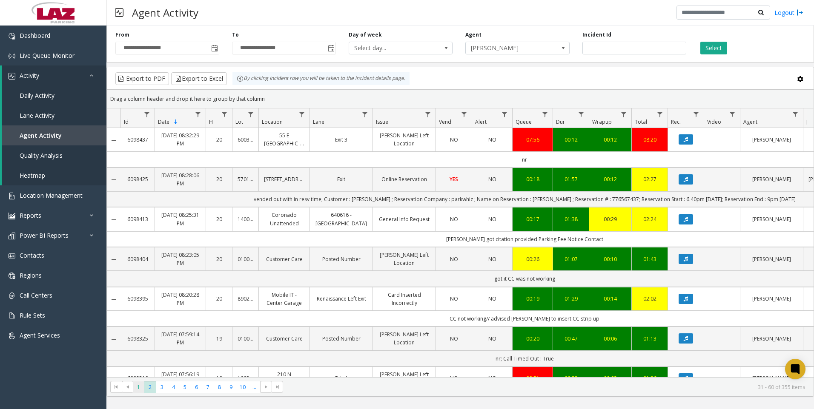
click at [144, 392] on span "1" at bounding box center [138, 387] width 11 height 11
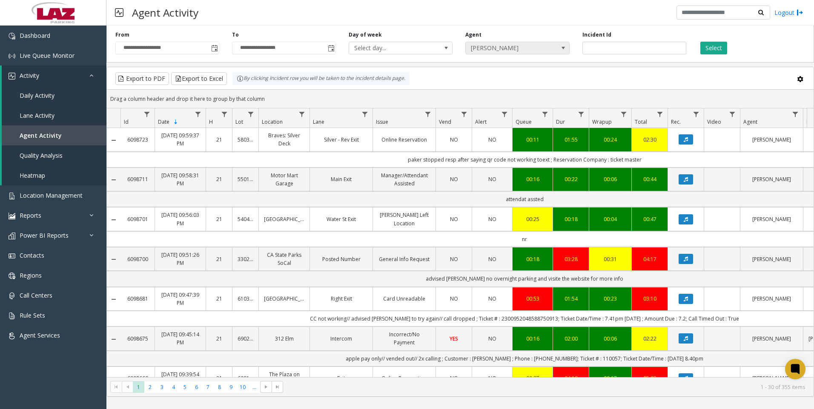
click at [509, 52] on span "[PERSON_NAME]" at bounding box center [507, 48] width 83 height 12
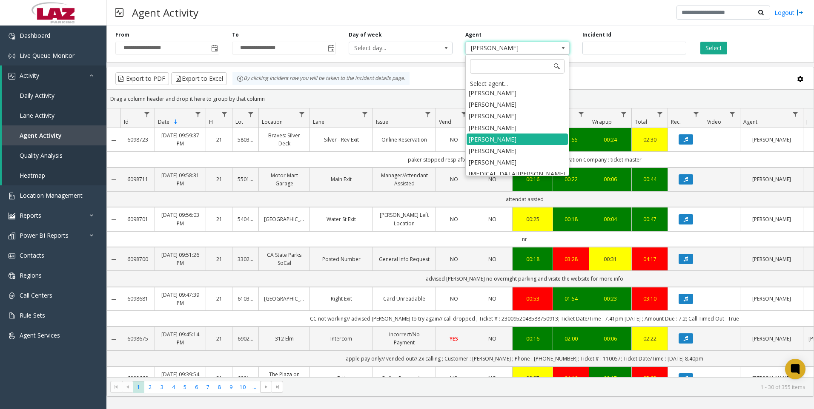
scroll to position [4718, 0]
click at [496, 194] on li "[PERSON_NAME]" at bounding box center [516, 199] width 101 height 11
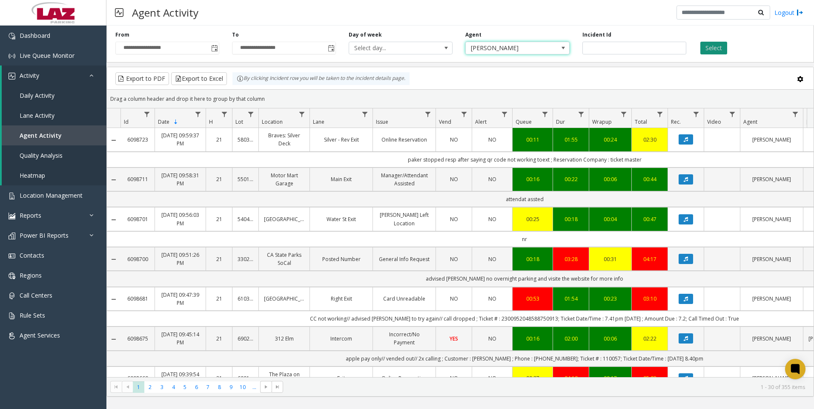
click at [720, 43] on button "Select" at bounding box center [713, 48] width 27 height 13
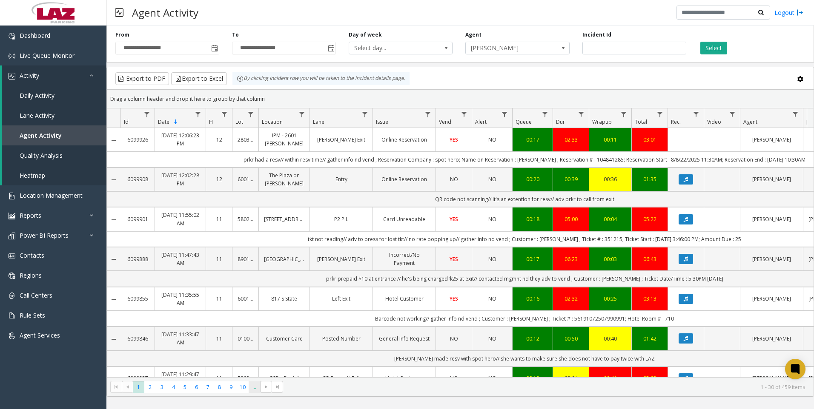
click at [252, 392] on span "..." at bounding box center [254, 387] width 11 height 11
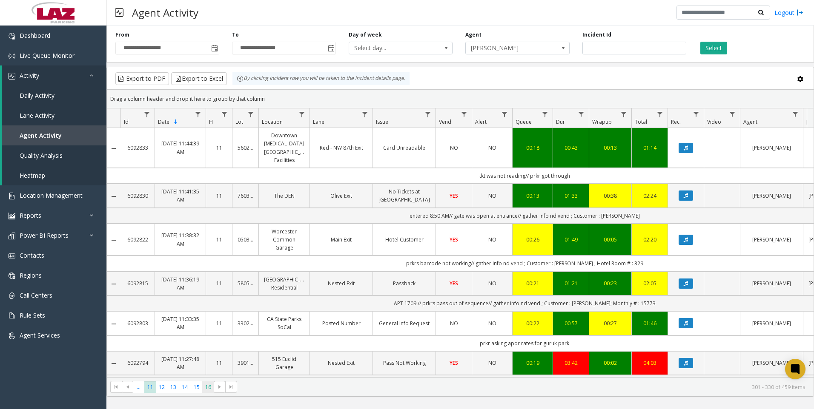
click at [206, 389] on span "16" at bounding box center [207, 387] width 11 height 11
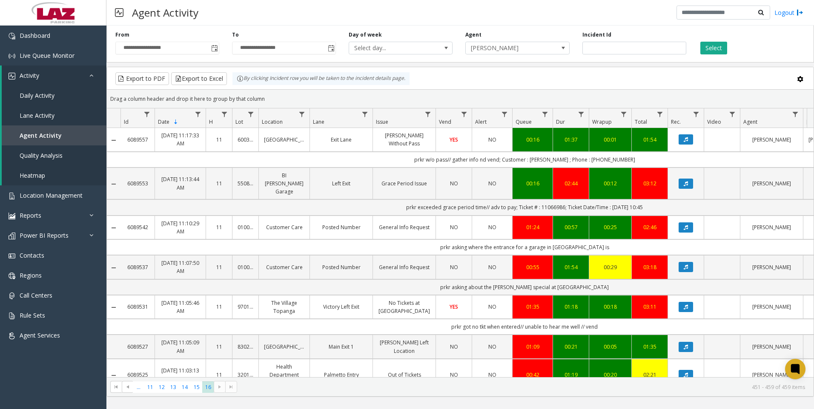
scroll to position [107, 0]
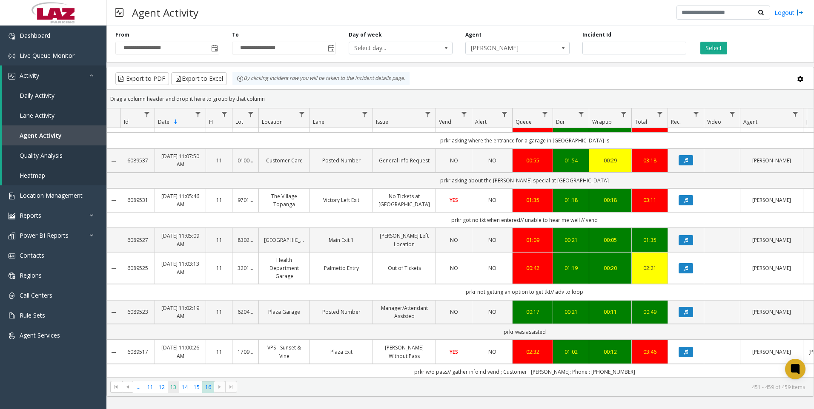
click at [172, 386] on span "13" at bounding box center [173, 387] width 11 height 11
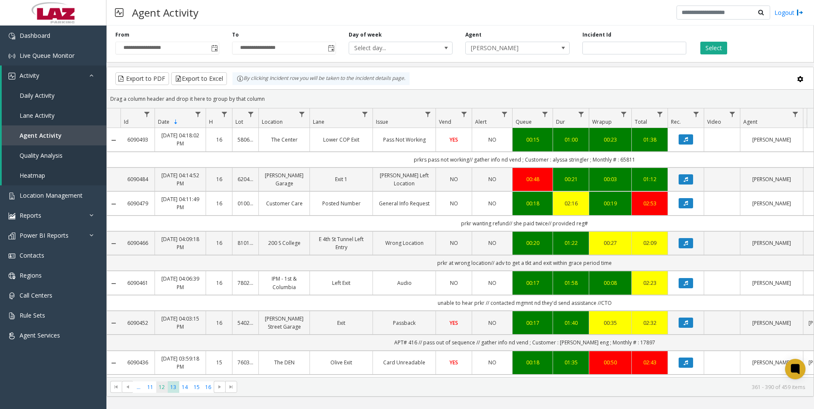
click at [161, 390] on span "12" at bounding box center [161, 387] width 11 height 11
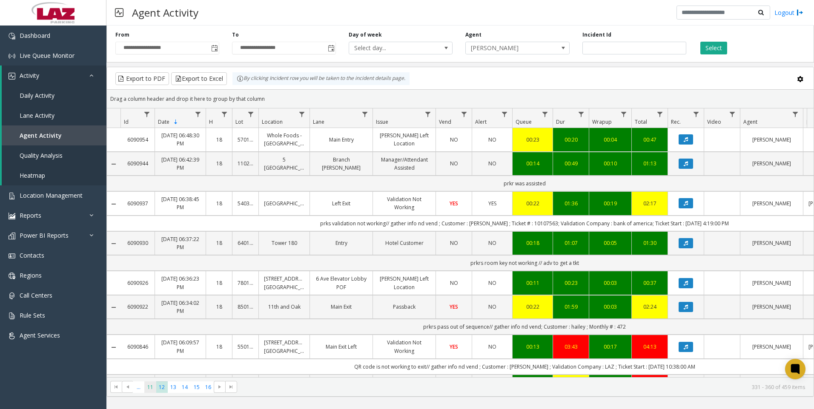
click at [152, 390] on span "11" at bounding box center [149, 387] width 11 height 11
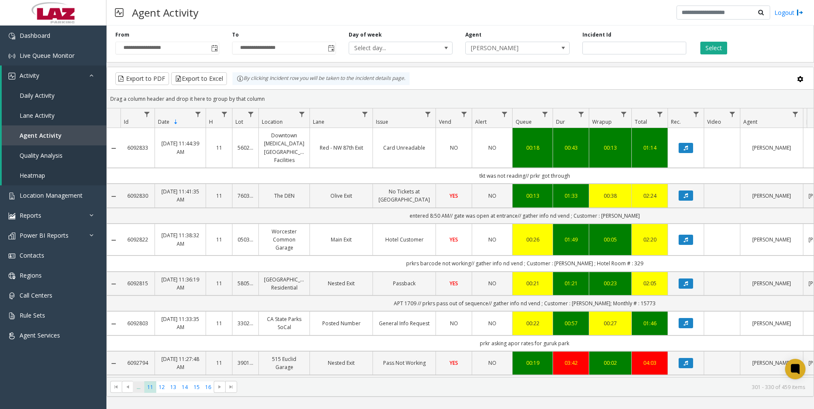
click at [140, 387] on span "..." at bounding box center [138, 387] width 11 height 11
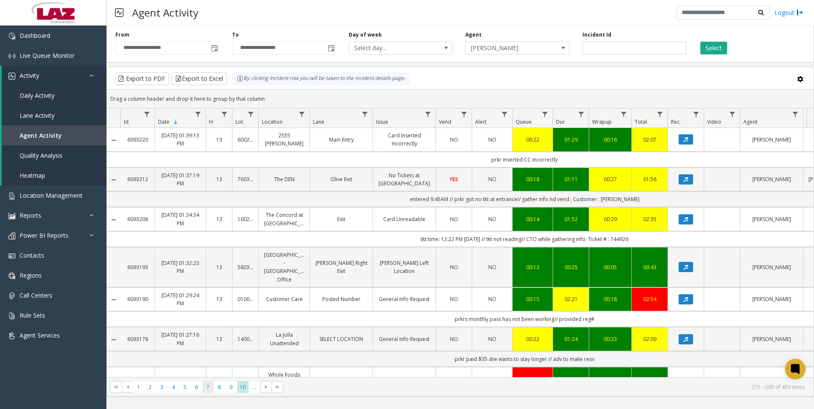
click at [209, 390] on span "7" at bounding box center [207, 387] width 11 height 11
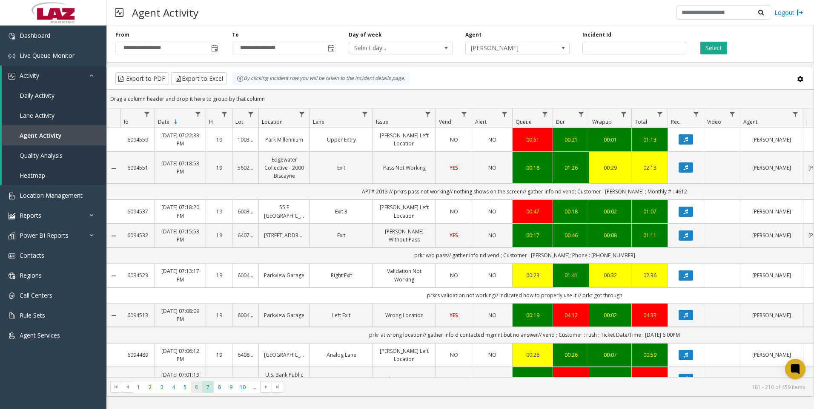
click at [198, 389] on span "6" at bounding box center [196, 387] width 11 height 11
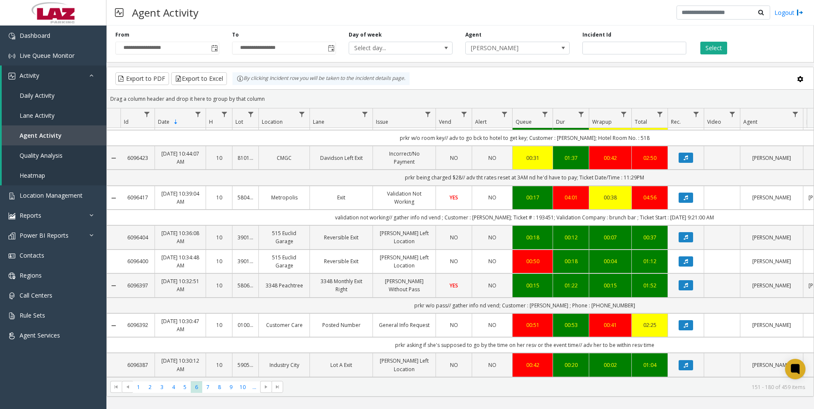
scroll to position [170, 0]
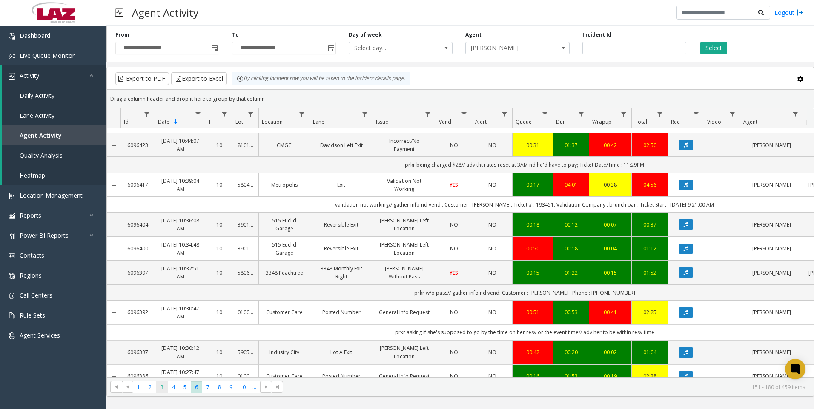
click at [162, 391] on span "3" at bounding box center [161, 387] width 11 height 11
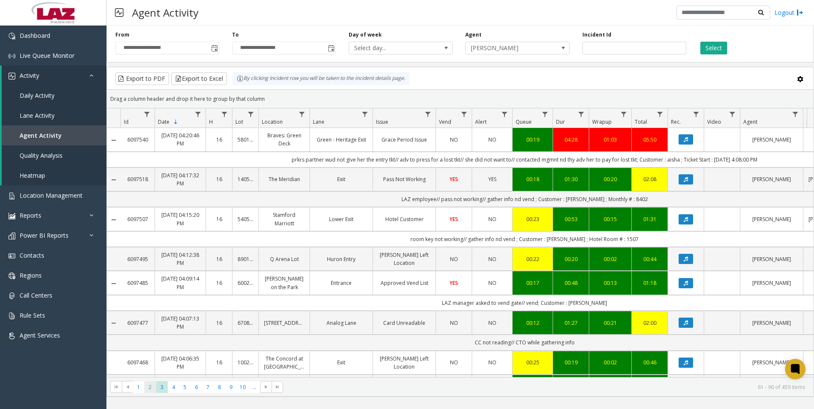
click at [150, 391] on span "2" at bounding box center [149, 387] width 11 height 11
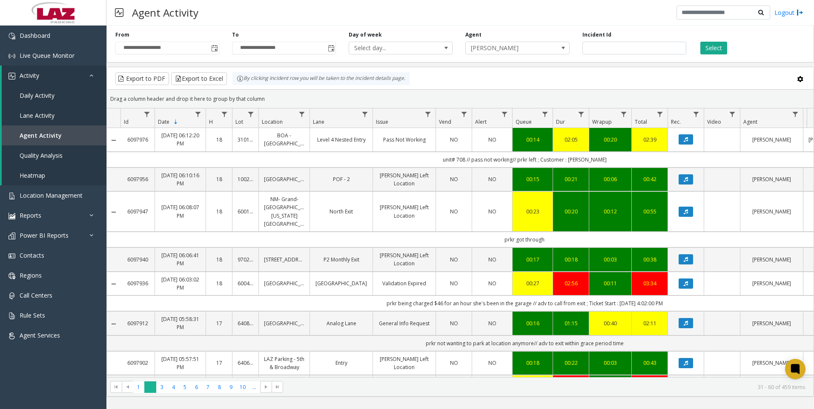
click at [145, 391] on span "2" at bounding box center [149, 387] width 11 height 11
click at [143, 391] on span "1" at bounding box center [138, 387] width 11 height 11
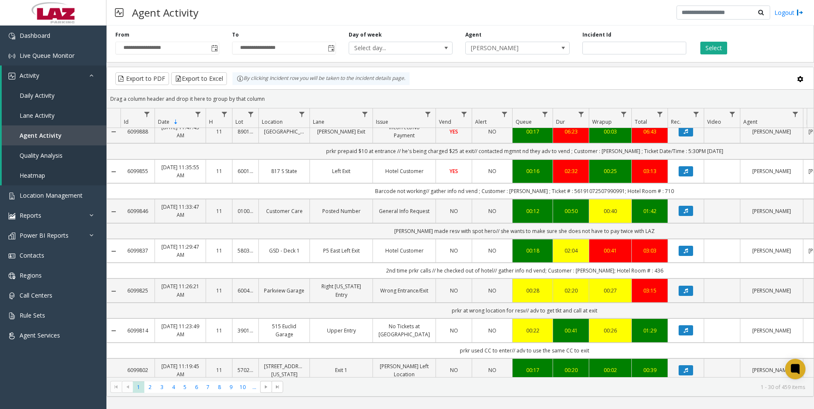
scroll to position [170, 0]
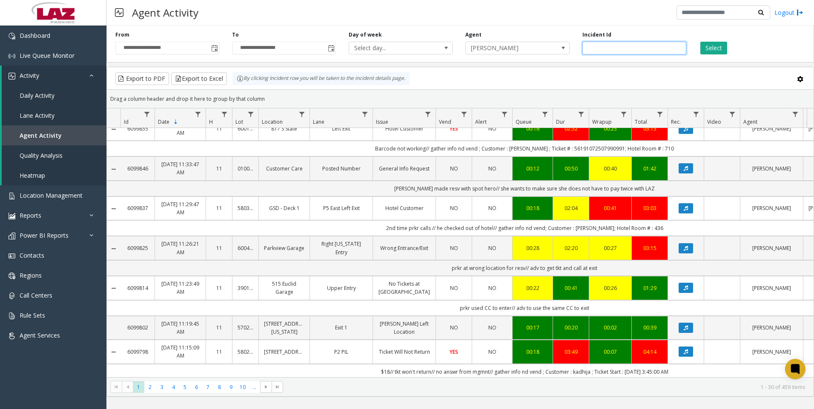
click at [592, 49] on input "number" at bounding box center [634, 48] width 104 height 13
paste input "*******"
click at [709, 47] on button "Select" at bounding box center [713, 48] width 27 height 13
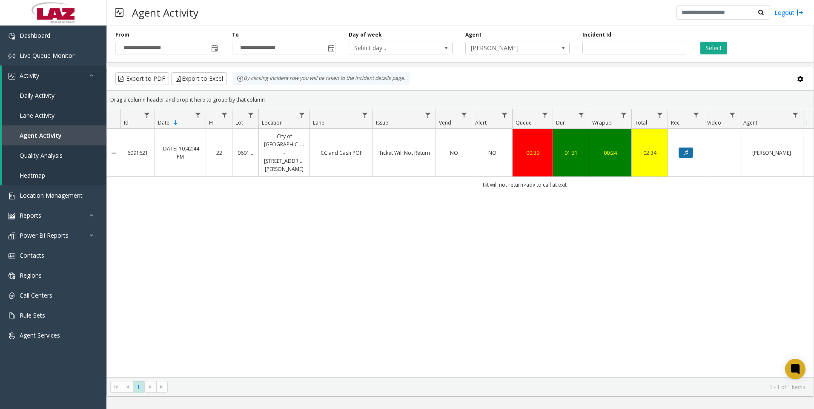
click at [683, 150] on icon "Data table" at bounding box center [685, 152] width 4 height 5
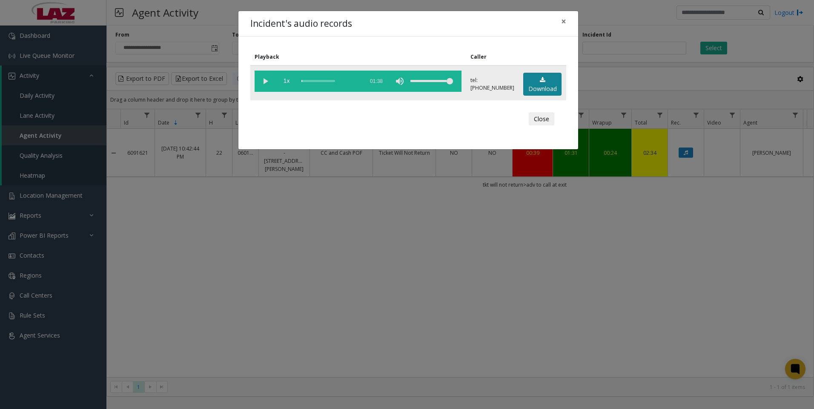
click at [550, 91] on link "Download" at bounding box center [542, 84] width 38 height 23
click at [237, 319] on div "Incident's audio records × Playback Caller 1x 01:38 tel:0480939003 Download Clo…" at bounding box center [407, 204] width 814 height 409
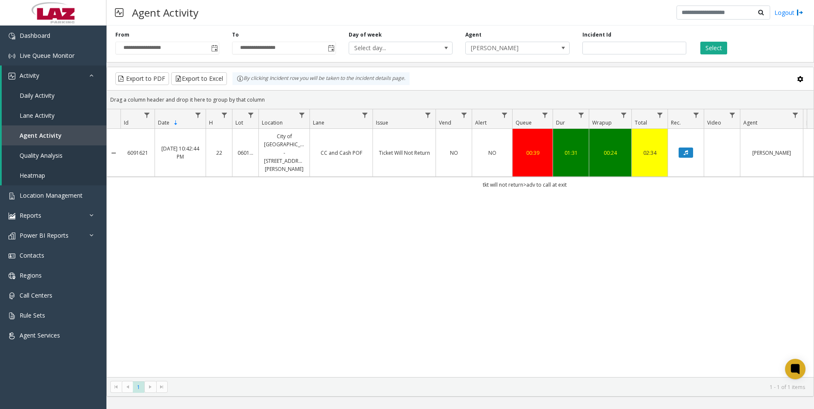
click at [231, 282] on div "6091621 Aug 29, 2025 10:42:44 PM 22 060130 City of Coral Gables - 220 Aragon Av…" at bounding box center [460, 253] width 706 height 249
click at [612, 51] on input "*******" at bounding box center [634, 48] width 104 height 13
paste input "number"
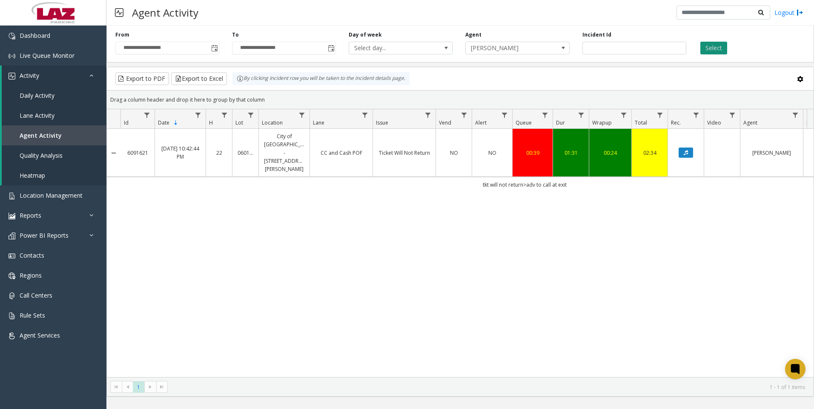
click at [707, 50] on button "Select" at bounding box center [713, 48] width 27 height 13
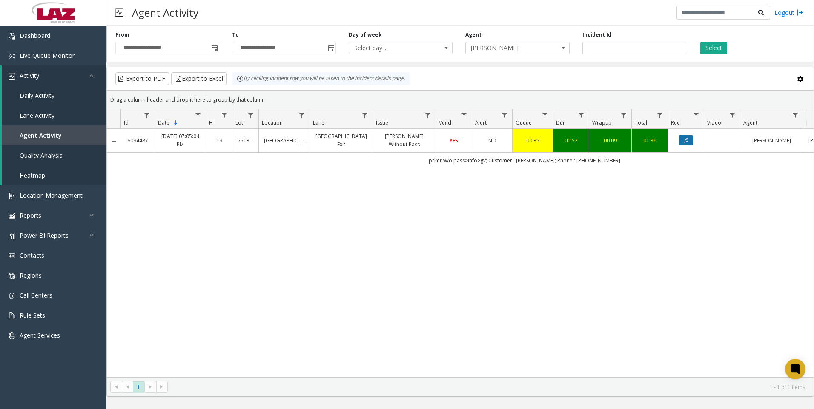
click at [690, 138] on button "Data table" at bounding box center [685, 140] width 14 height 10
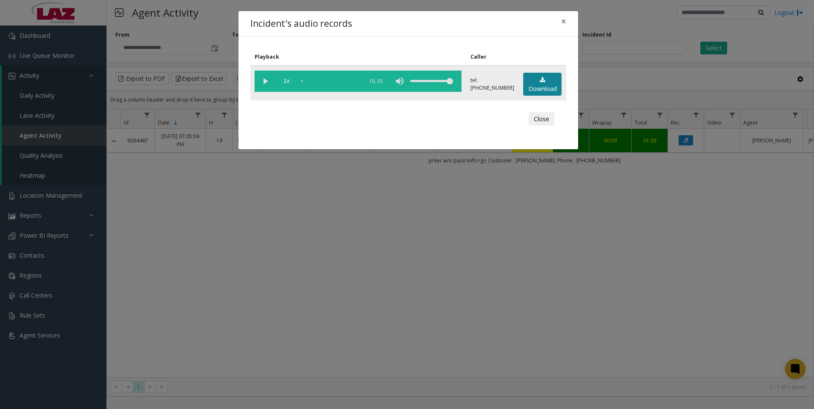
click at [553, 86] on link "Download" at bounding box center [542, 84] width 38 height 23
click at [240, 312] on div "Incident's audio records × Playback Caller 1x 01:15 tel:5503379002 Download Clo…" at bounding box center [407, 204] width 814 height 409
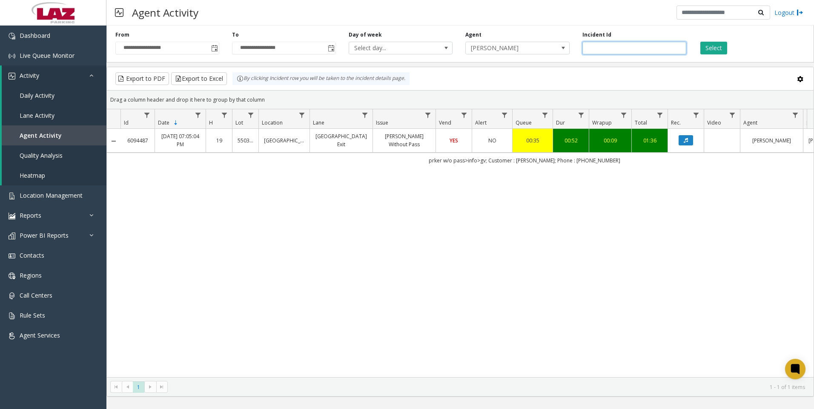
click at [606, 46] on input "*******" at bounding box center [634, 48] width 104 height 13
click at [609, 47] on input "*******" at bounding box center [634, 48] width 104 height 13
paste input "number"
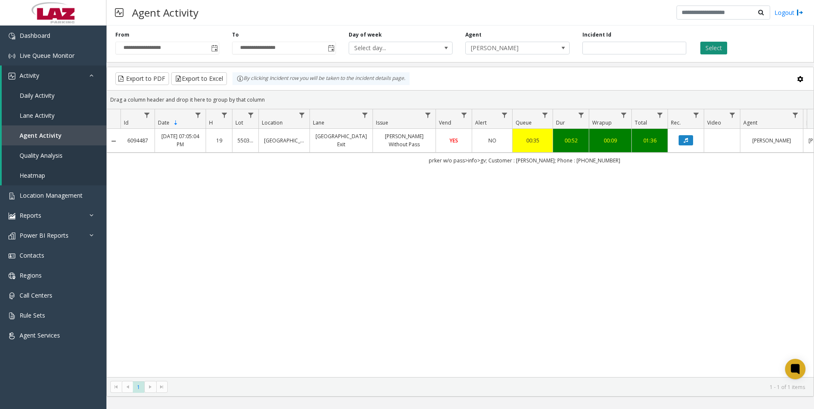
click at [708, 51] on button "Select" at bounding box center [713, 48] width 27 height 13
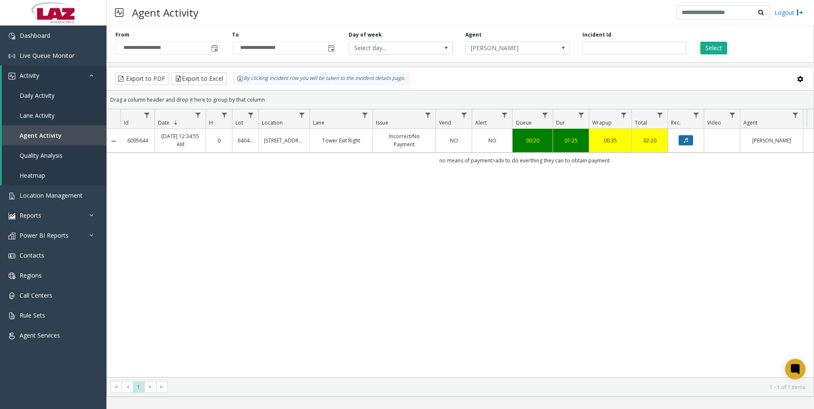
click at [689, 138] on button "Data table" at bounding box center [685, 140] width 14 height 10
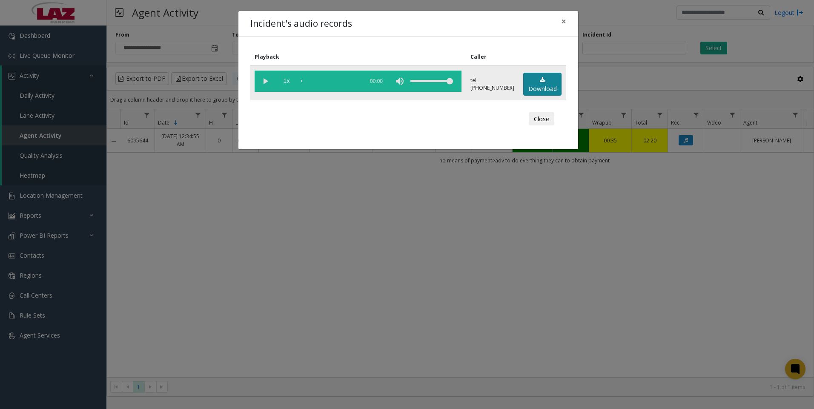
click at [555, 82] on link "Download" at bounding box center [542, 84] width 38 height 23
drag, startPoint x: 405, startPoint y: 192, endPoint x: 398, endPoint y: 201, distance: 11.3
click at [403, 194] on div "Incident's audio records × Playback Caller 1x 01:35 tel:0124599003 Download Clo…" at bounding box center [407, 204] width 814 height 409
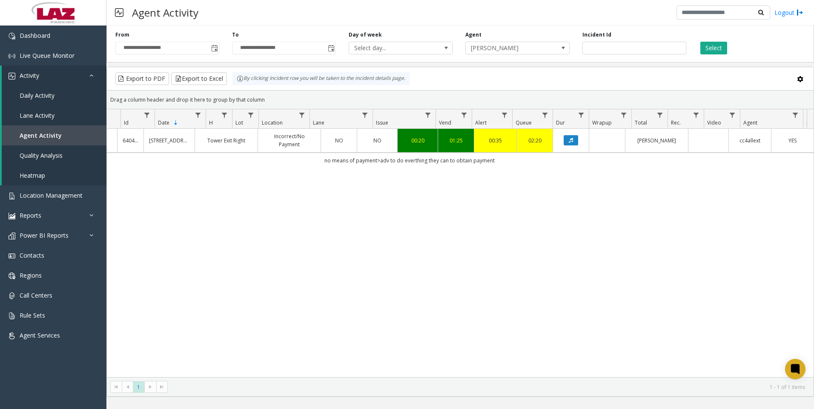
scroll to position [0, 121]
click at [225, 383] on kendo-pager "* 1 1 - 1 of 1 items" at bounding box center [460, 386] width 706 height 19
click at [225, 378] on kendo-pager "* 1 1 - 1 of 1 items" at bounding box center [460, 386] width 706 height 19
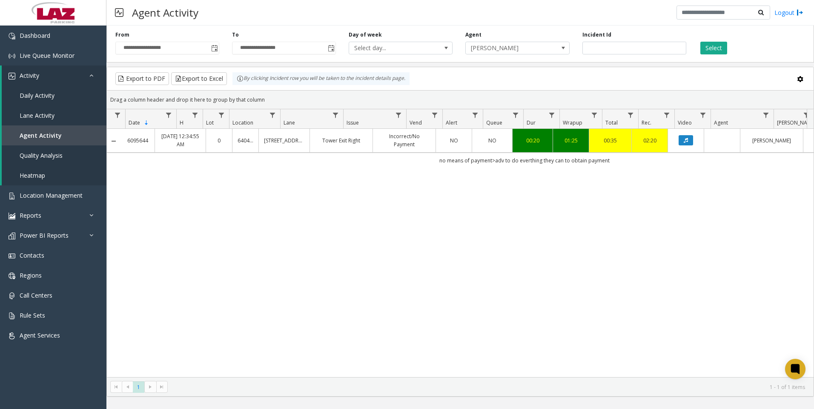
scroll to position [0, 0]
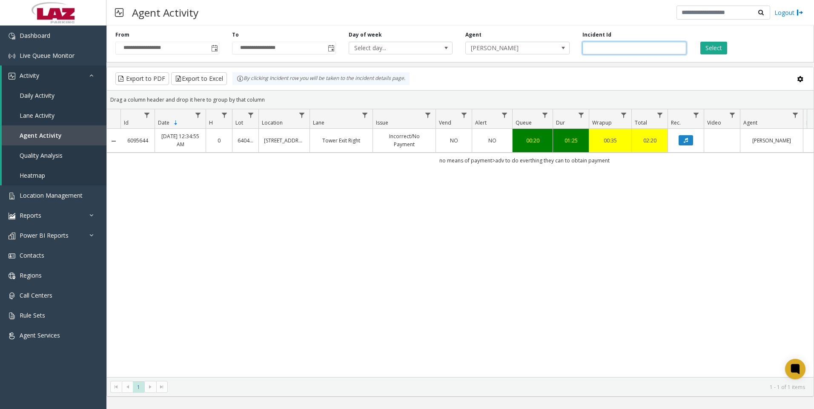
click at [626, 47] on input "*******" at bounding box center [634, 48] width 104 height 13
paste input "number"
click at [720, 54] on button "Select" at bounding box center [713, 48] width 27 height 13
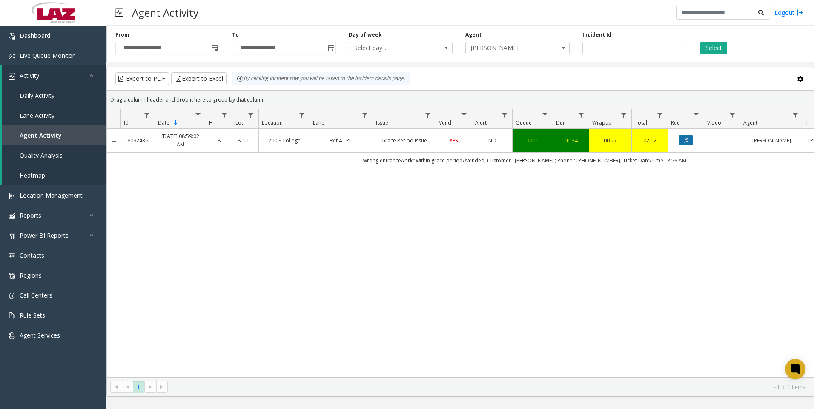
click at [681, 139] on button "Data table" at bounding box center [685, 140] width 14 height 10
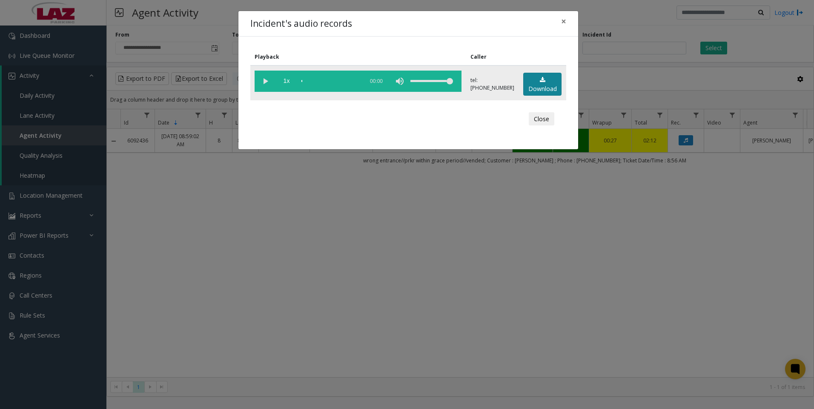
click at [538, 87] on link "Download" at bounding box center [542, 84] width 38 height 23
click at [216, 339] on div "Incident's audio records × Playback Caller 1x 01:38 tel:0559349009 Download Clo…" at bounding box center [407, 204] width 814 height 409
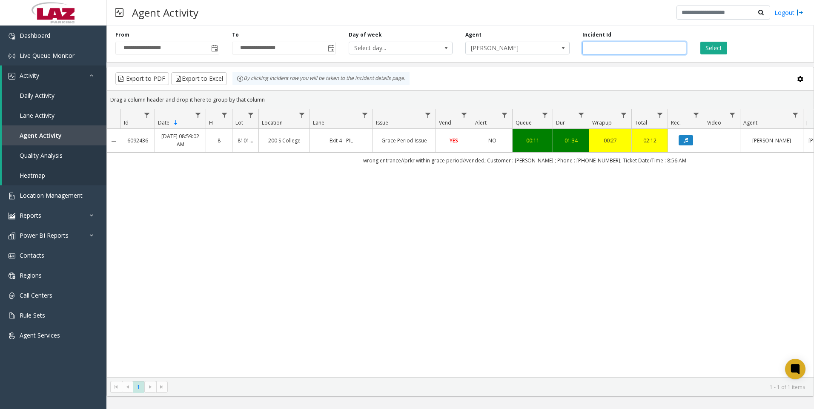
click at [621, 49] on input "*******" at bounding box center [634, 48] width 104 height 13
paste input "number"
click at [708, 49] on button "Select" at bounding box center [713, 48] width 27 height 13
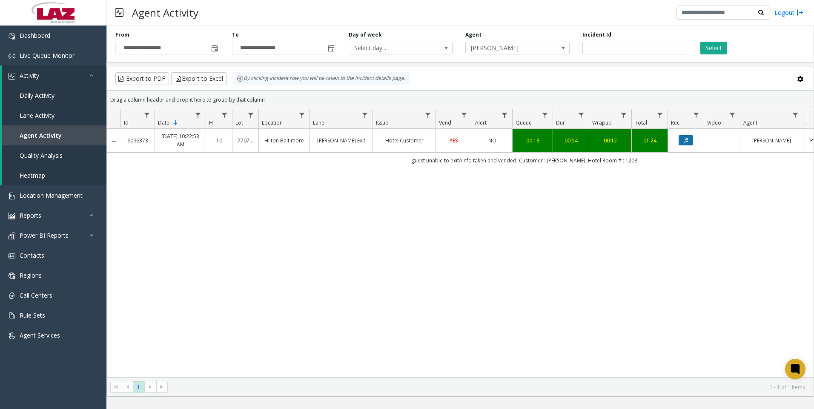
click at [686, 140] on icon "Data table" at bounding box center [685, 140] width 4 height 5
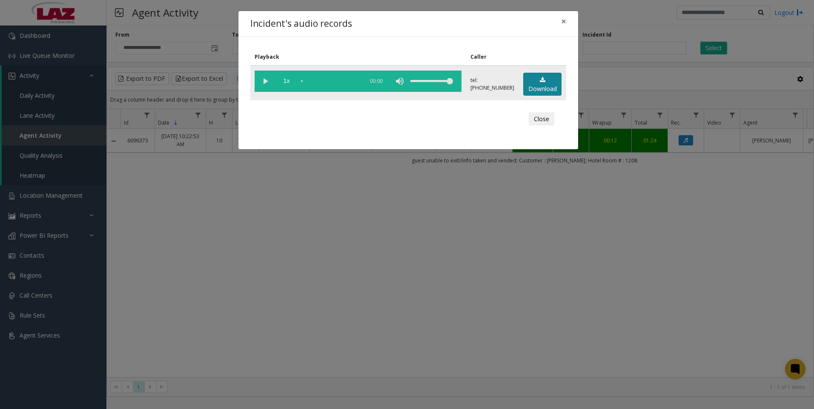
click at [537, 86] on link "Download" at bounding box center [542, 84] width 38 height 23
click at [253, 345] on div "Incident's audio records × Playback Caller 1x 01:01 tel:7707699009 Download Clo…" at bounding box center [407, 204] width 814 height 409
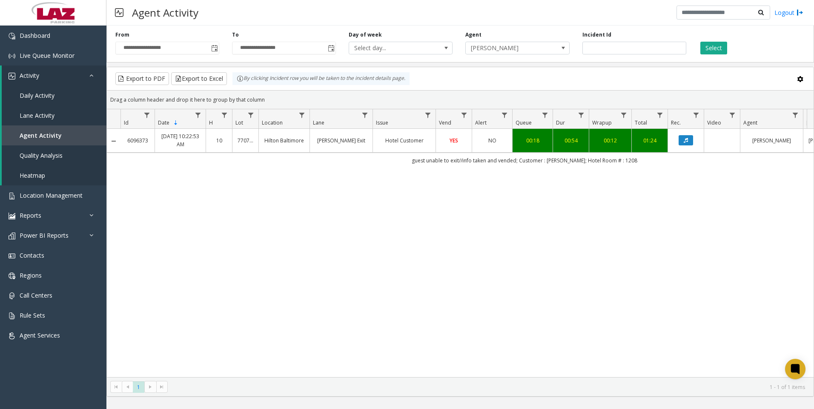
click at [220, 293] on div "6096373 Aug 31, 2025 10:22:53 AM 10 770769 Hilton Baltimore Pratt Exit Hotel Cu…" at bounding box center [460, 253] width 706 height 249
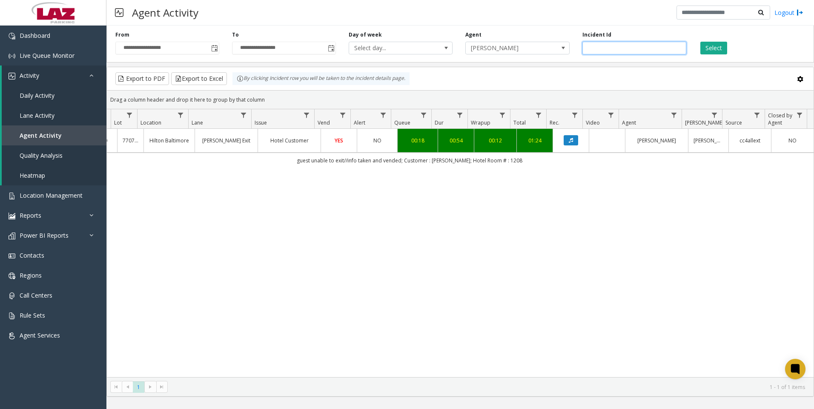
click at [620, 49] on input "*******" at bounding box center [634, 48] width 104 height 13
paste input "number"
click at [715, 48] on button "Select" at bounding box center [713, 48] width 27 height 13
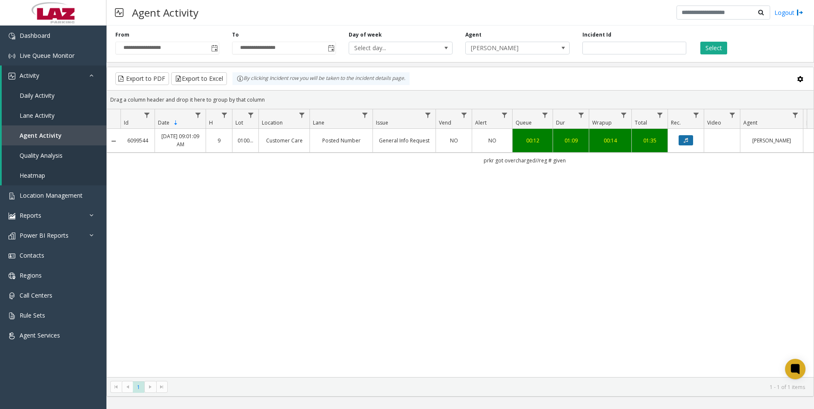
click at [687, 139] on icon "Data table" at bounding box center [685, 140] width 4 height 5
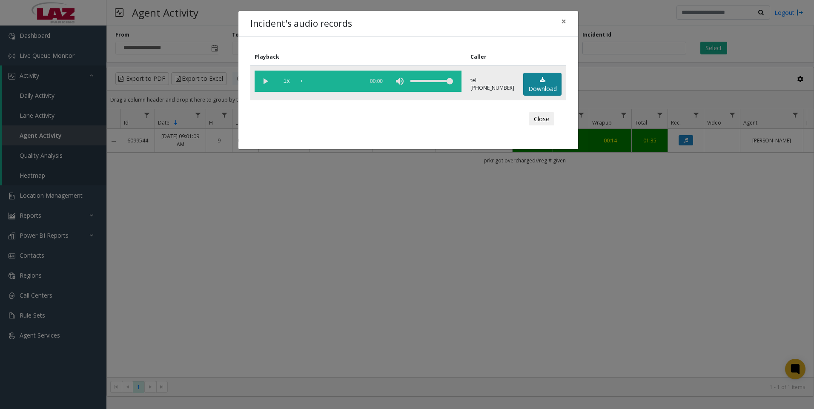
click at [545, 82] on link "Download" at bounding box center [542, 84] width 38 height 23
click at [209, 280] on div "Incident's audio records × Playback Caller 1x 01:14 tel:3474418437 Download Clo…" at bounding box center [407, 204] width 814 height 409
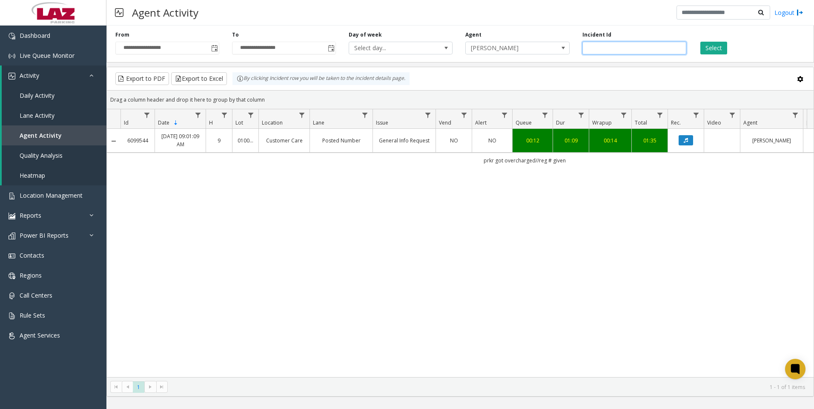
click at [637, 42] on input "*******" at bounding box center [634, 48] width 104 height 13
paste input "number"
click at [711, 49] on button "Select" at bounding box center [713, 48] width 27 height 13
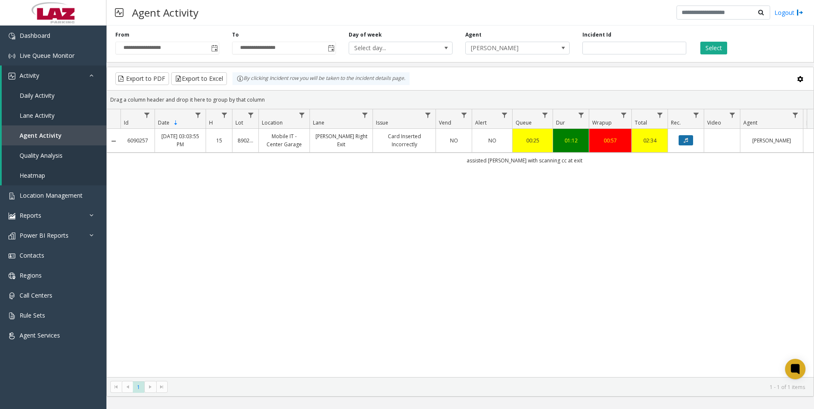
click at [684, 141] on icon "Data table" at bounding box center [685, 140] width 4 height 5
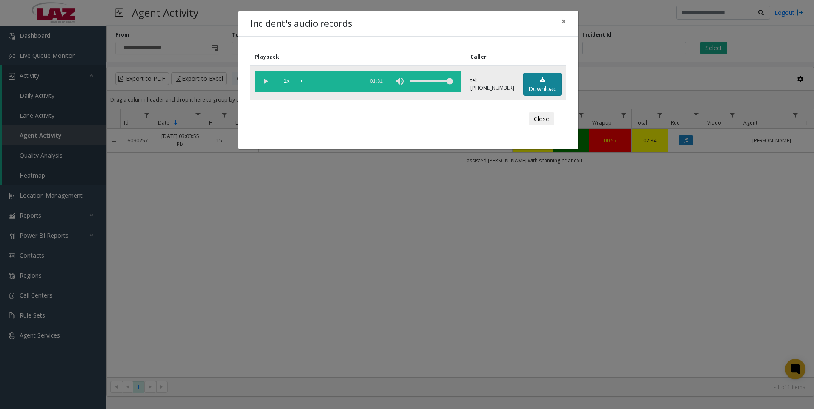
click at [540, 81] on icon at bounding box center [543, 80] width 6 height 6
drag, startPoint x: 223, startPoint y: 352, endPoint x: 222, endPoint y: 356, distance: 4.9
click at [223, 352] on div "Incident's audio records × Playback Caller 1x 01:31 tel:8902019008 Download Clo…" at bounding box center [407, 204] width 814 height 409
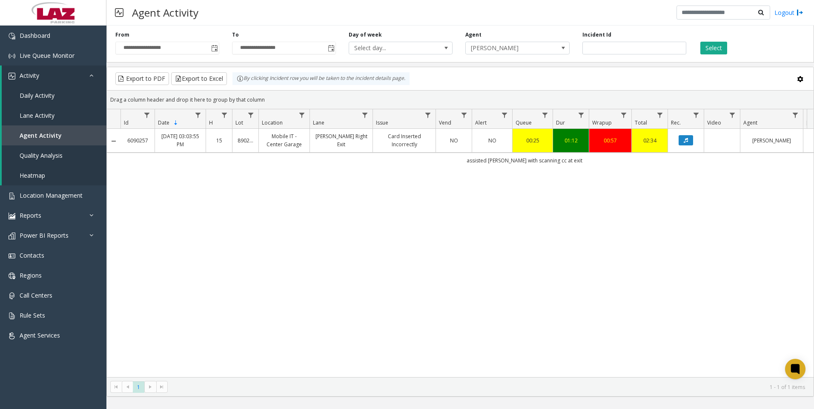
click at [448, 269] on div "6090257 Aug 29, 2025 03:03:55 PM 15 890201 Mobile IT - Center Garage Bates Righ…" at bounding box center [460, 253] width 706 height 249
click at [169, 292] on div "6090257 Aug 29, 2025 03:03:55 PM 15 890201 Mobile IT - Center Garage Bates Righ…" at bounding box center [460, 253] width 706 height 249
click at [648, 48] on input "*******" at bounding box center [634, 48] width 104 height 13
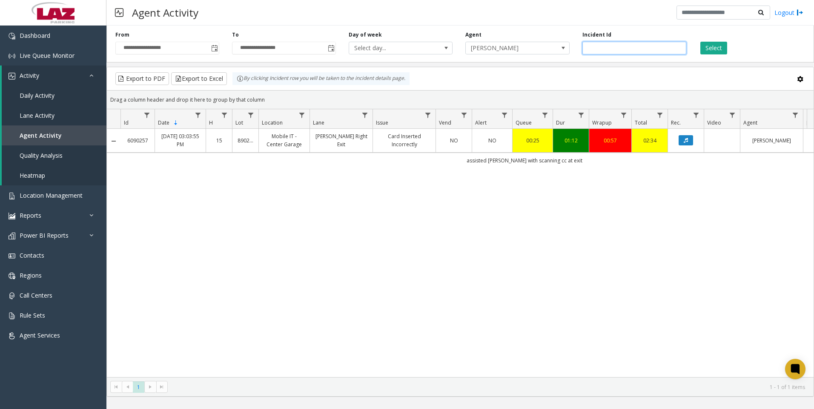
click at [648, 48] on input "*******" at bounding box center [634, 48] width 104 height 13
paste input "number"
click at [712, 47] on button "Select" at bounding box center [713, 48] width 27 height 13
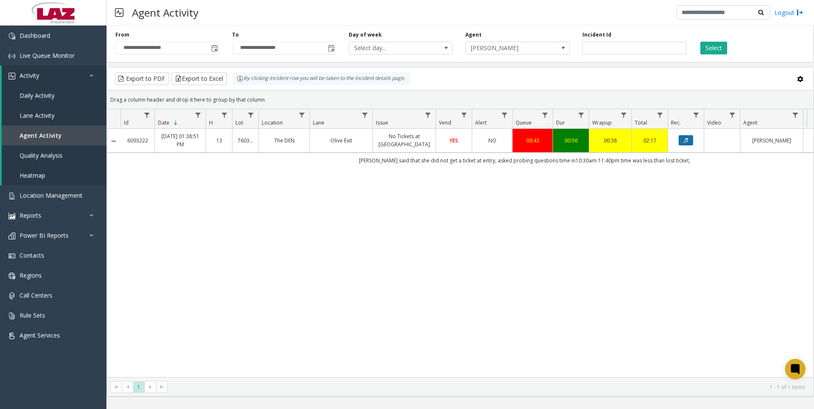
click at [681, 141] on button "Data table" at bounding box center [685, 140] width 14 height 10
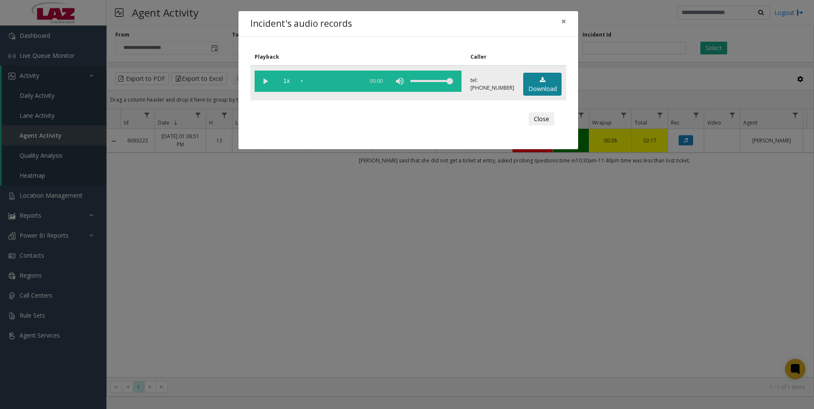
click at [547, 82] on link "Download" at bounding box center [542, 84] width 38 height 23
click at [255, 348] on div "Incident's audio records × Playback Caller 1x 01:09 tel:7603029005 Download Clo…" at bounding box center [407, 204] width 814 height 409
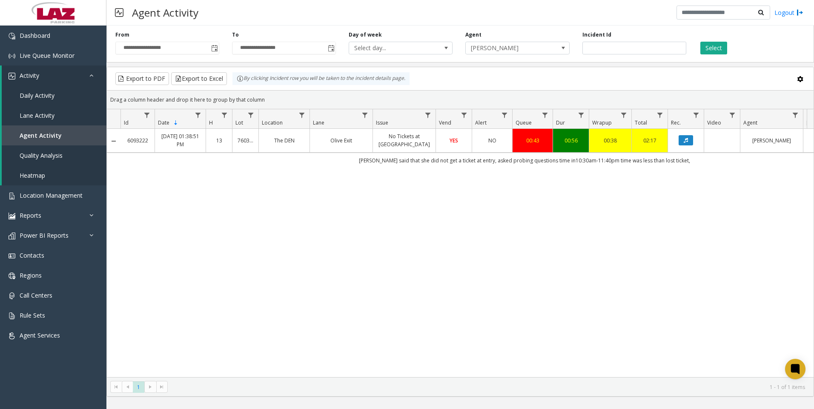
click at [399, 286] on div "6093222 Aug 30, 2025 01:38:51 PM 13 760302 The DEN Olive Exit No Tickets at Ent…" at bounding box center [460, 253] width 706 height 249
click at [617, 48] on input "*******" at bounding box center [634, 48] width 104 height 13
paste input "number"
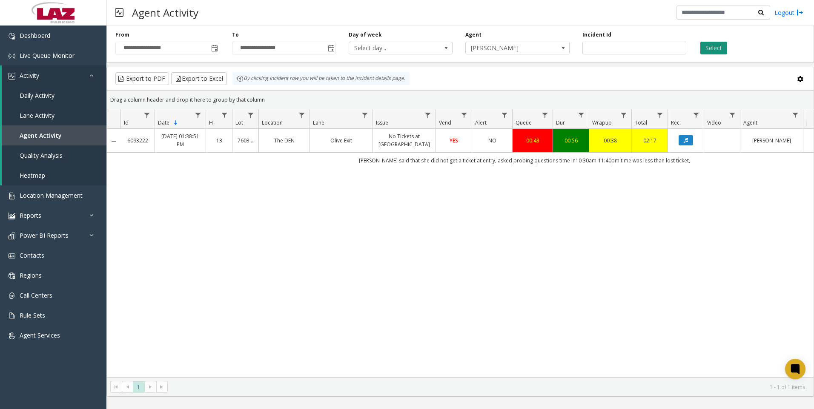
click at [711, 48] on button "Select" at bounding box center [713, 48] width 27 height 13
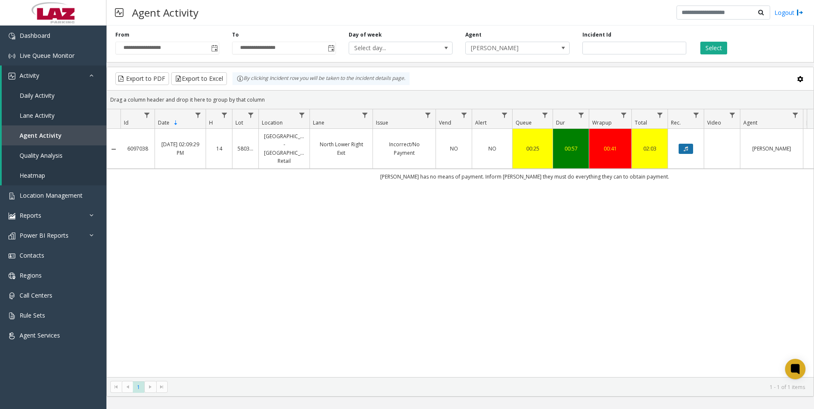
click at [686, 146] on icon "Data table" at bounding box center [685, 148] width 4 height 5
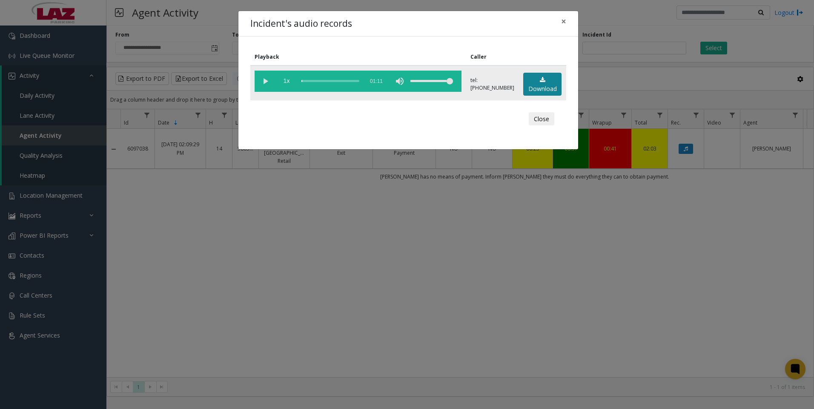
click at [544, 88] on link "Download" at bounding box center [542, 84] width 38 height 23
click at [269, 248] on div "Incident's audio records × Playback Caller 1x 01:11 tel:5803679003 Download Clo…" at bounding box center [407, 204] width 814 height 409
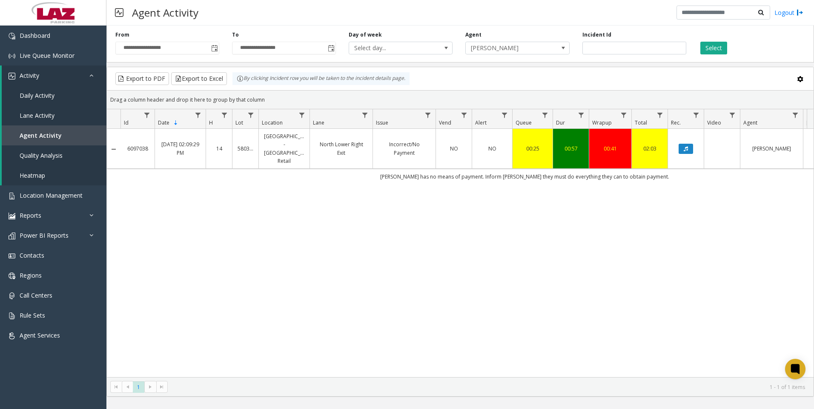
click at [612, 40] on div "Incident Id *******" at bounding box center [634, 42] width 117 height 23
drag, startPoint x: 612, startPoint y: 40, endPoint x: 612, endPoint y: 51, distance: 10.2
click at [612, 49] on div "Incident Id *******" at bounding box center [634, 42] width 117 height 23
click at [612, 51] on input "*******" at bounding box center [634, 48] width 104 height 13
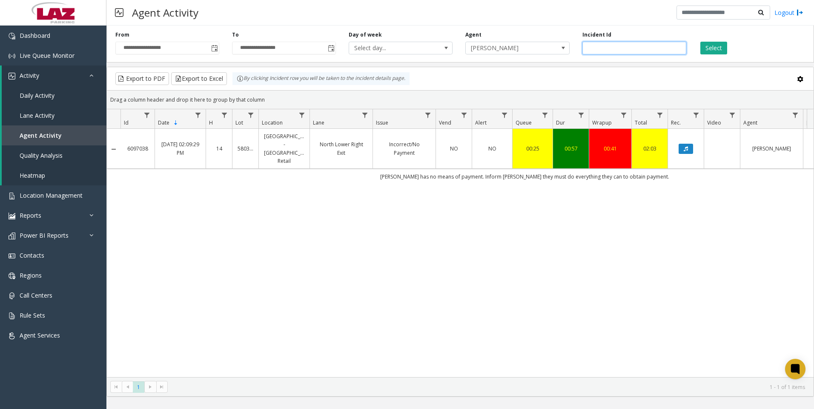
click at [612, 51] on input "*******" at bounding box center [634, 48] width 104 height 13
paste input "number"
type input "*******"
click at [709, 51] on button "Select" at bounding box center [713, 48] width 27 height 13
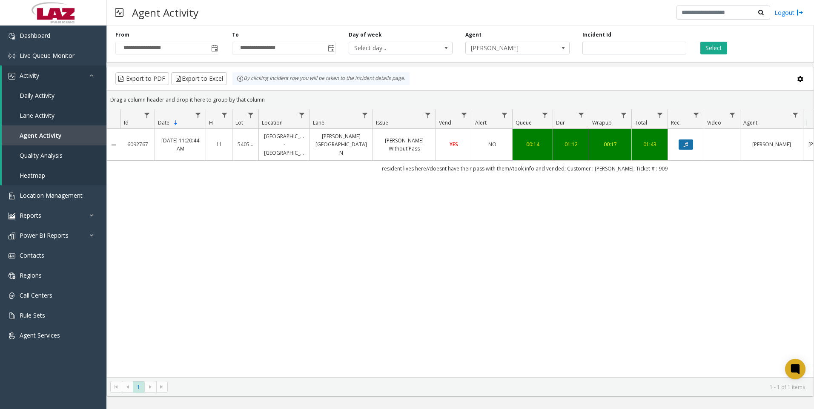
click at [686, 143] on icon "Data table" at bounding box center [685, 144] width 4 height 5
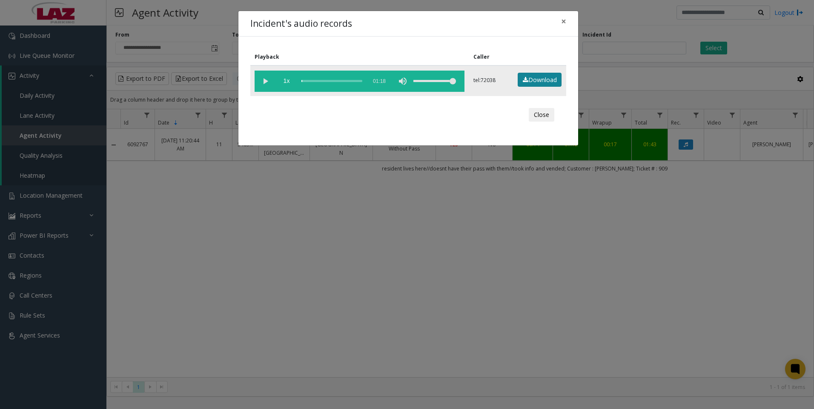
click at [534, 82] on link "Download" at bounding box center [539, 80] width 44 height 14
click at [237, 302] on div "Incident's audio records × Playback Caller 1x 01:18 tel:72038 Download Close" at bounding box center [407, 204] width 814 height 409
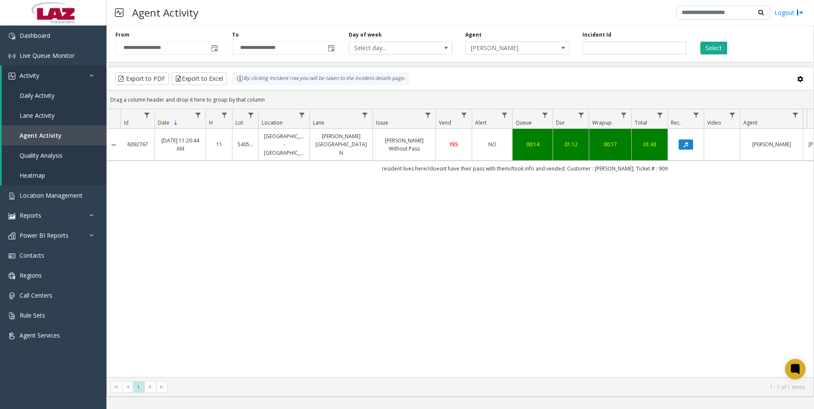
click at [231, 334] on div "6092767 Aug 30, 2025 11:20:44 AM 11 540529 Constitution Plaza - North Garage Ki…" at bounding box center [460, 253] width 706 height 249
drag, startPoint x: 263, startPoint y: 284, endPoint x: 257, endPoint y: 287, distance: 6.7
click at [257, 287] on div "6092767 Aug 30, 2025 11:20:44 AM 11 540529 Constitution Plaza - North Garage Ki…" at bounding box center [460, 253] width 706 height 249
drag, startPoint x: 214, startPoint y: 317, endPoint x: 213, endPoint y: 312, distance: 4.8
click at [214, 316] on div "6092767 Aug 30, 2025 11:20:44 AM 11 540529 Constitution Plaza - North Garage Ki…" at bounding box center [460, 253] width 706 height 249
